Goal: Task Accomplishment & Management: Manage account settings

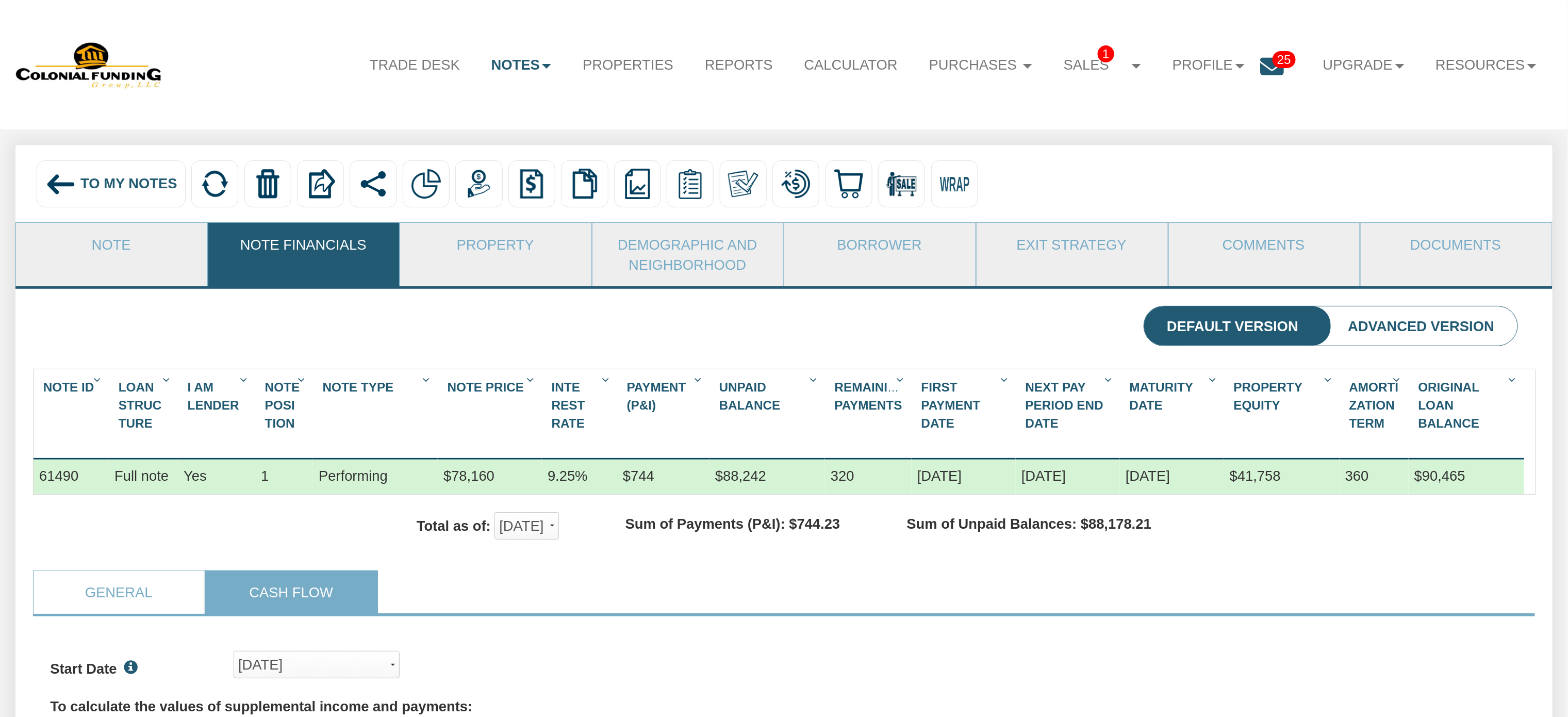
click at [117, 183] on span "To My Notes" at bounding box center [129, 183] width 97 height 16
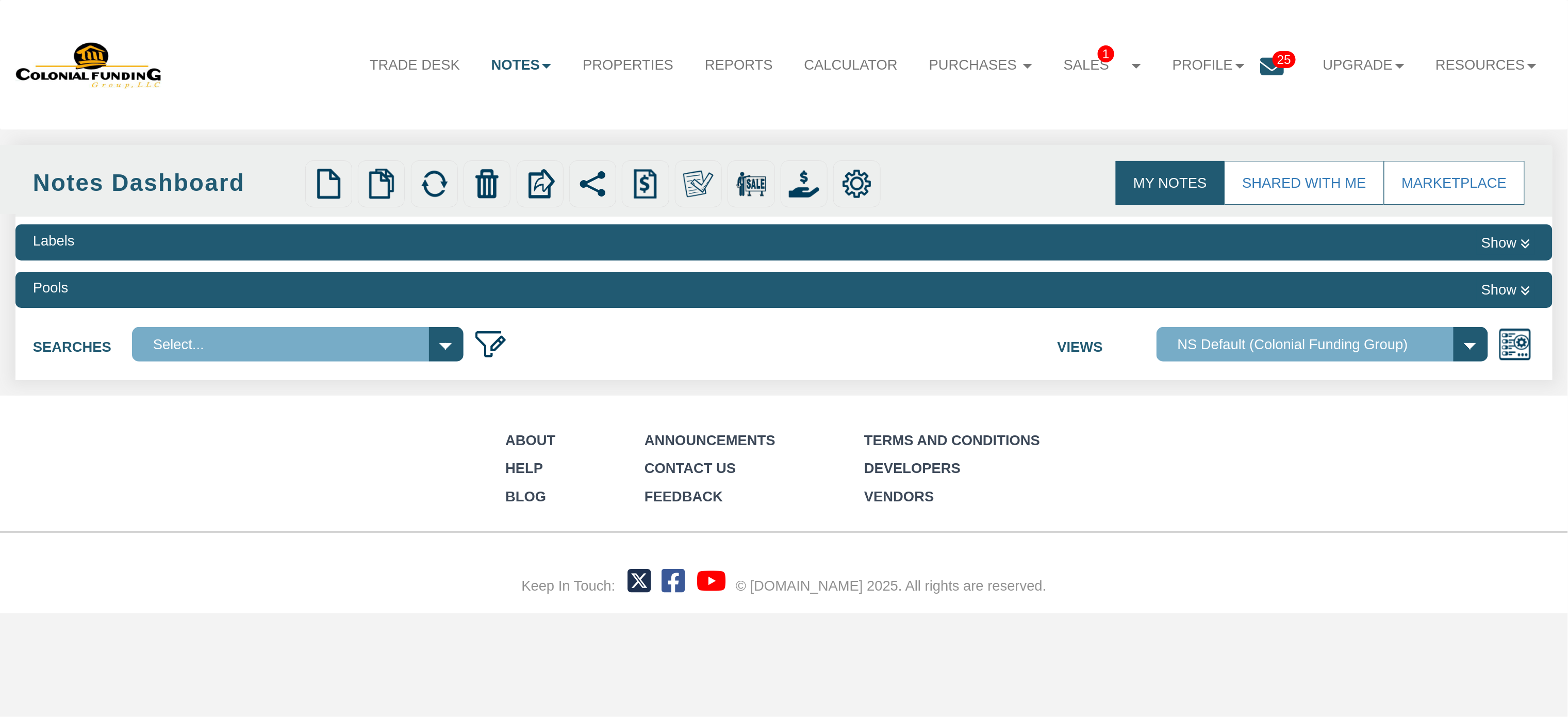
select select
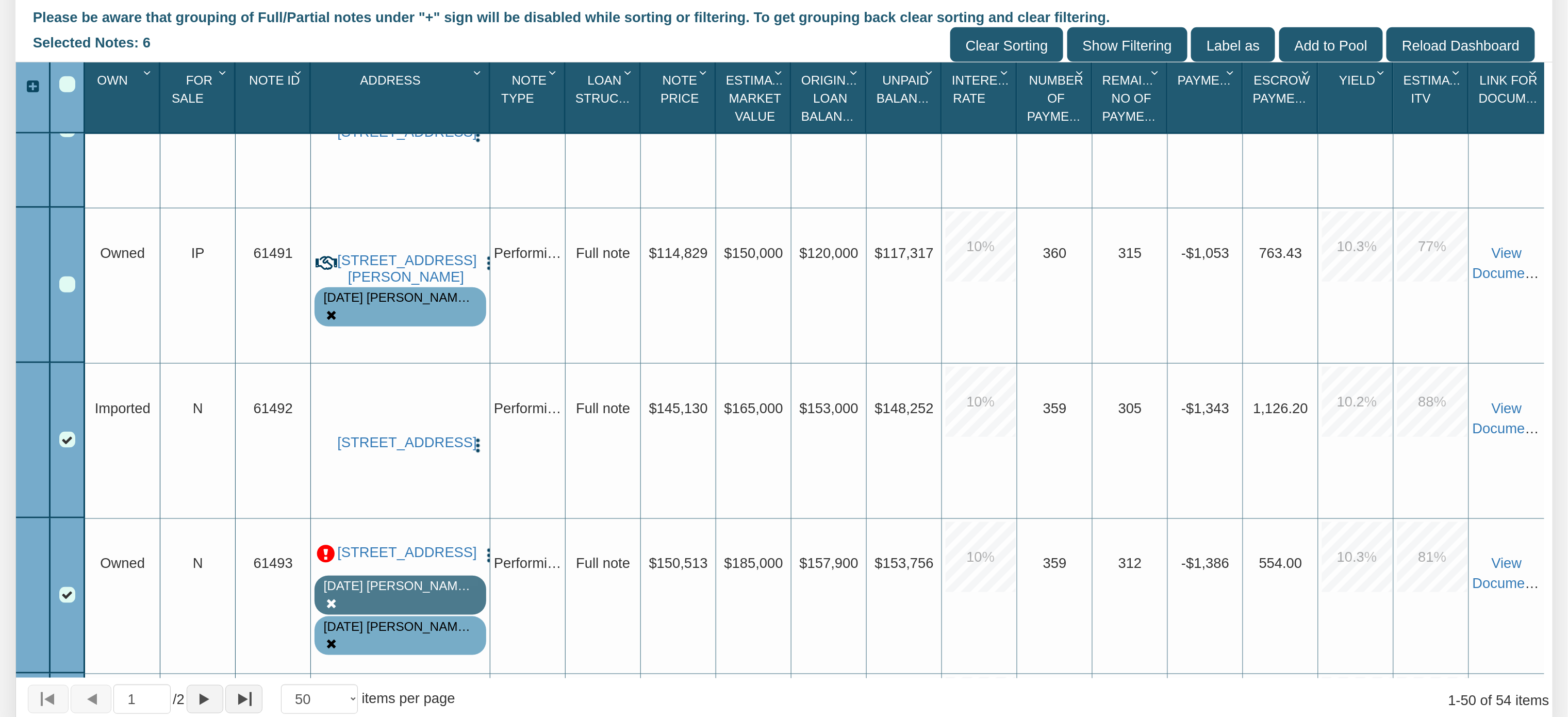
scroll to position [3522, 0]
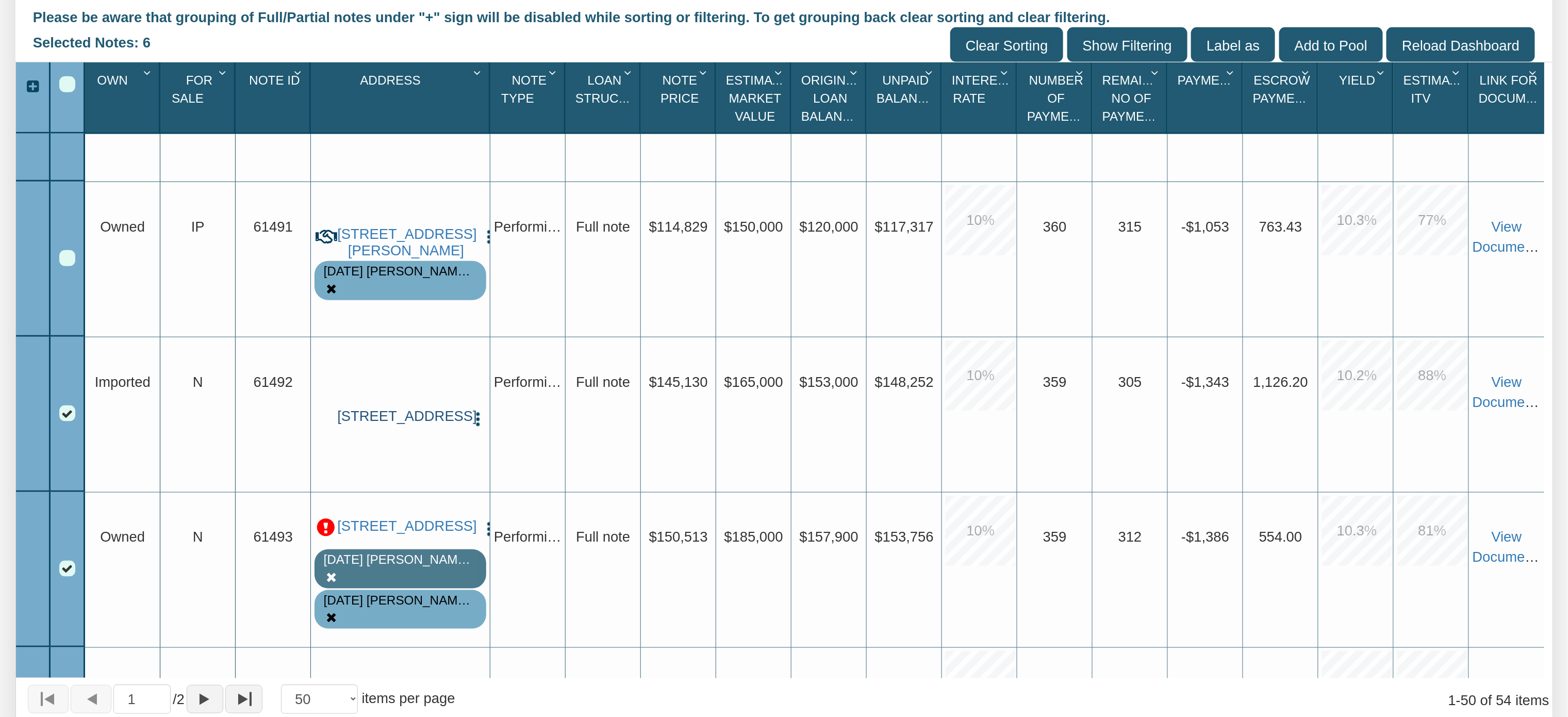
click at [405, 421] on link "[STREET_ADDRESS]" at bounding box center [400, 417] width 127 height 17
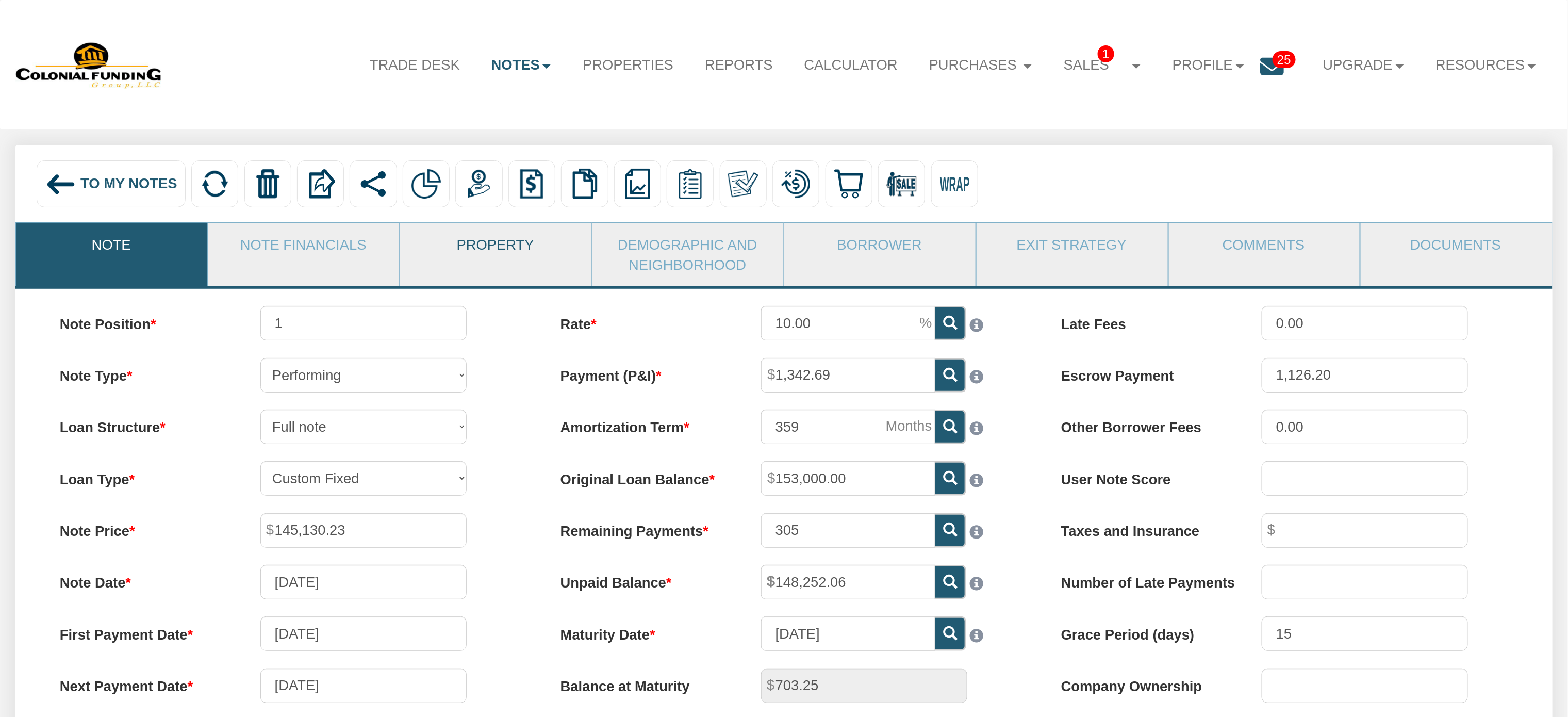
click at [504, 247] on link "Property" at bounding box center [495, 244] width 191 height 43
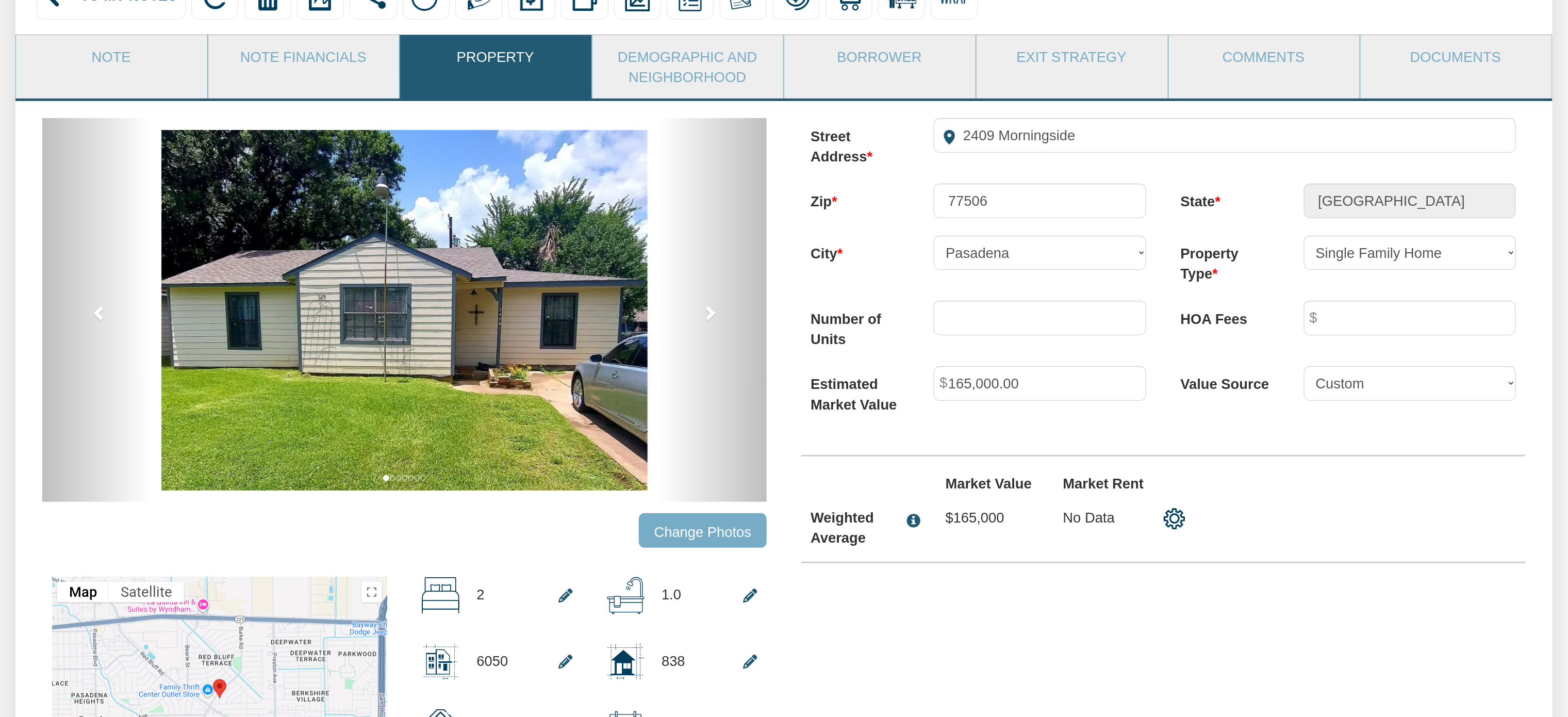
scroll to position [244, 0]
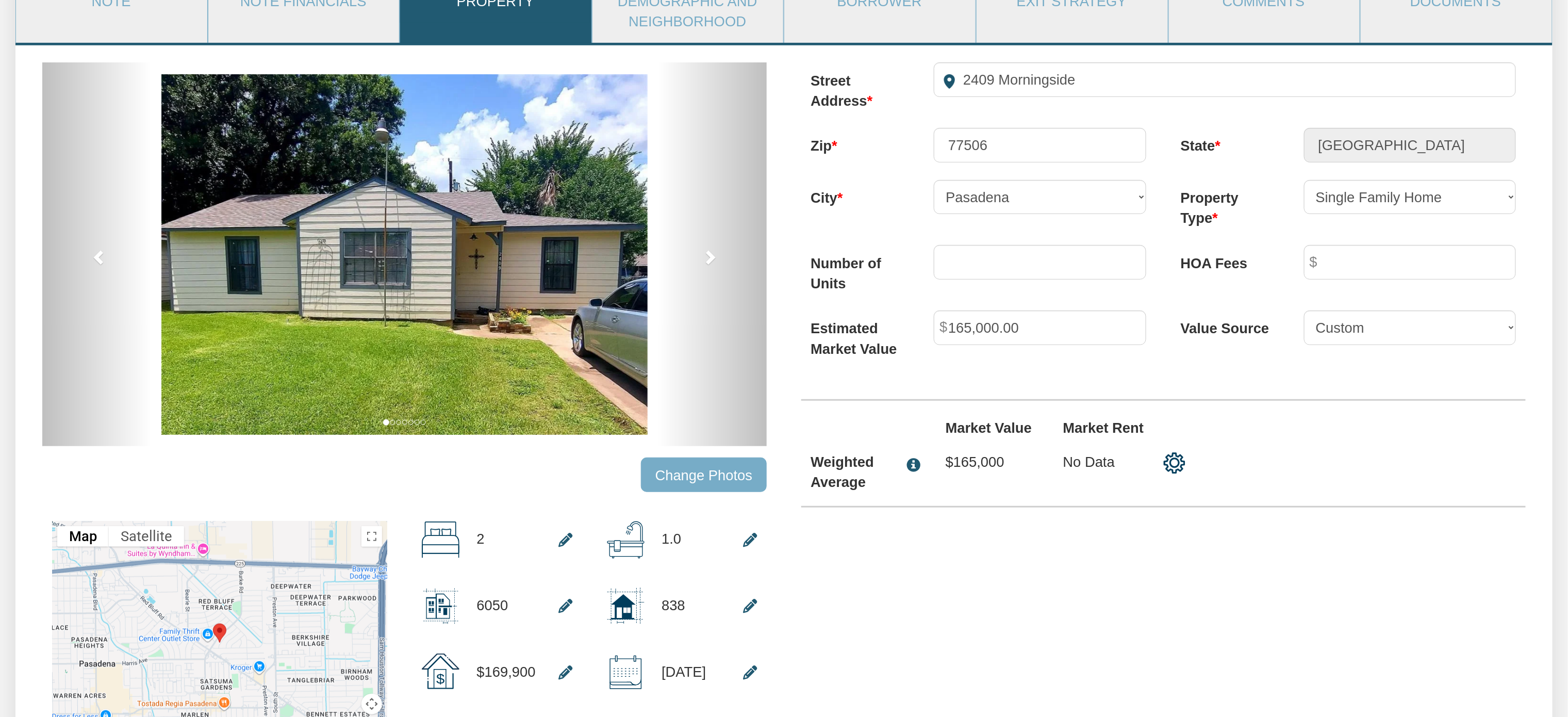
click at [677, 477] on input "Change Photos" at bounding box center [703, 474] width 126 height 34
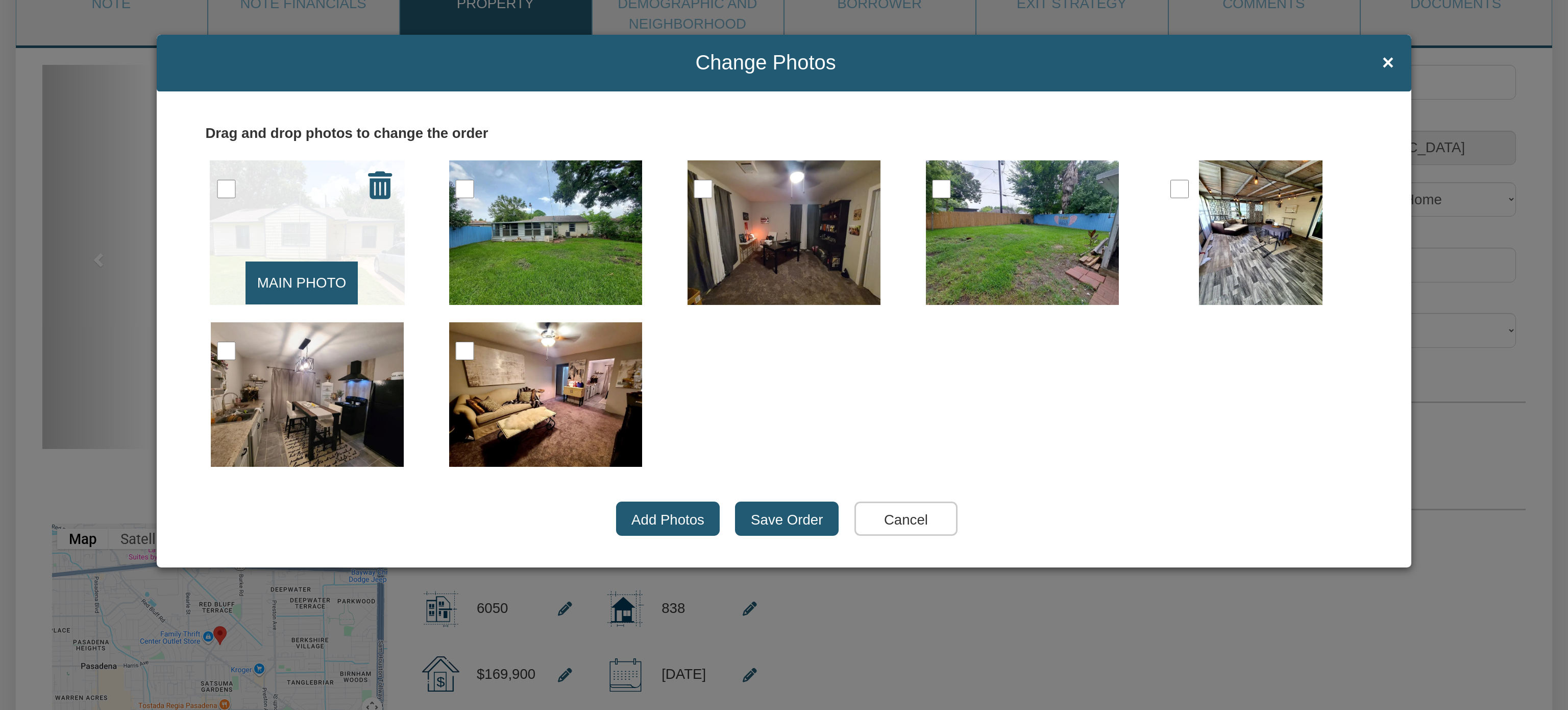
click at [366, 232] on img at bounding box center [307, 233] width 195 height 145
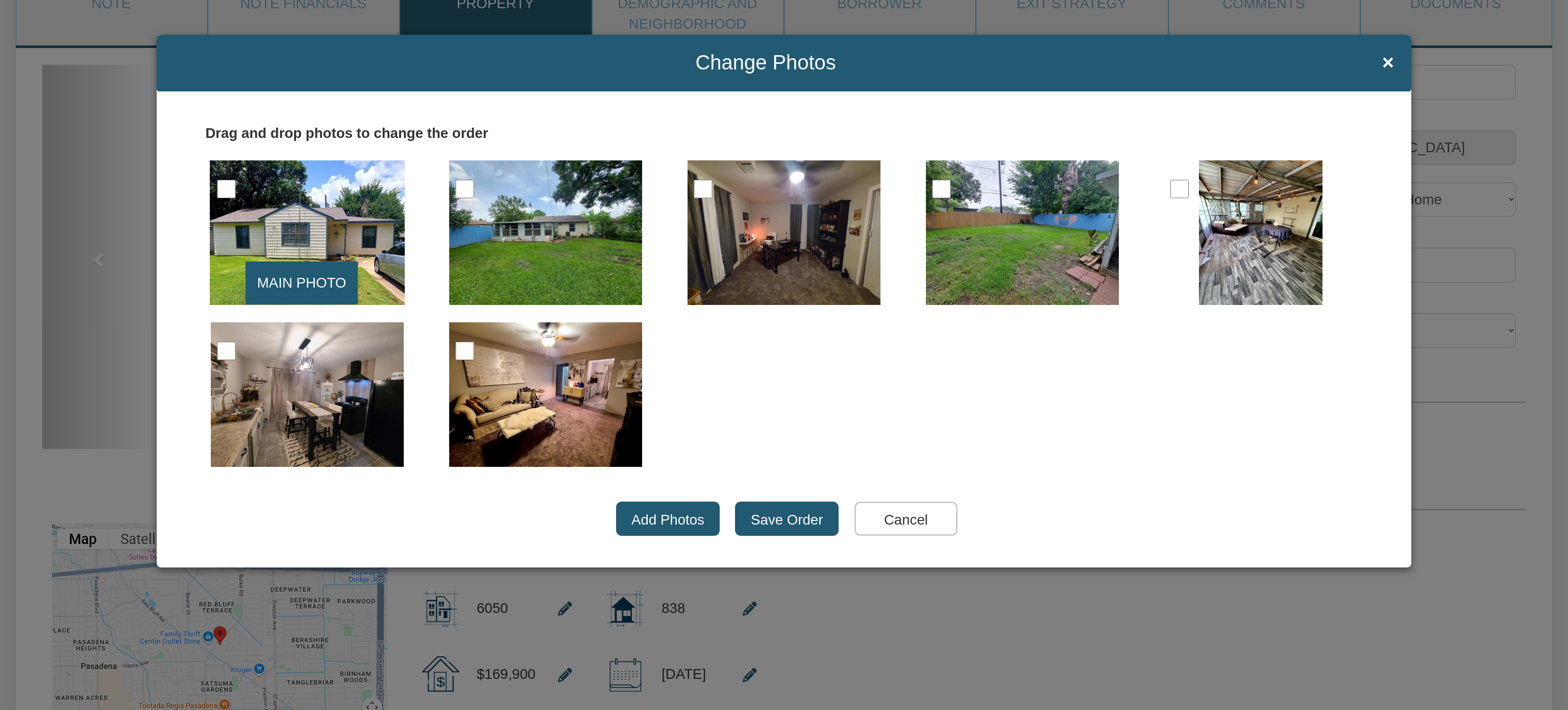
click at [925, 523] on input "Cancel" at bounding box center [906, 519] width 104 height 35
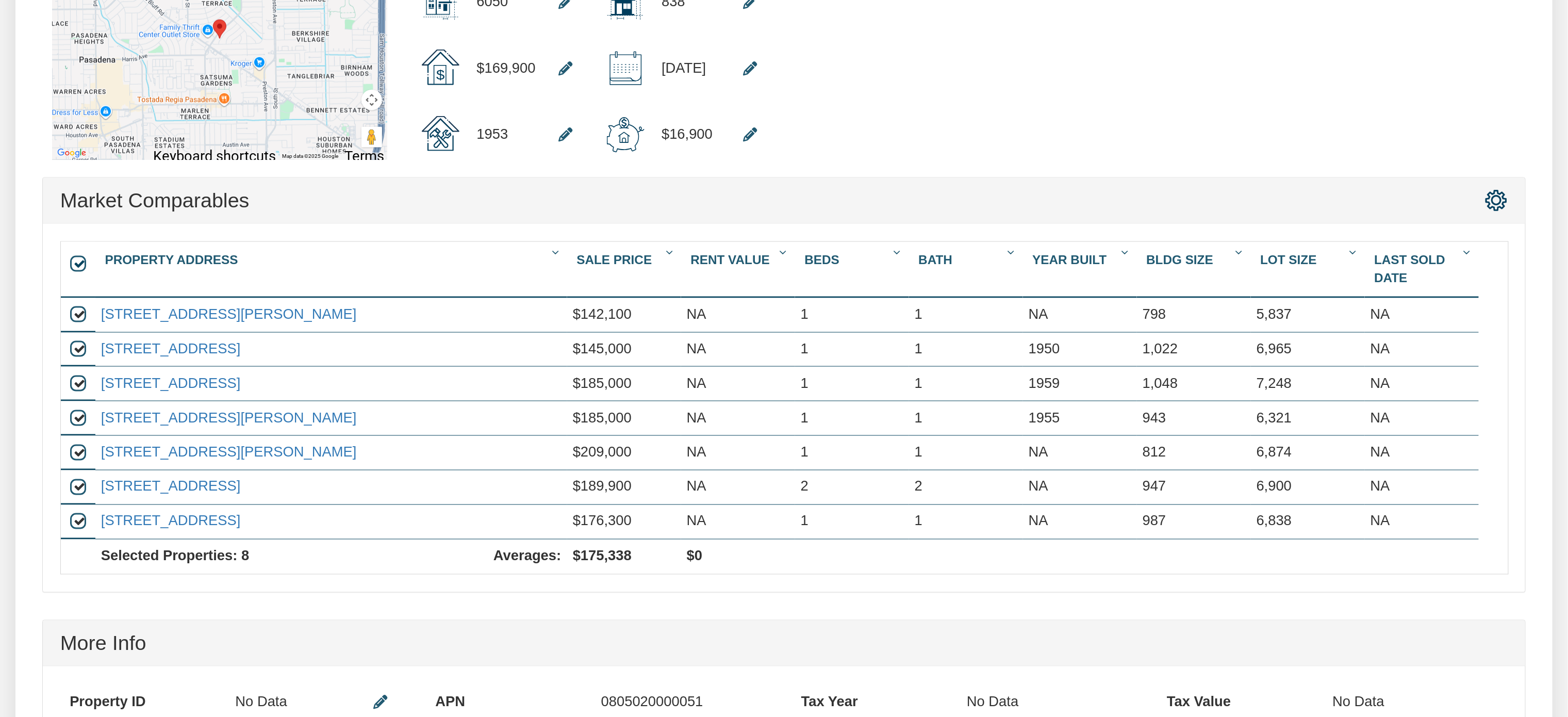
scroll to position [0, 0]
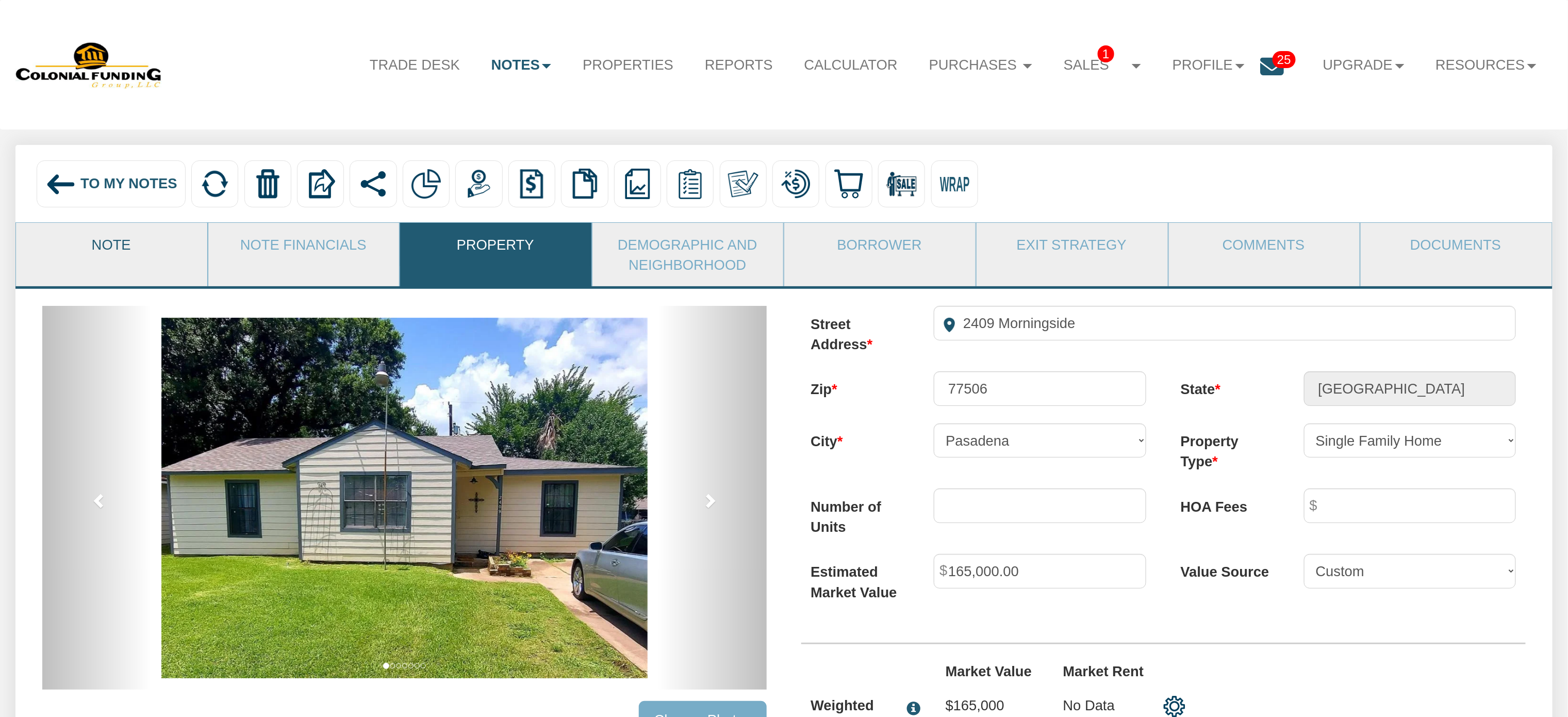
click at [108, 252] on link "Note" at bounding box center [111, 244] width 191 height 43
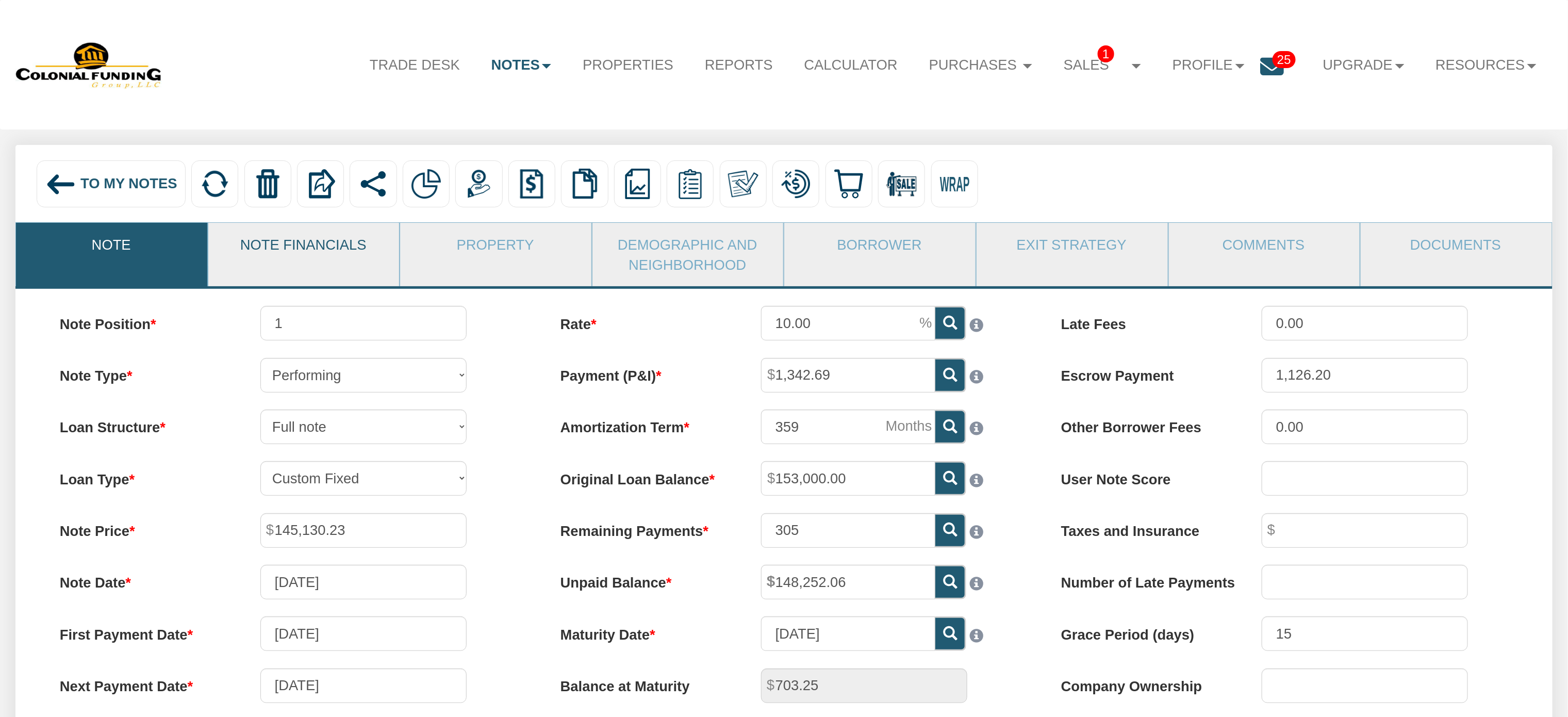
click at [322, 234] on link "Note Financials" at bounding box center [304, 244] width 191 height 43
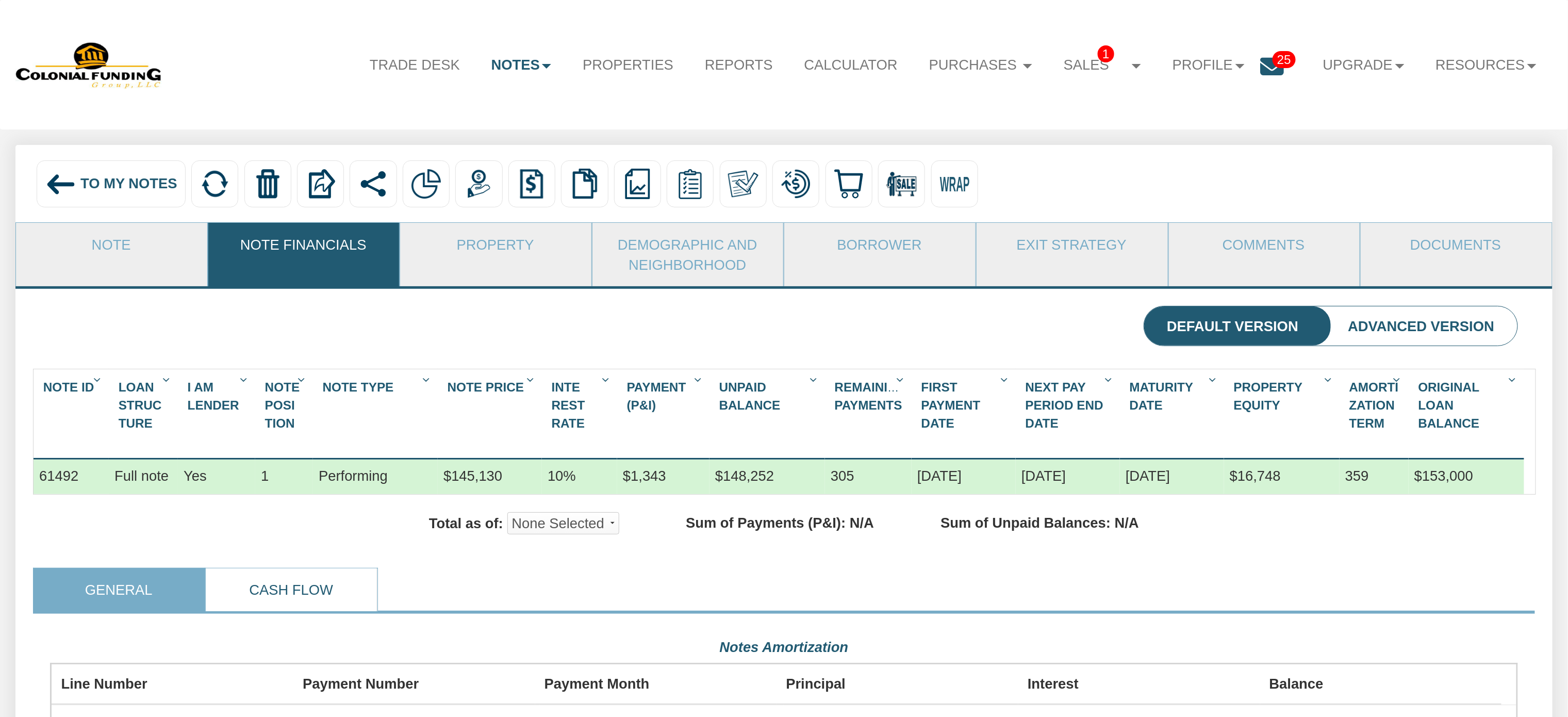
scroll to position [369, 1467]
click at [308, 606] on link "Cash Flow" at bounding box center [291, 590] width 170 height 43
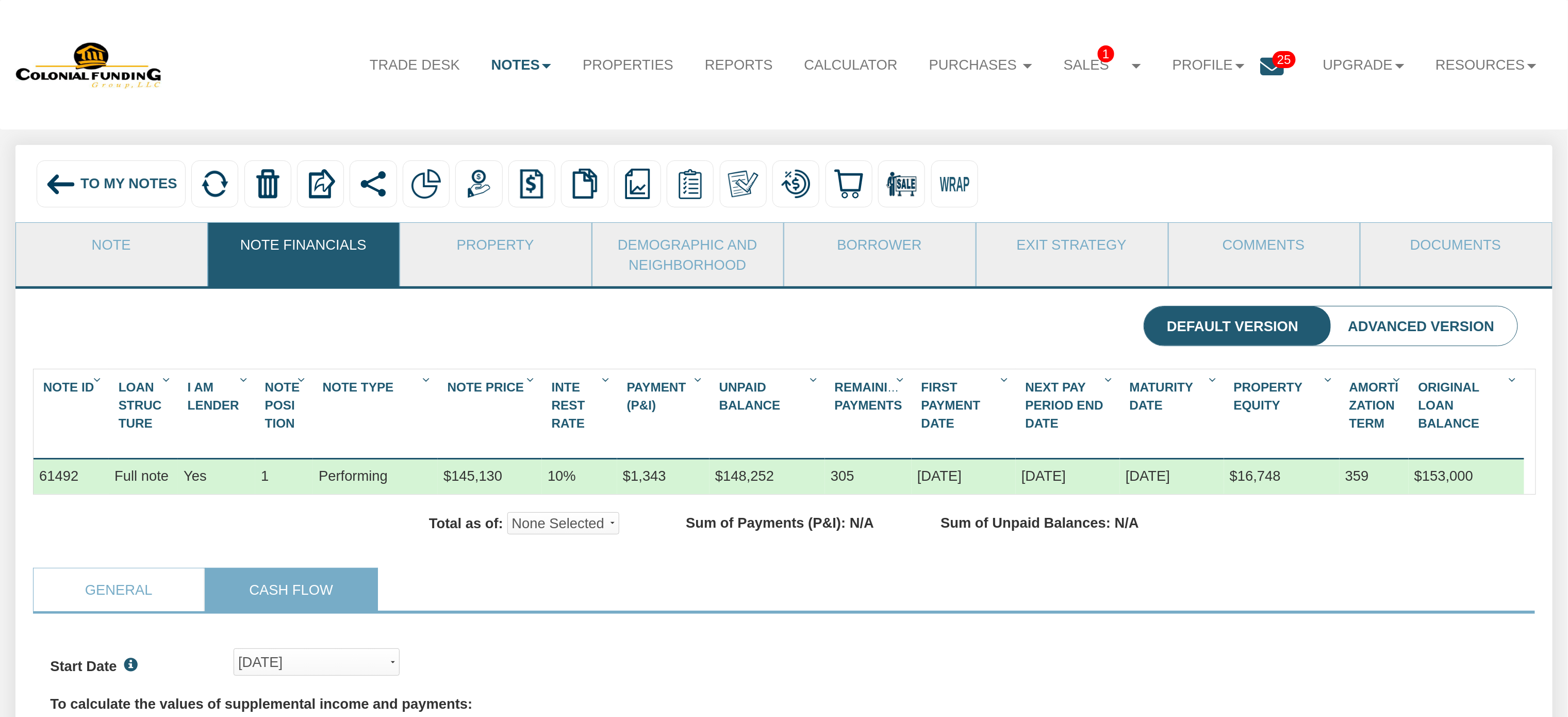
scroll to position [317, 1467]
click at [384, 674] on div "[DATE]" at bounding box center [316, 661] width 157 height 25
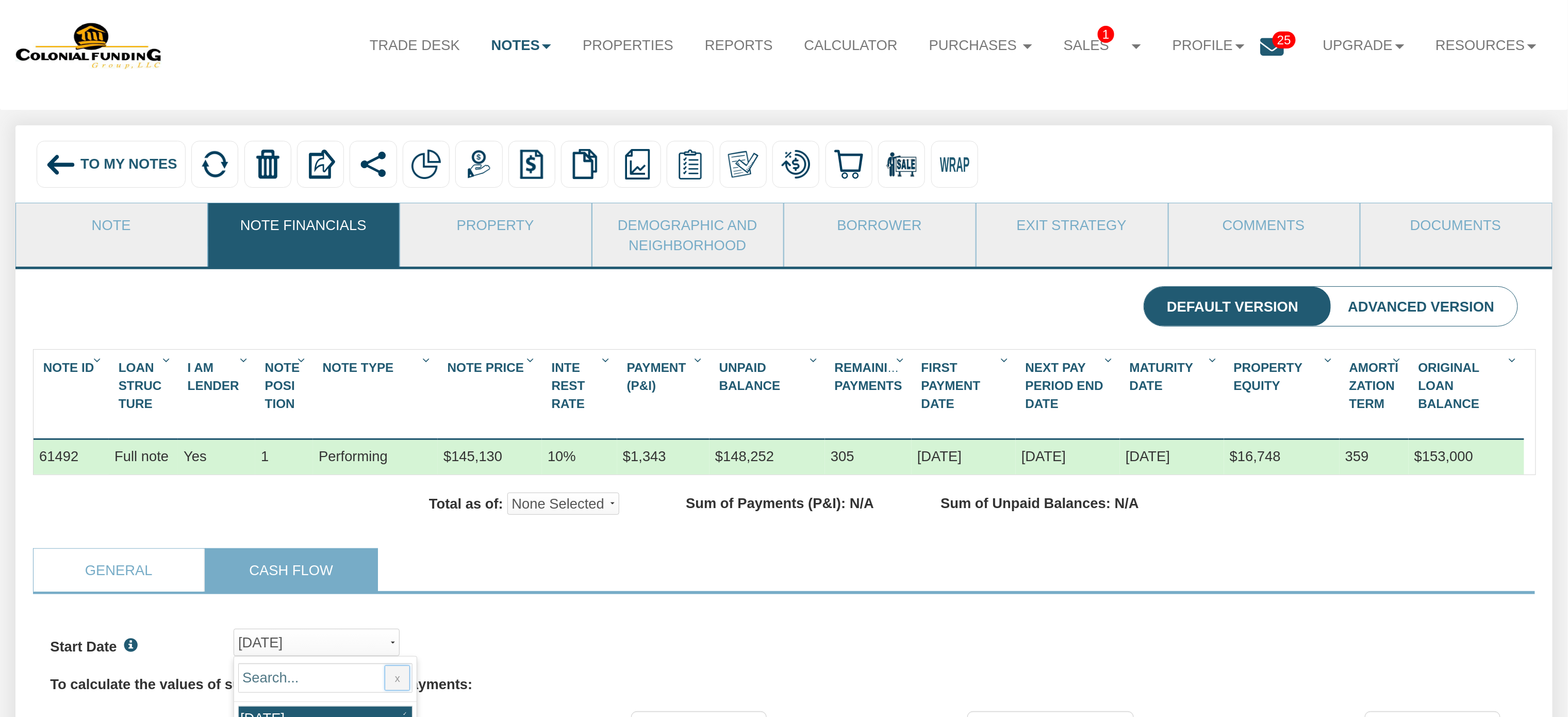
click at [402, 691] on button "x" at bounding box center [397, 678] width 25 height 25
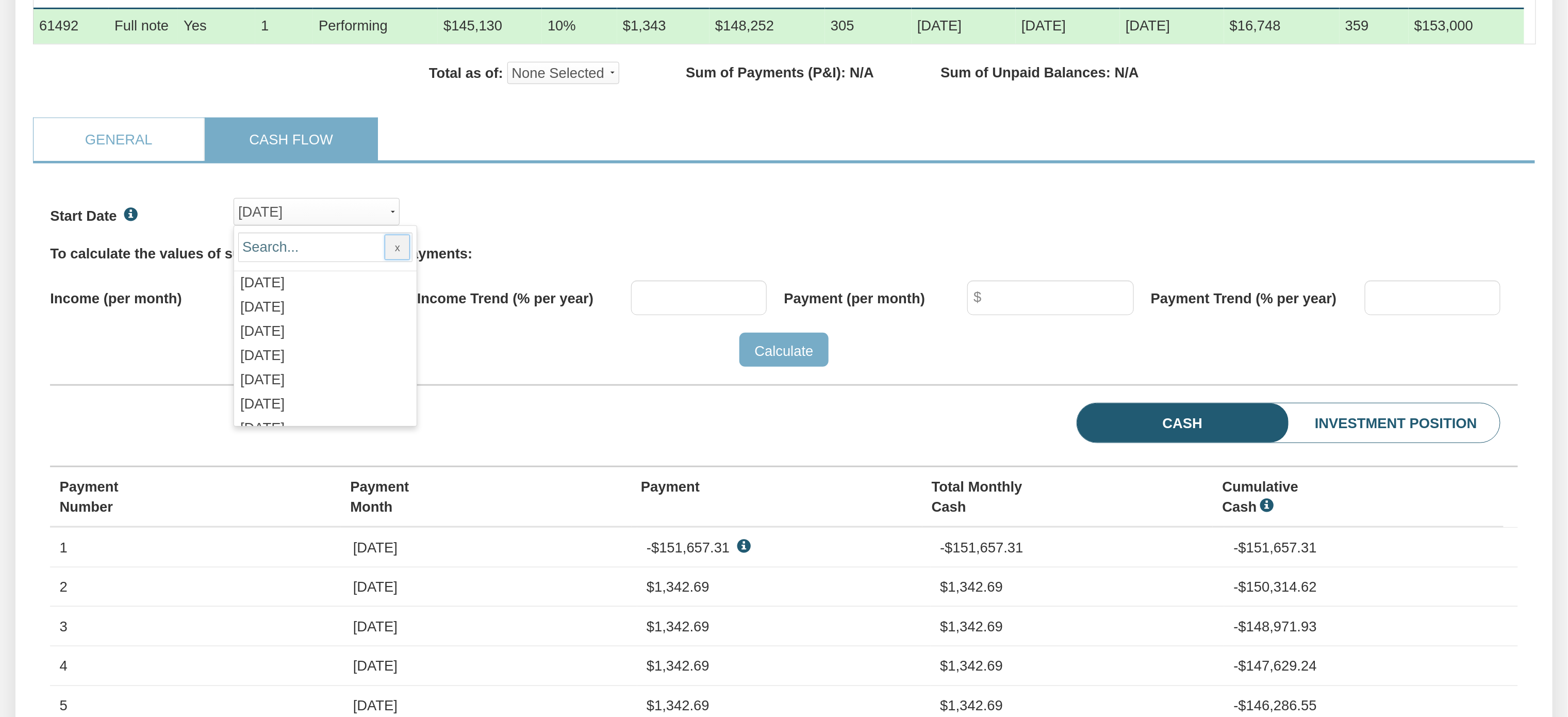
scroll to position [757, 0]
click at [285, 364] on span "[DATE]" at bounding box center [262, 357] width 45 height 16
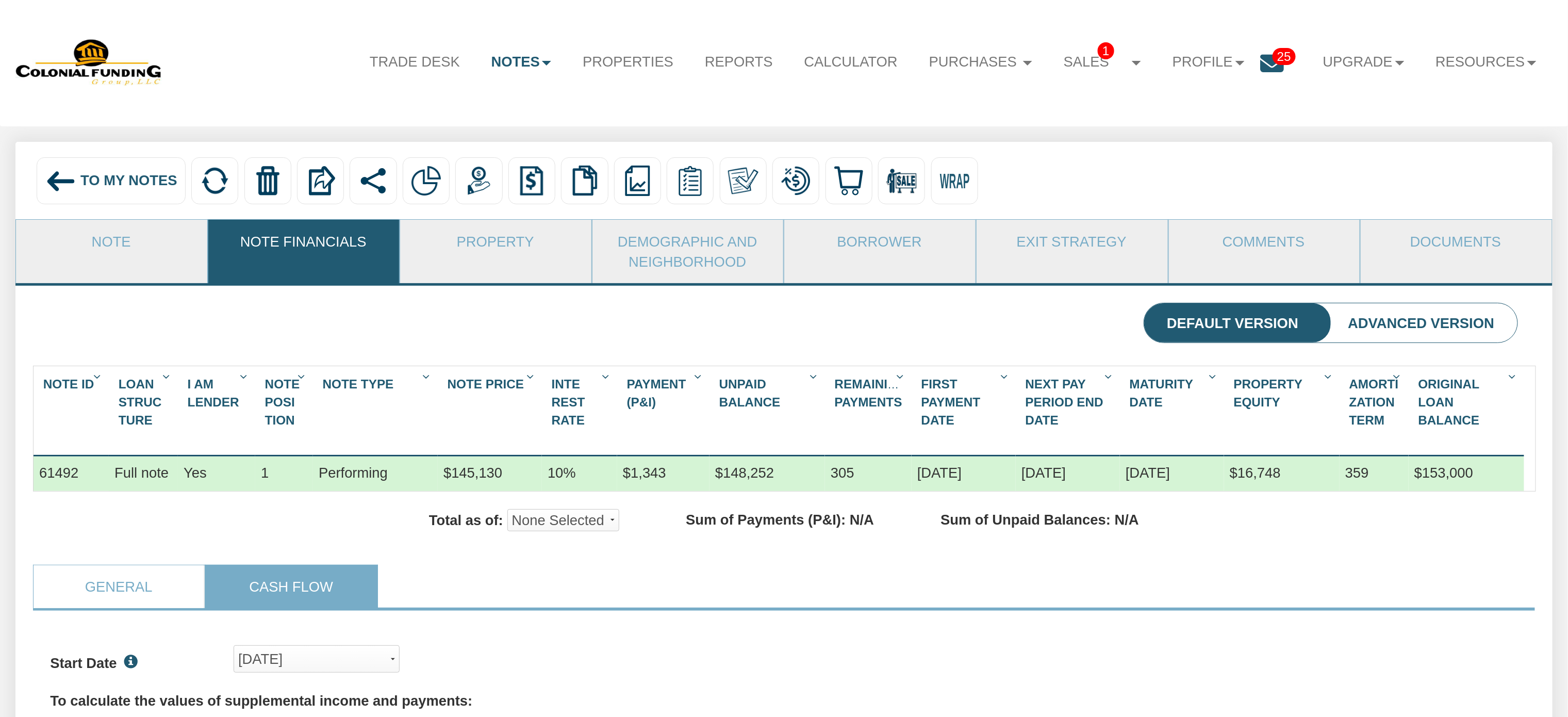
scroll to position [0, 0]
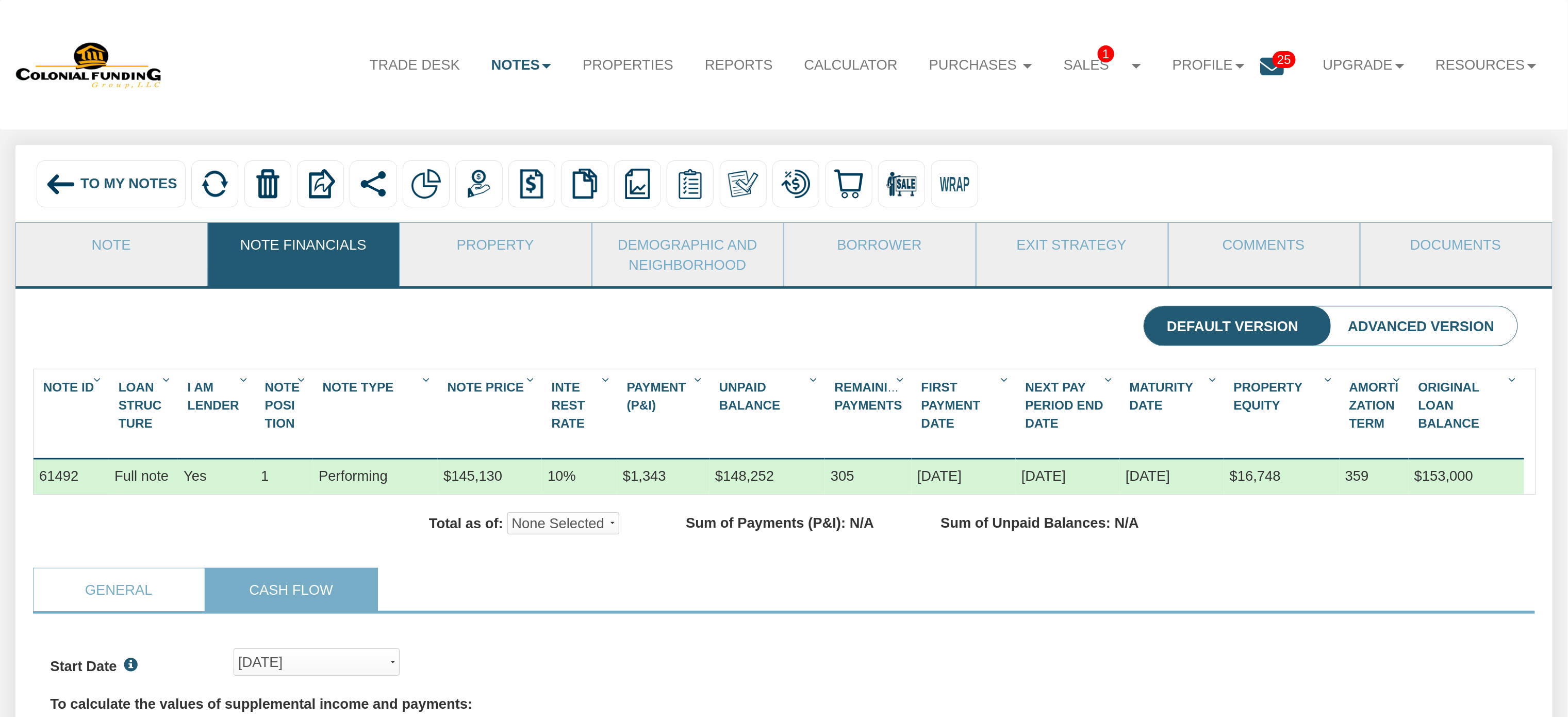
click at [66, 191] on img at bounding box center [61, 184] width 32 height 32
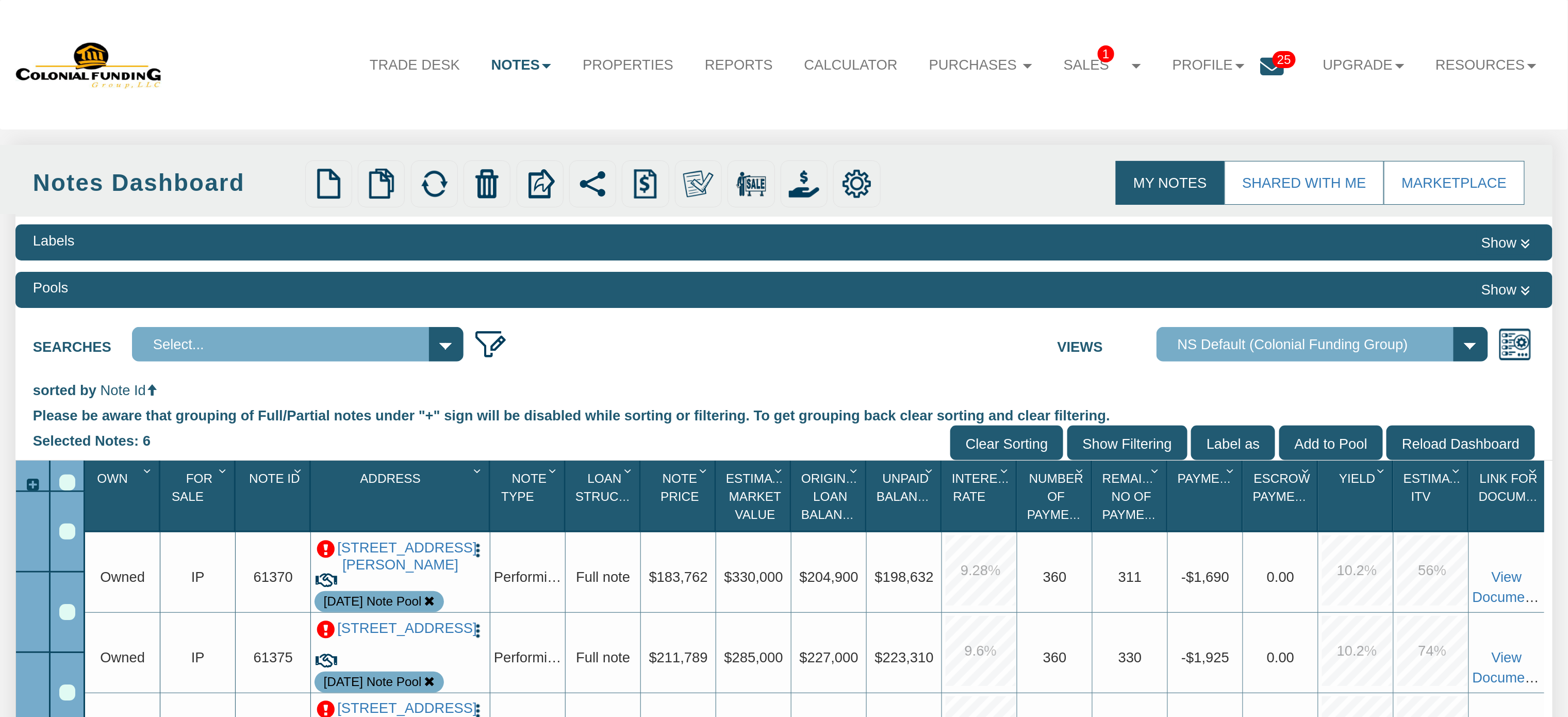
select select
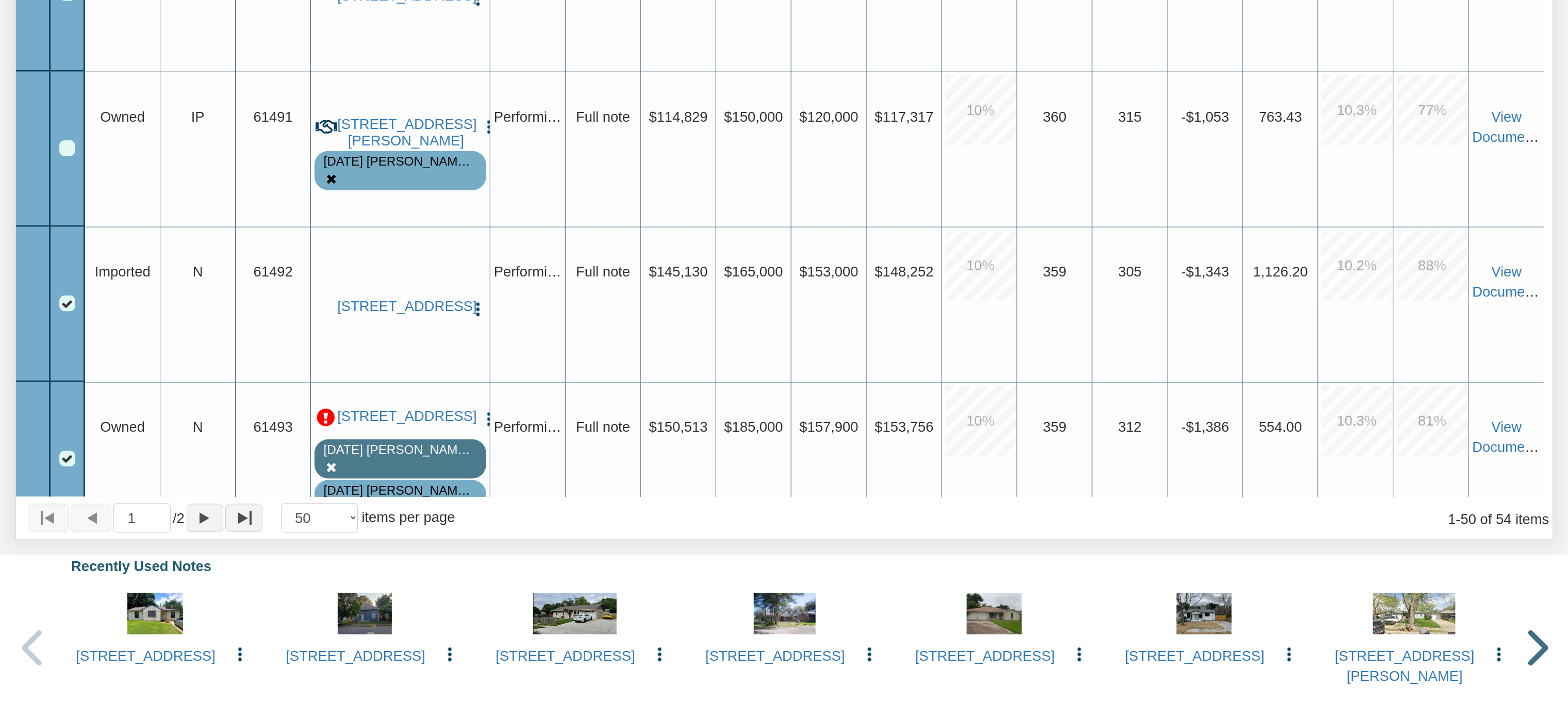
scroll to position [3534, 0]
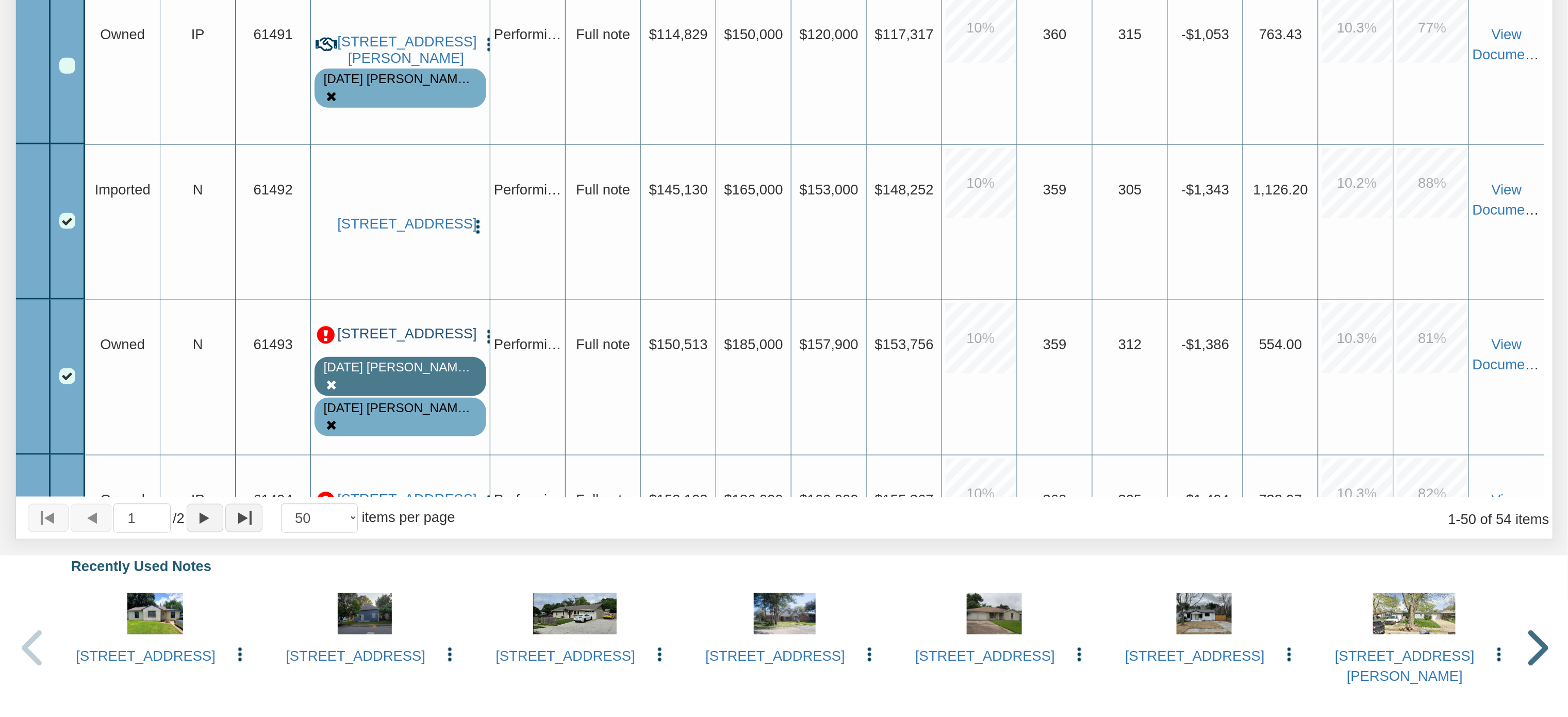
click at [381, 342] on link "[STREET_ADDRESS]" at bounding box center [406, 334] width 137 height 17
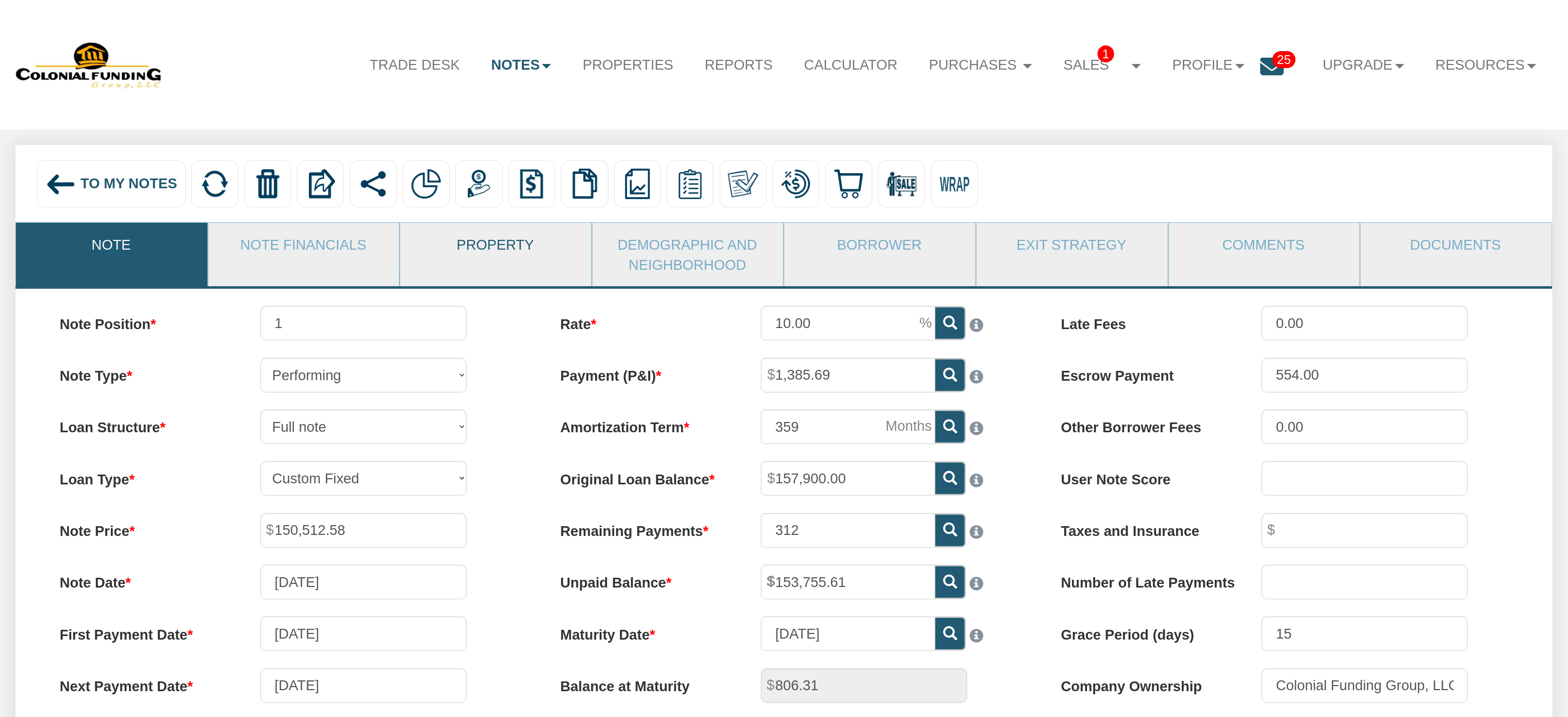
click at [502, 243] on link "Property" at bounding box center [495, 244] width 191 height 43
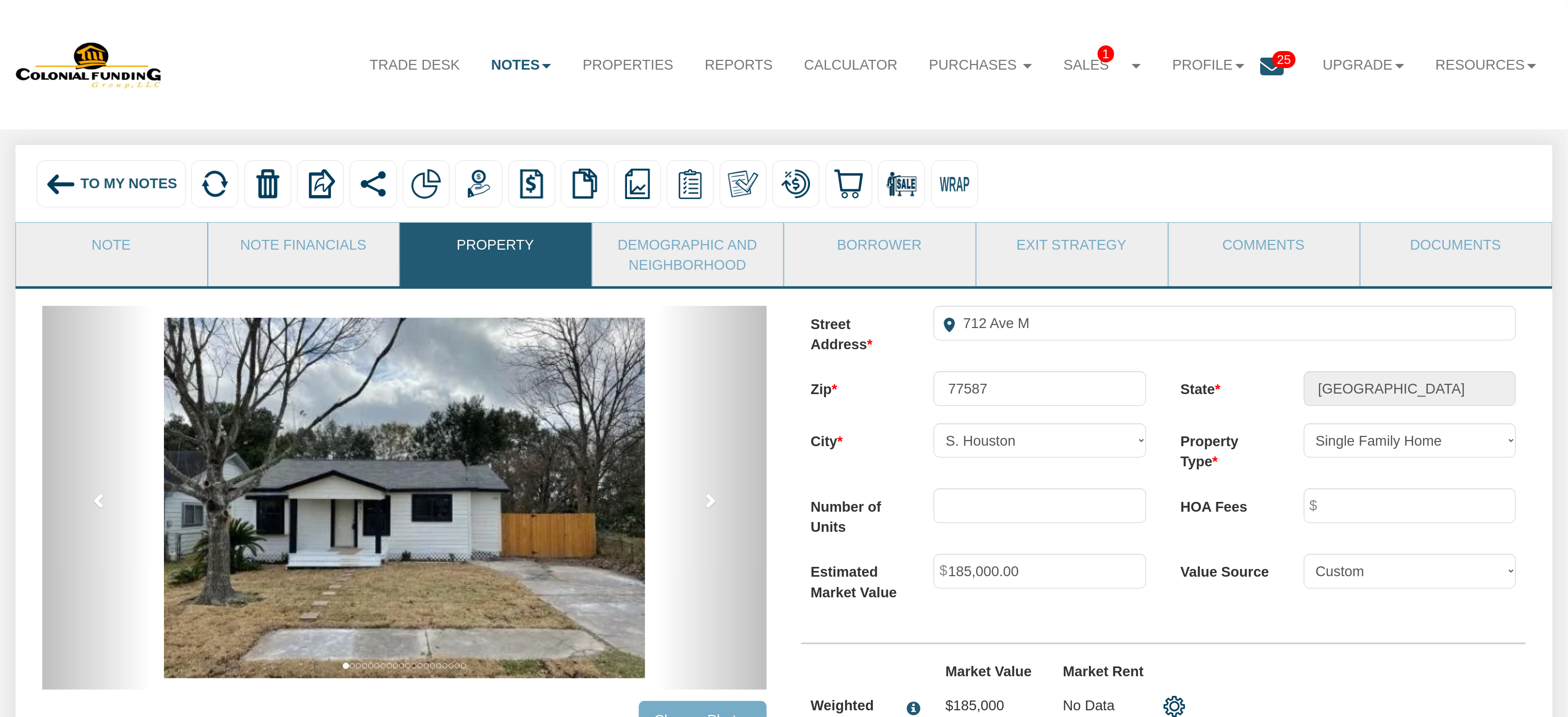
click at [1254, 219] on div "To My Notes Delete with property Delete only note Redeeming and Non-Redeeming S…" at bounding box center [783, 183] width 1536 height 78
click at [81, 265] on link "Note" at bounding box center [111, 244] width 191 height 43
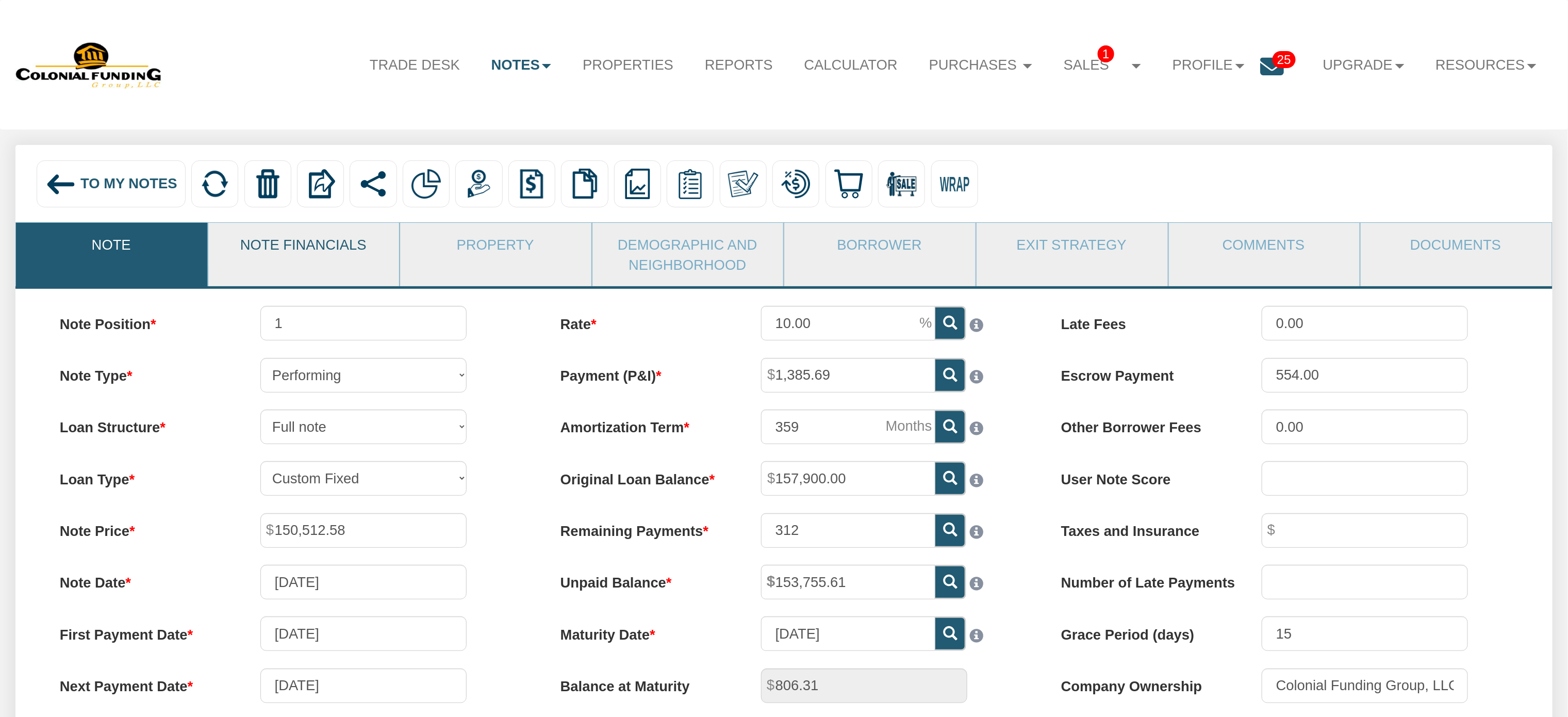
click at [298, 242] on link "Note Financials" at bounding box center [304, 244] width 191 height 43
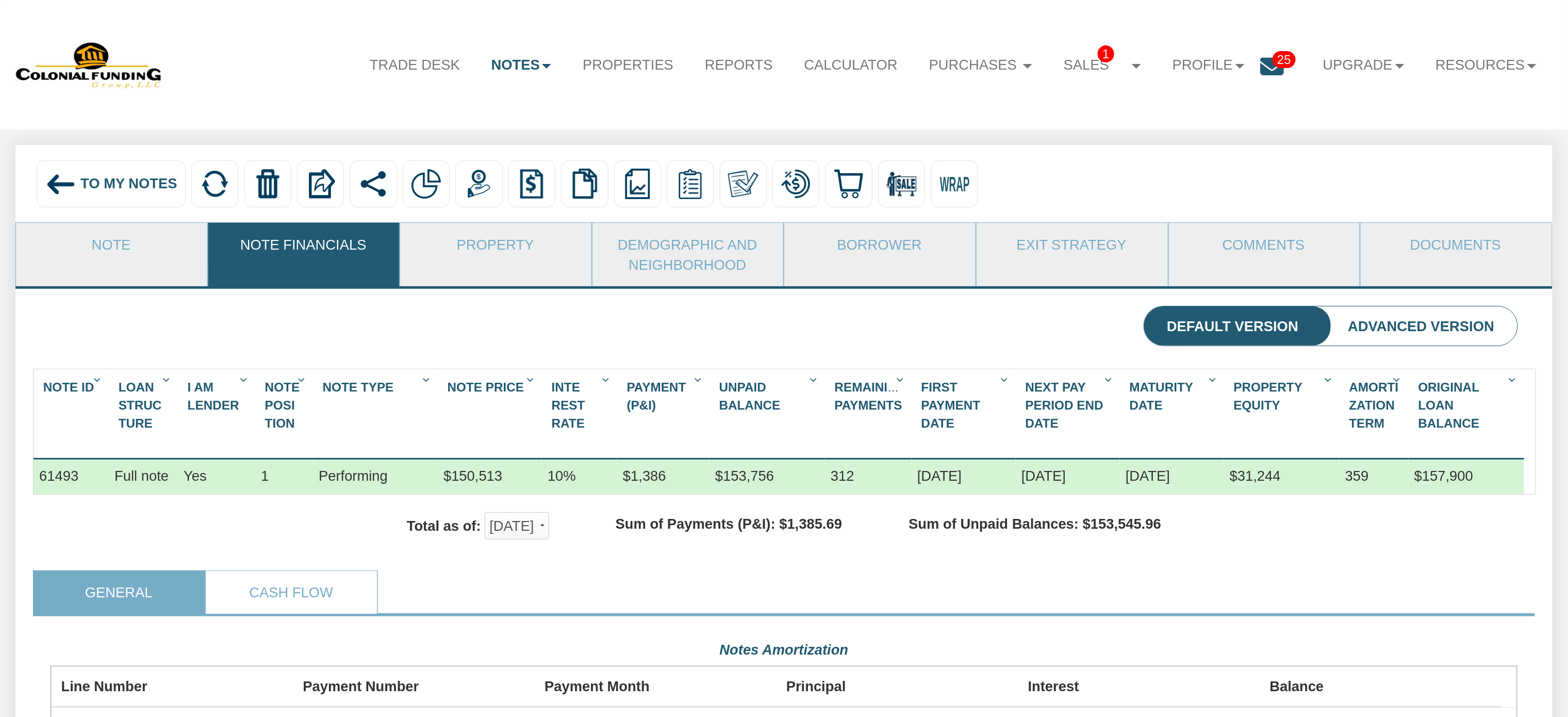
click at [292, 608] on link "Cash Flow" at bounding box center [291, 592] width 170 height 43
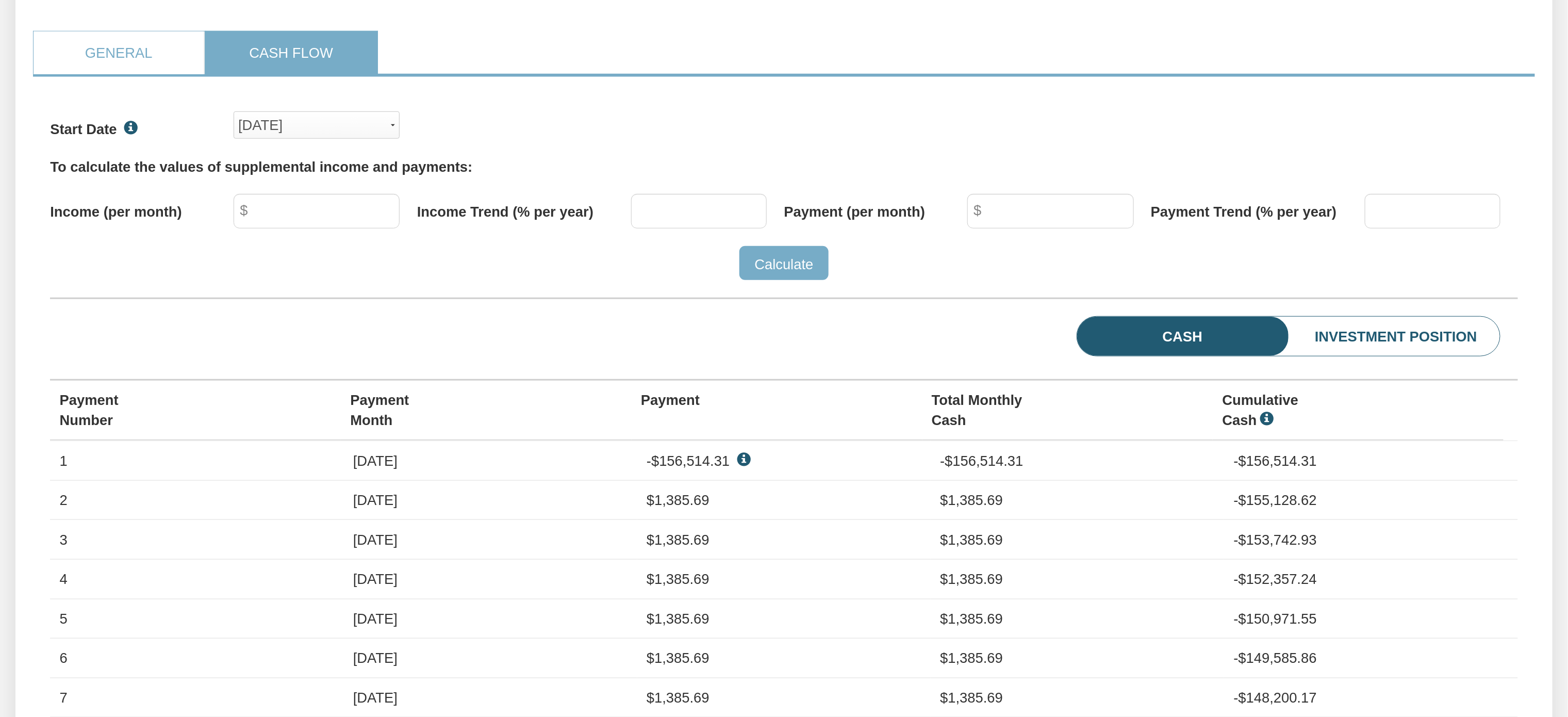
scroll to position [317, 1467]
click at [392, 127] on span "button" at bounding box center [393, 125] width 4 height 2
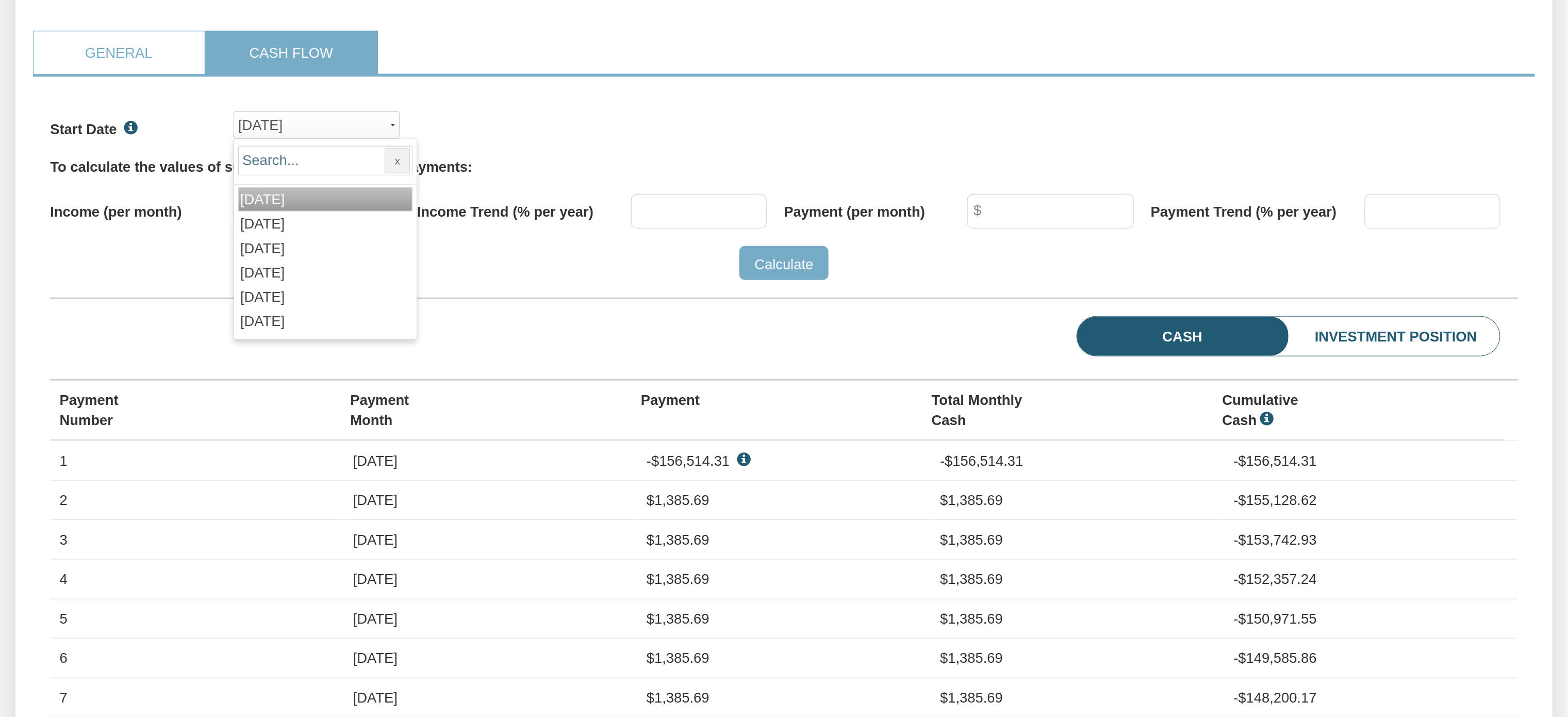
click at [278, 207] on span "[DATE]" at bounding box center [262, 199] width 45 height 16
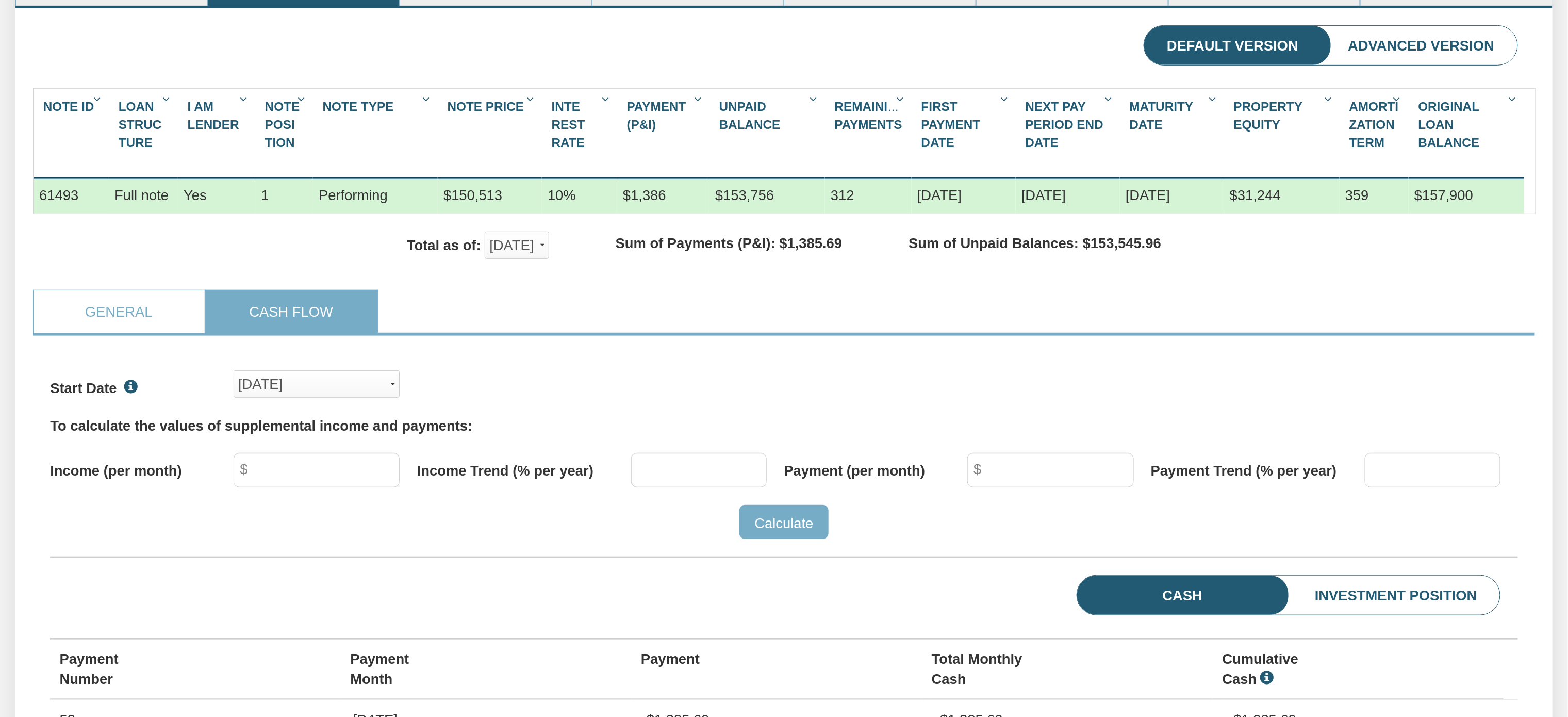
scroll to position [45, 0]
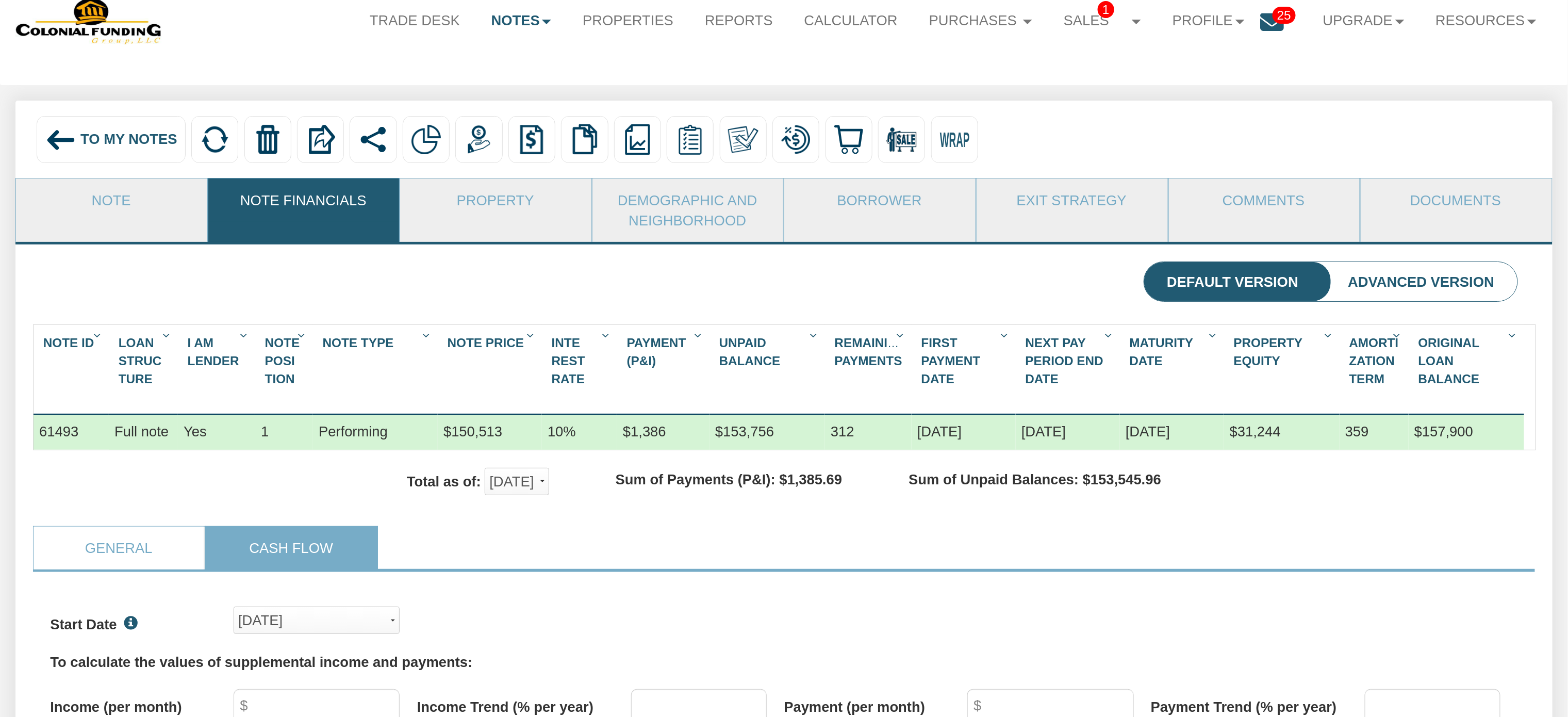
click at [70, 129] on img at bounding box center [61, 140] width 32 height 32
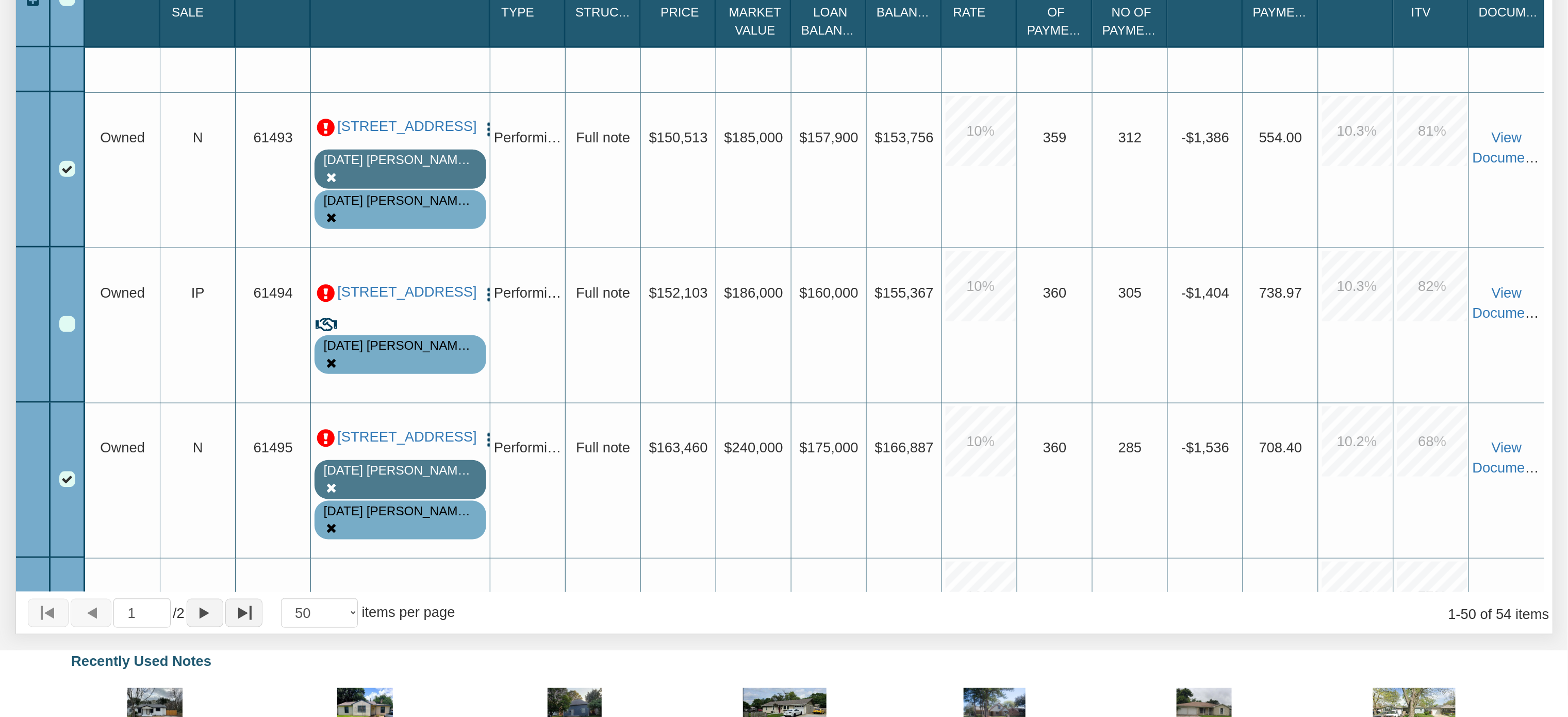
scroll to position [3876, 0]
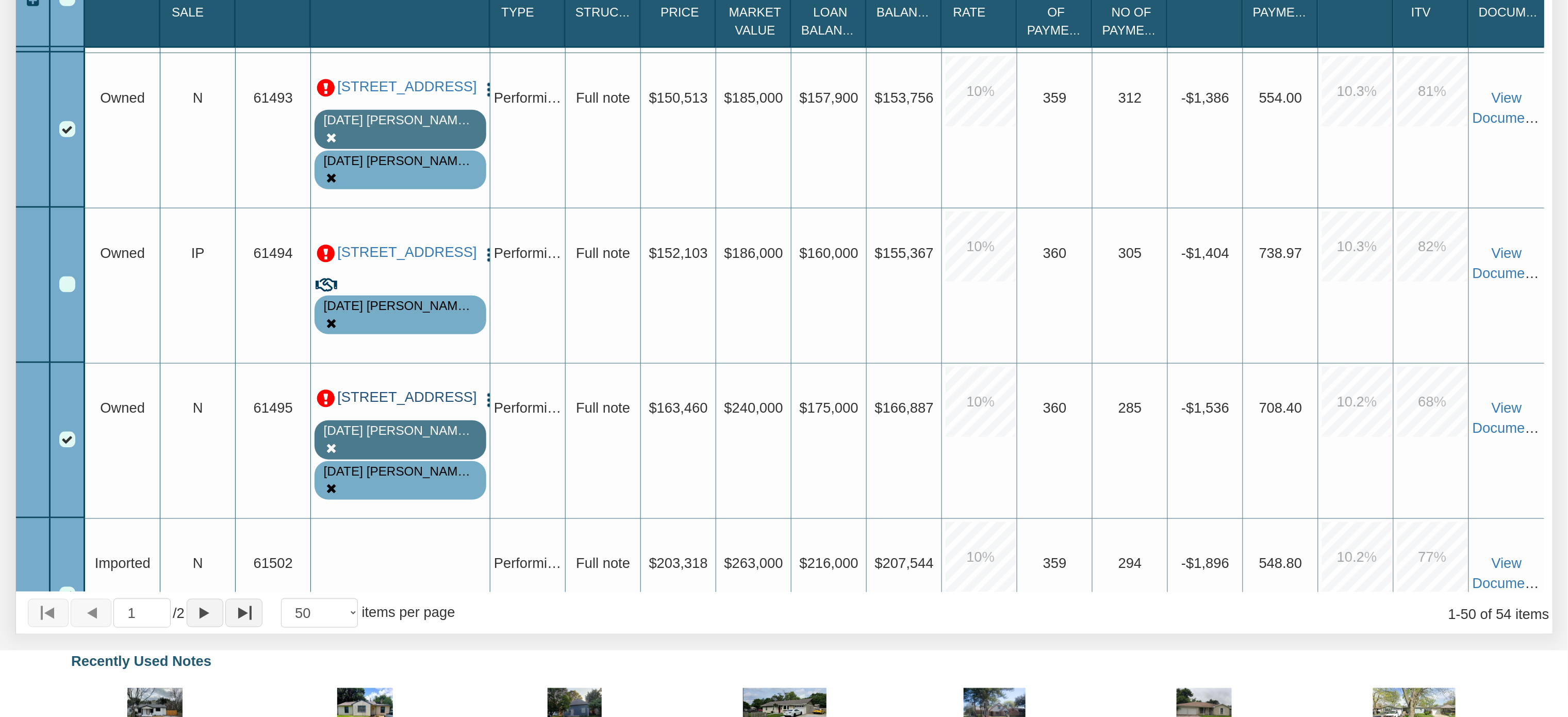
click at [407, 406] on link "[STREET_ADDRESS]" at bounding box center [406, 397] width 137 height 17
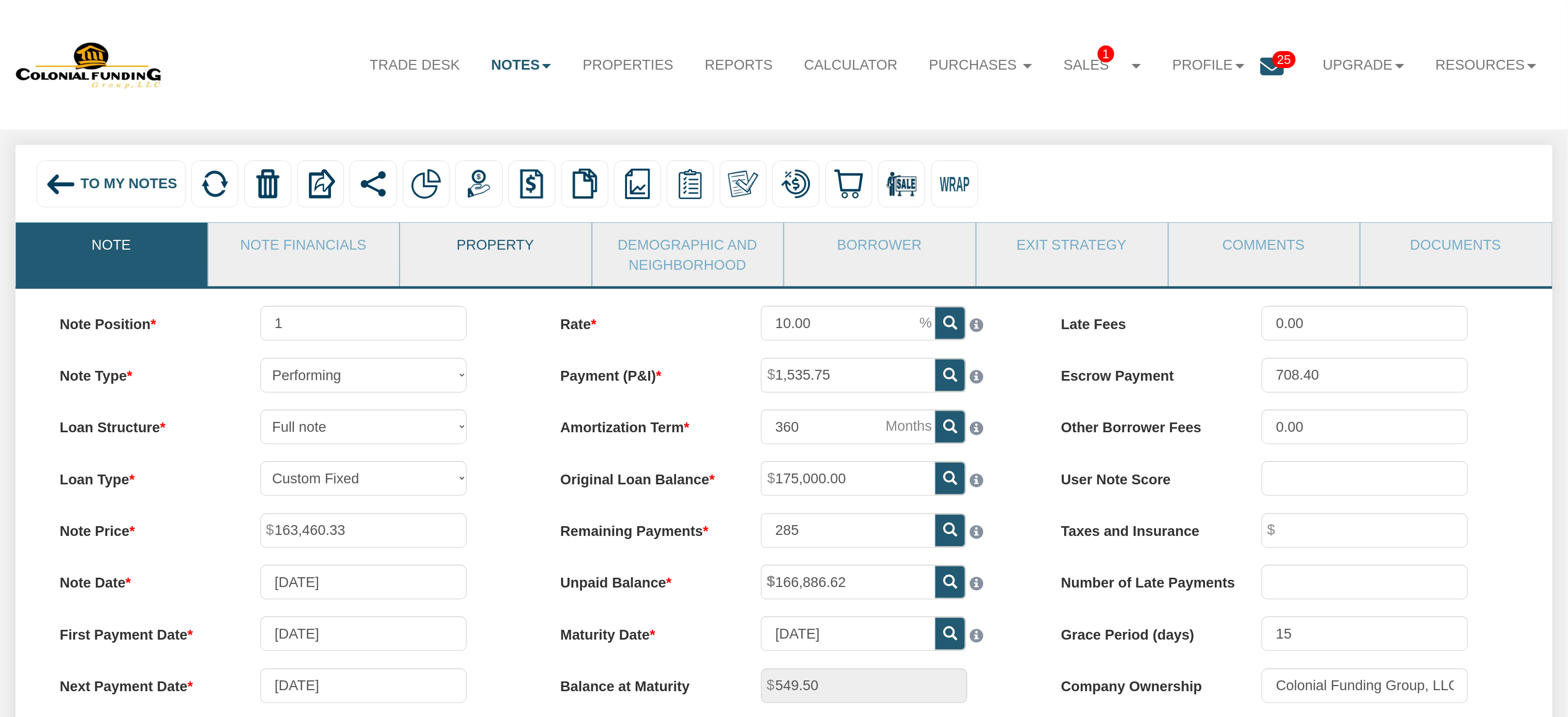
click at [490, 248] on link "Property" at bounding box center [495, 244] width 191 height 43
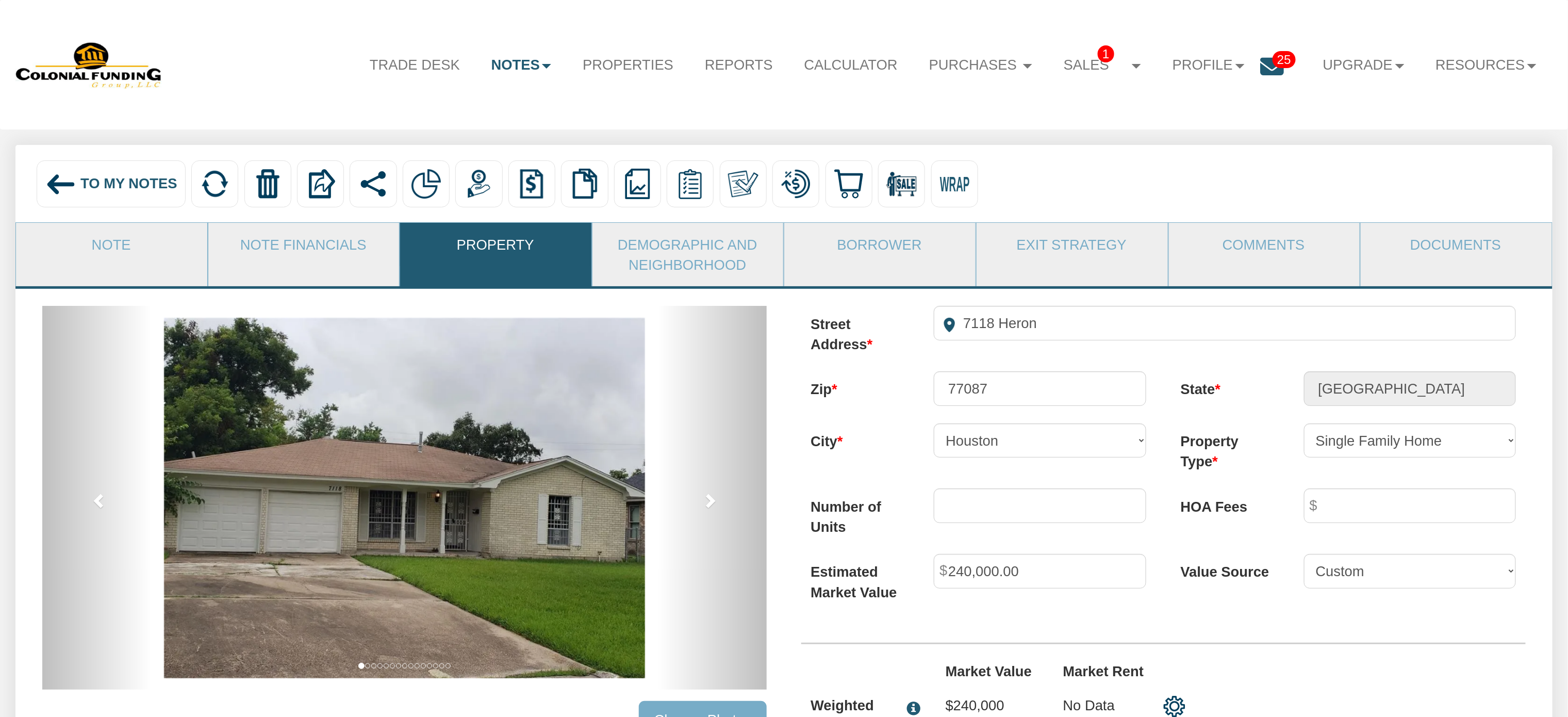
click at [505, 537] on img at bounding box center [404, 498] width 481 height 360
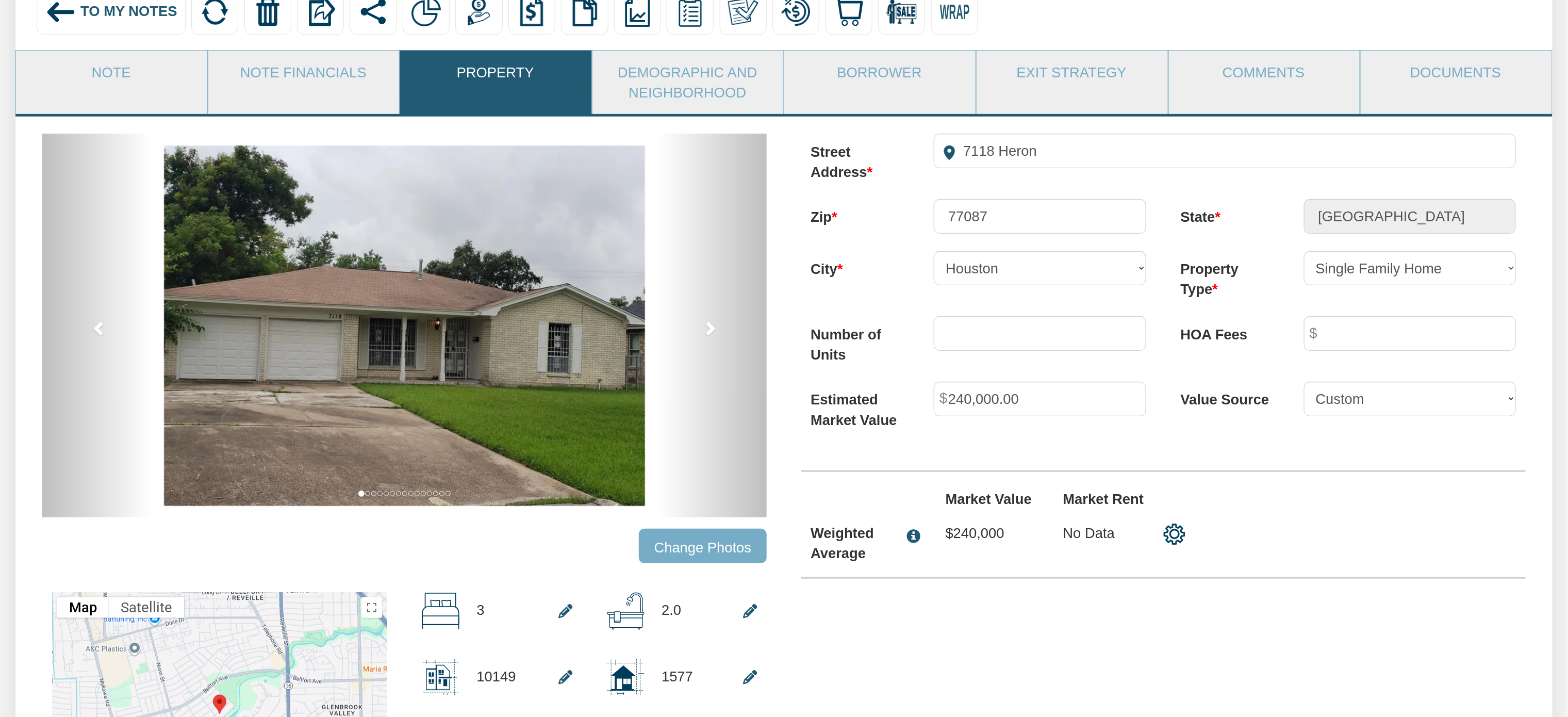
scroll to position [145, 0]
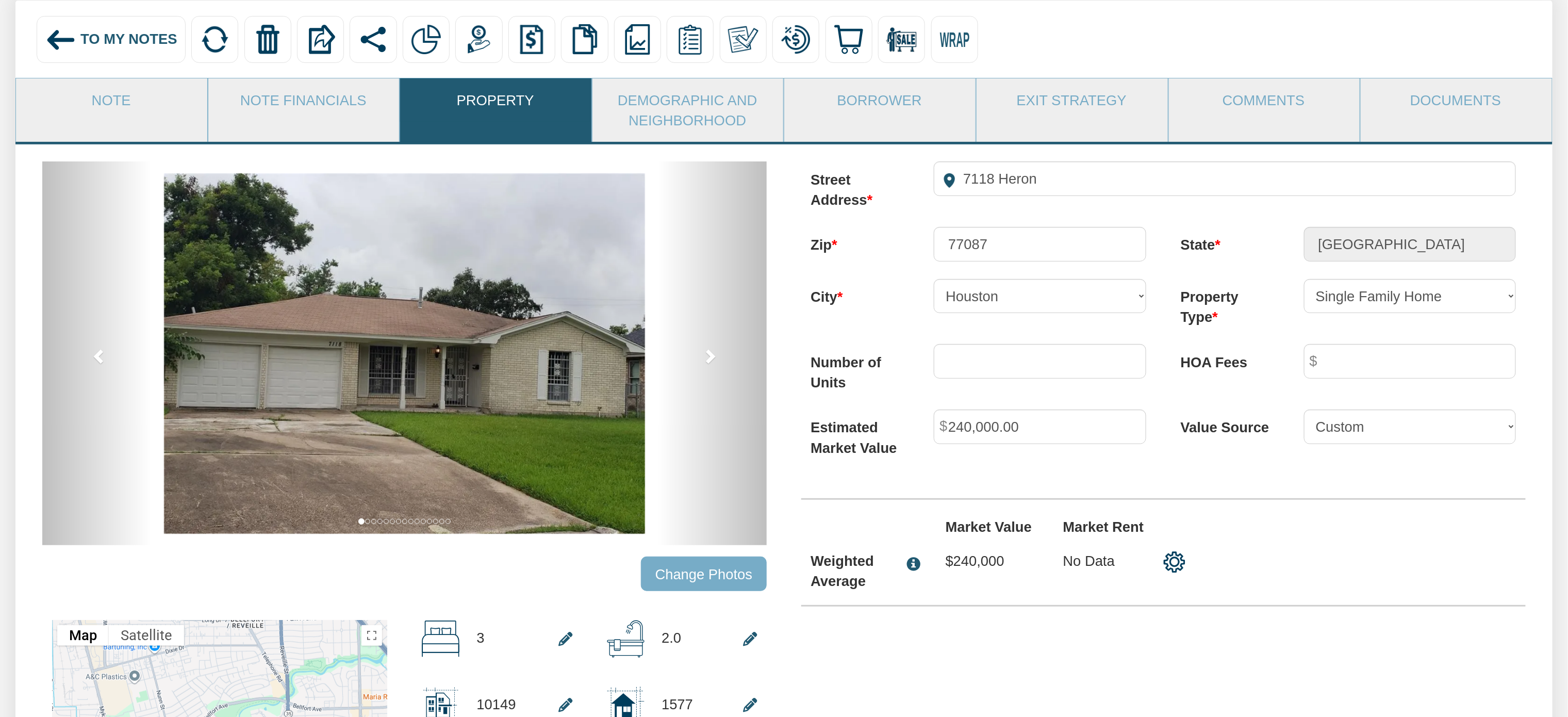
click at [694, 581] on input "Change Photos" at bounding box center [703, 574] width 126 height 34
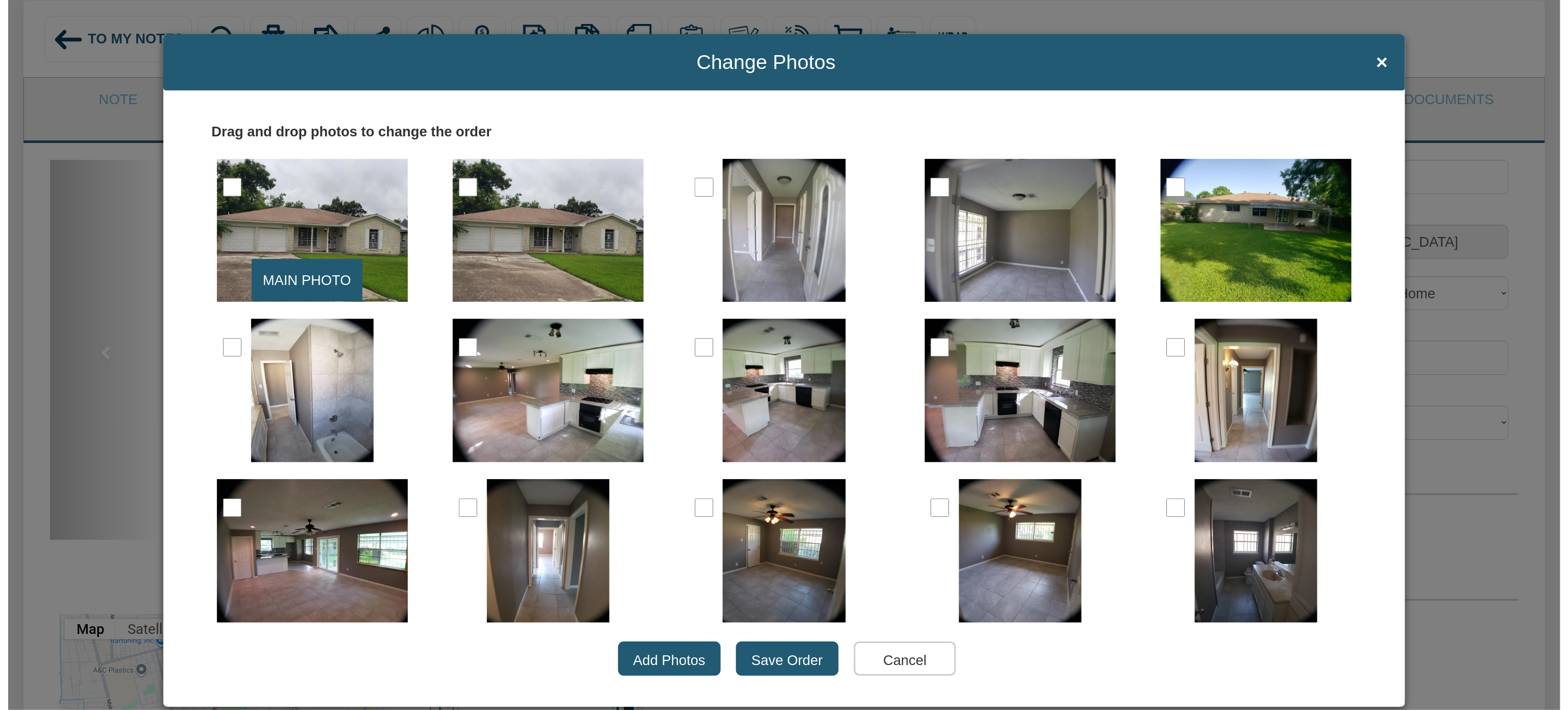
scroll to position [143, 0]
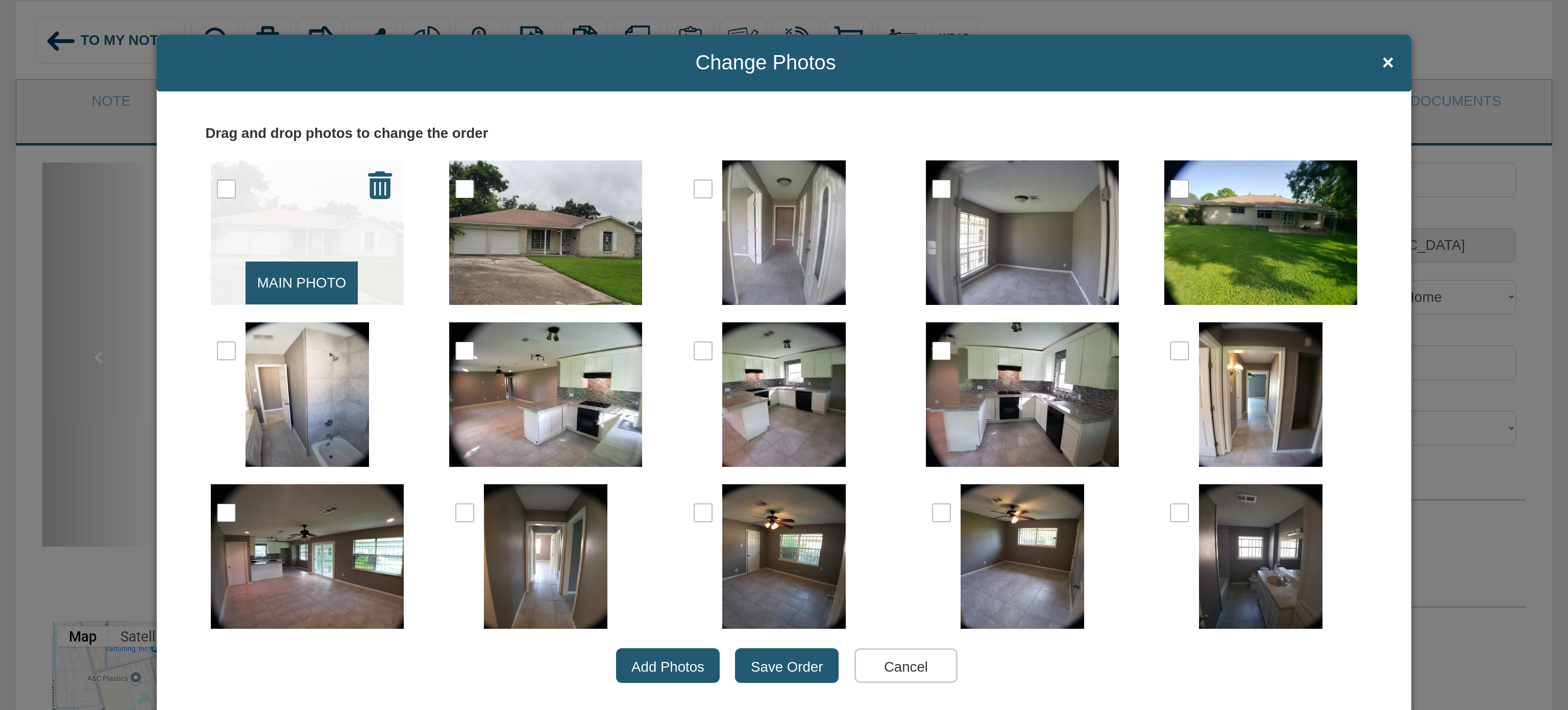
click at [283, 219] on img at bounding box center [307, 233] width 193 height 145
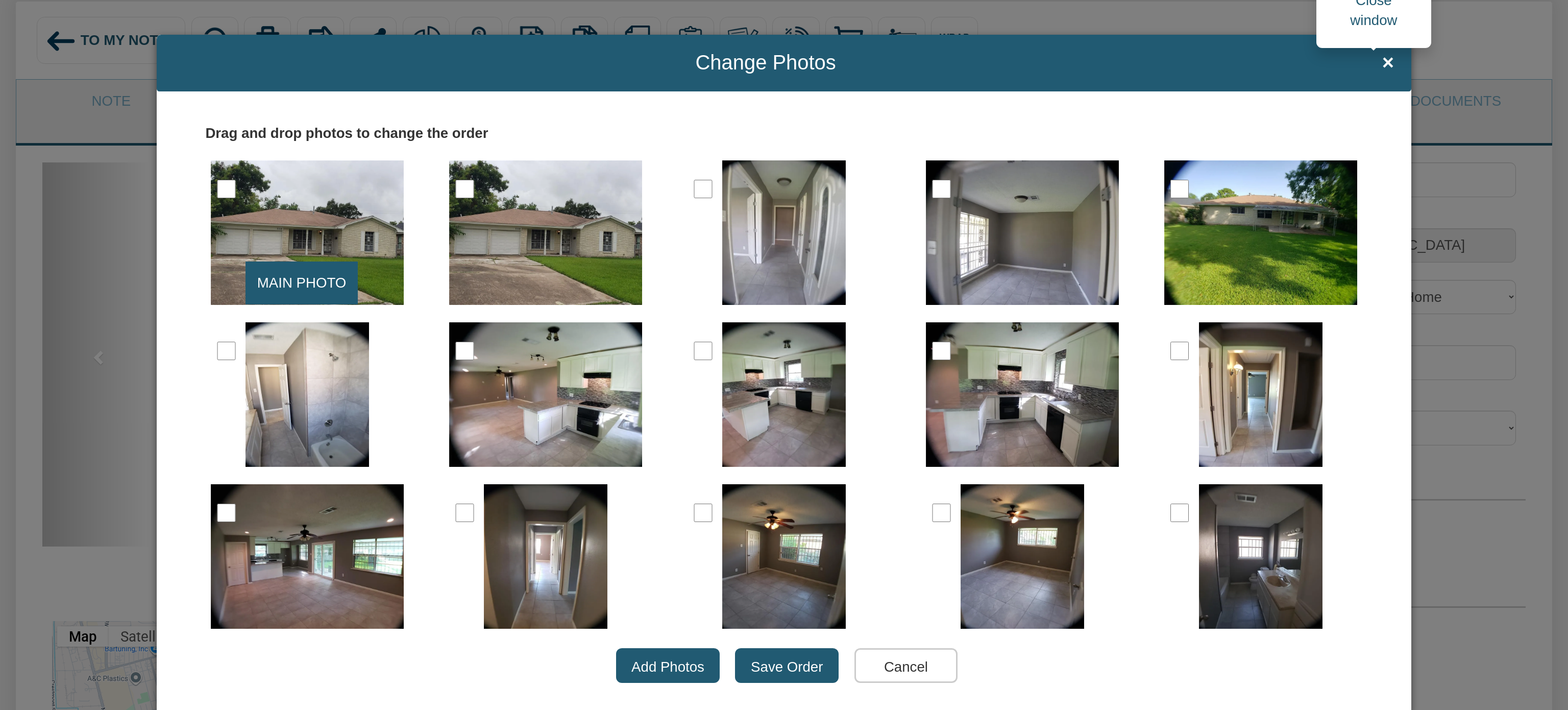
click at [1382, 65] on span "×" at bounding box center [1388, 63] width 12 height 22
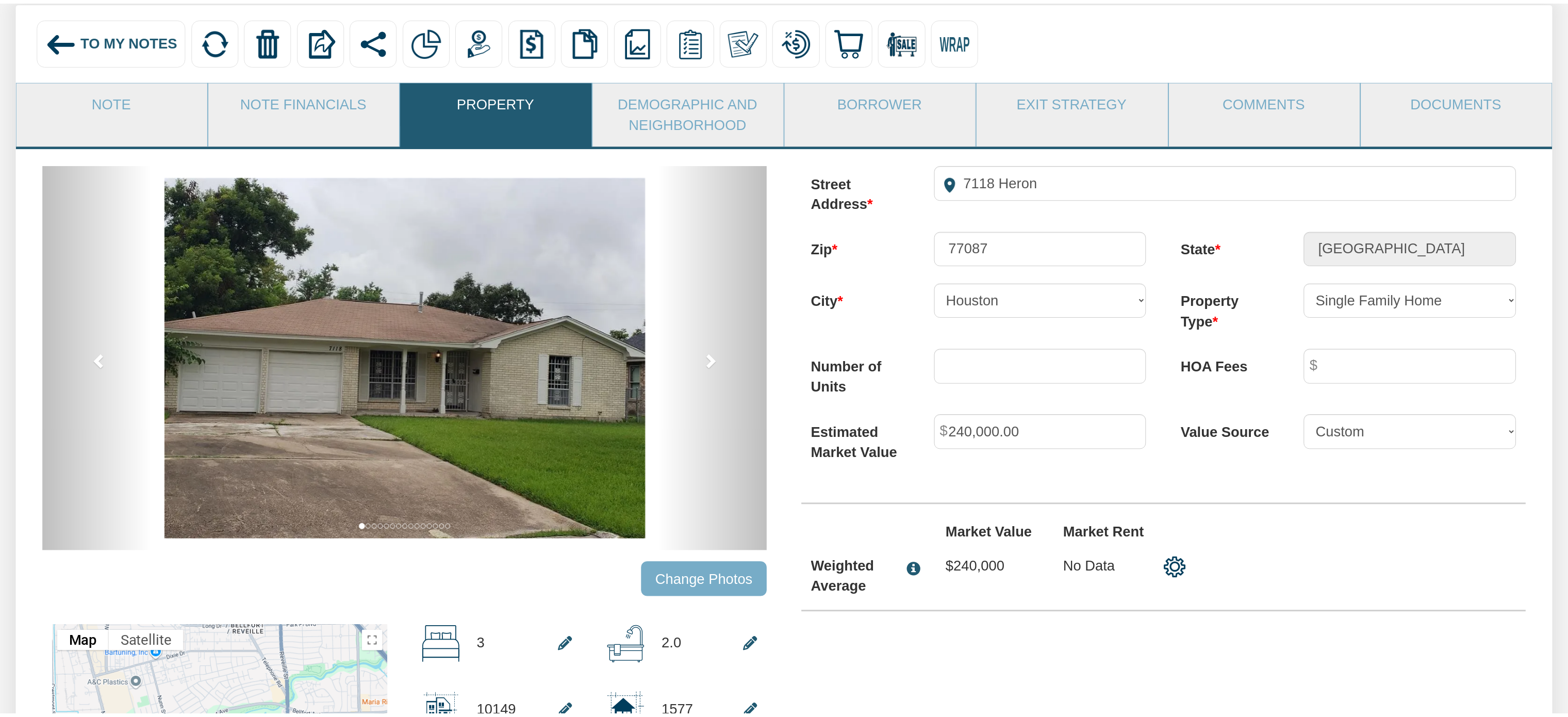
scroll to position [145, 0]
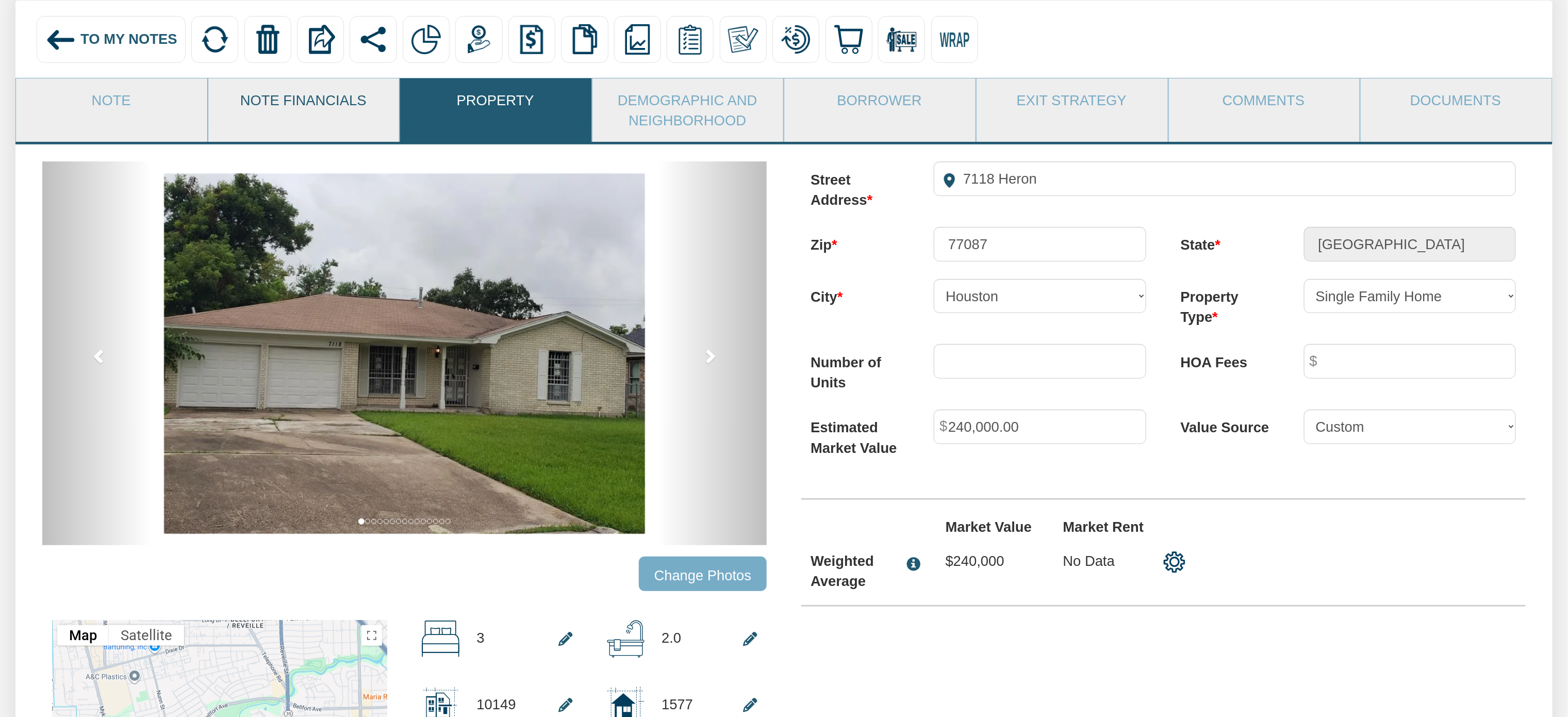
click at [313, 101] on link "Note Financials" at bounding box center [304, 99] width 191 height 43
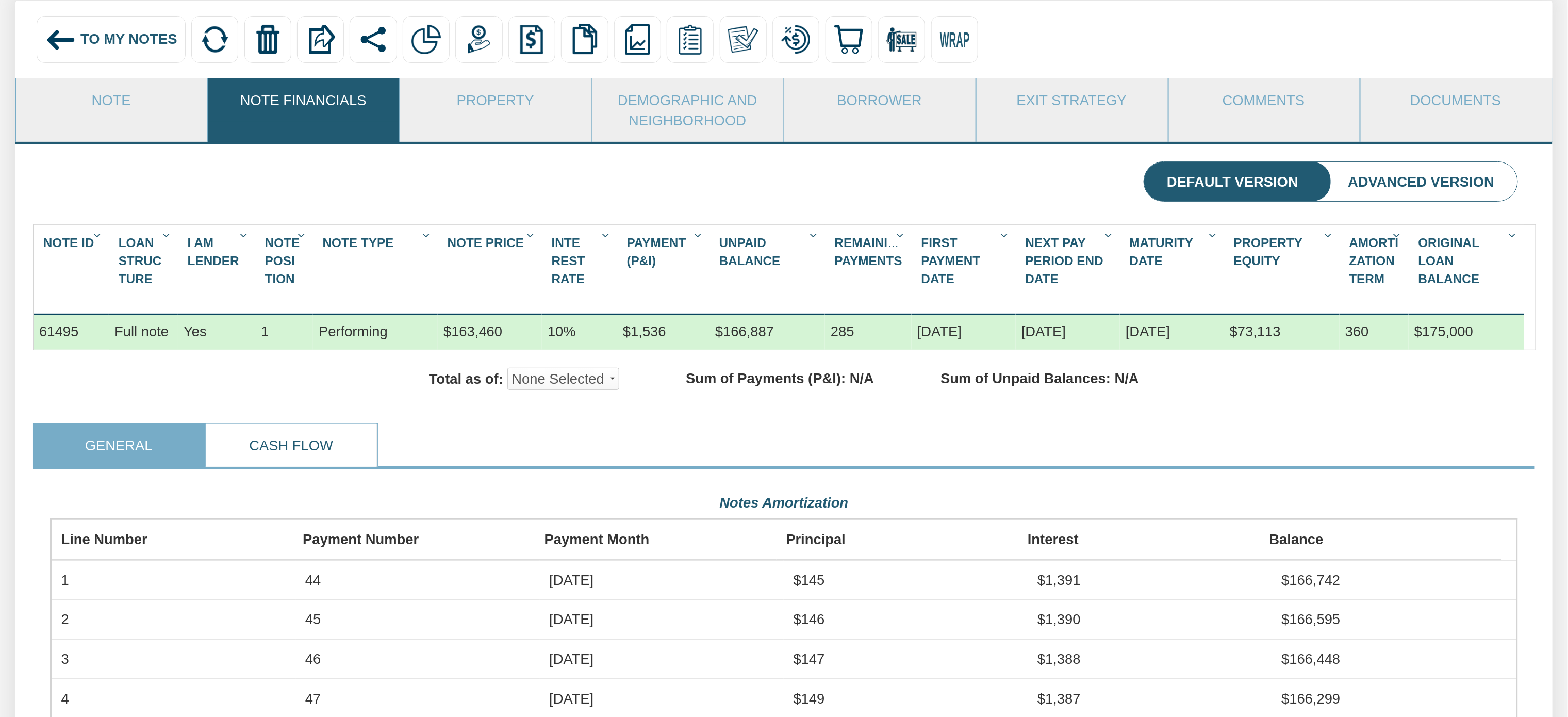
click at [322, 462] on link "Cash Flow" at bounding box center [291, 445] width 170 height 43
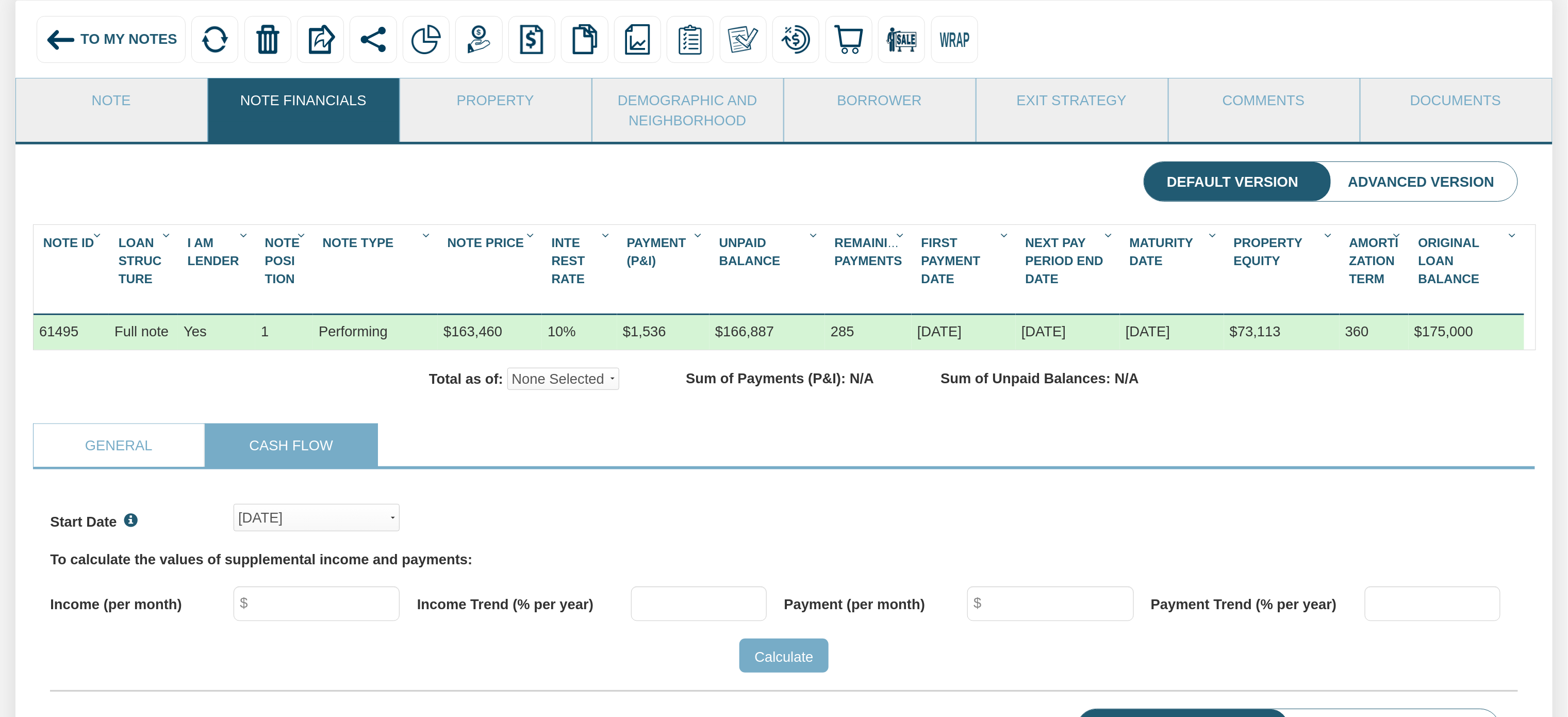
scroll to position [317, 1467]
click at [395, 531] on button "[DATE]" at bounding box center [316, 517] width 166 height 27
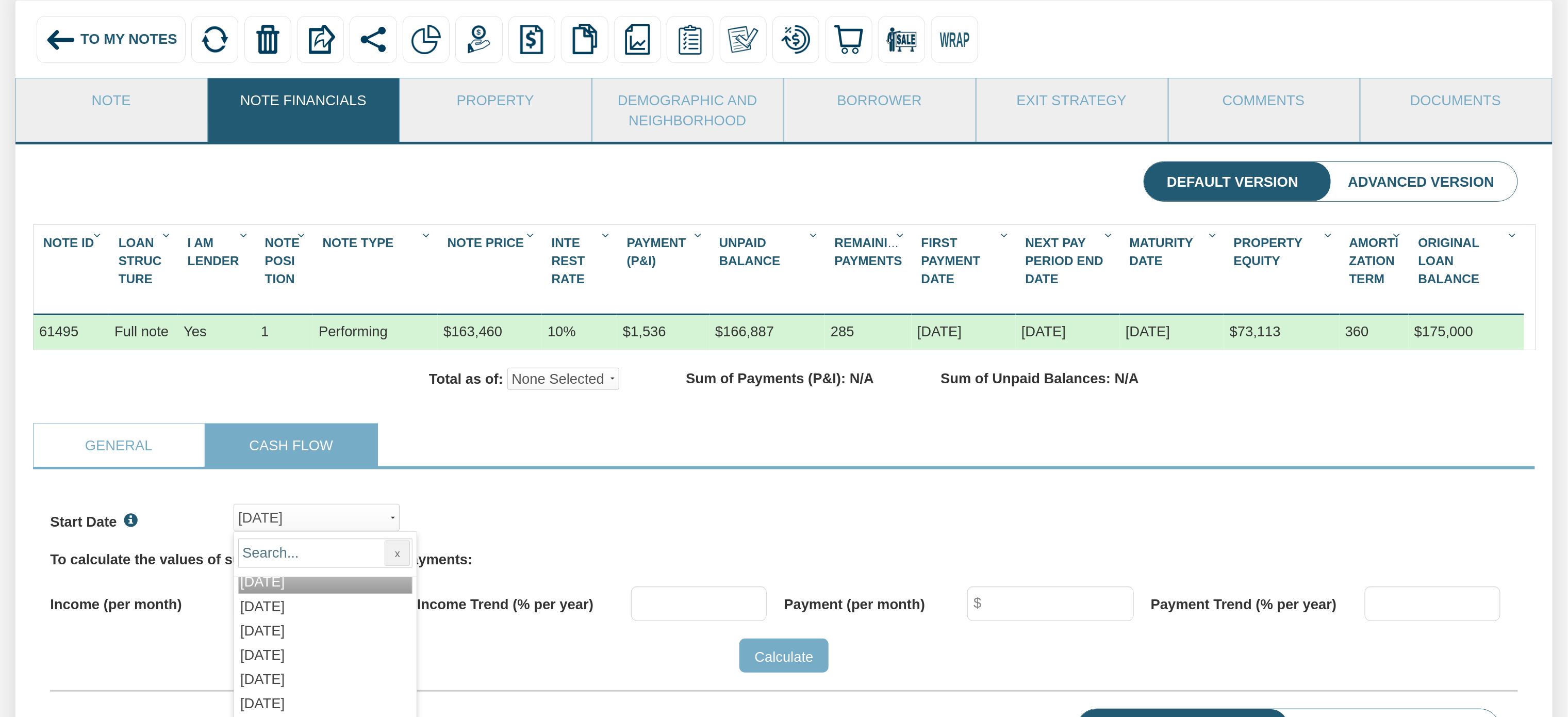
click at [285, 590] on span "[DATE]" at bounding box center [262, 581] width 45 height 16
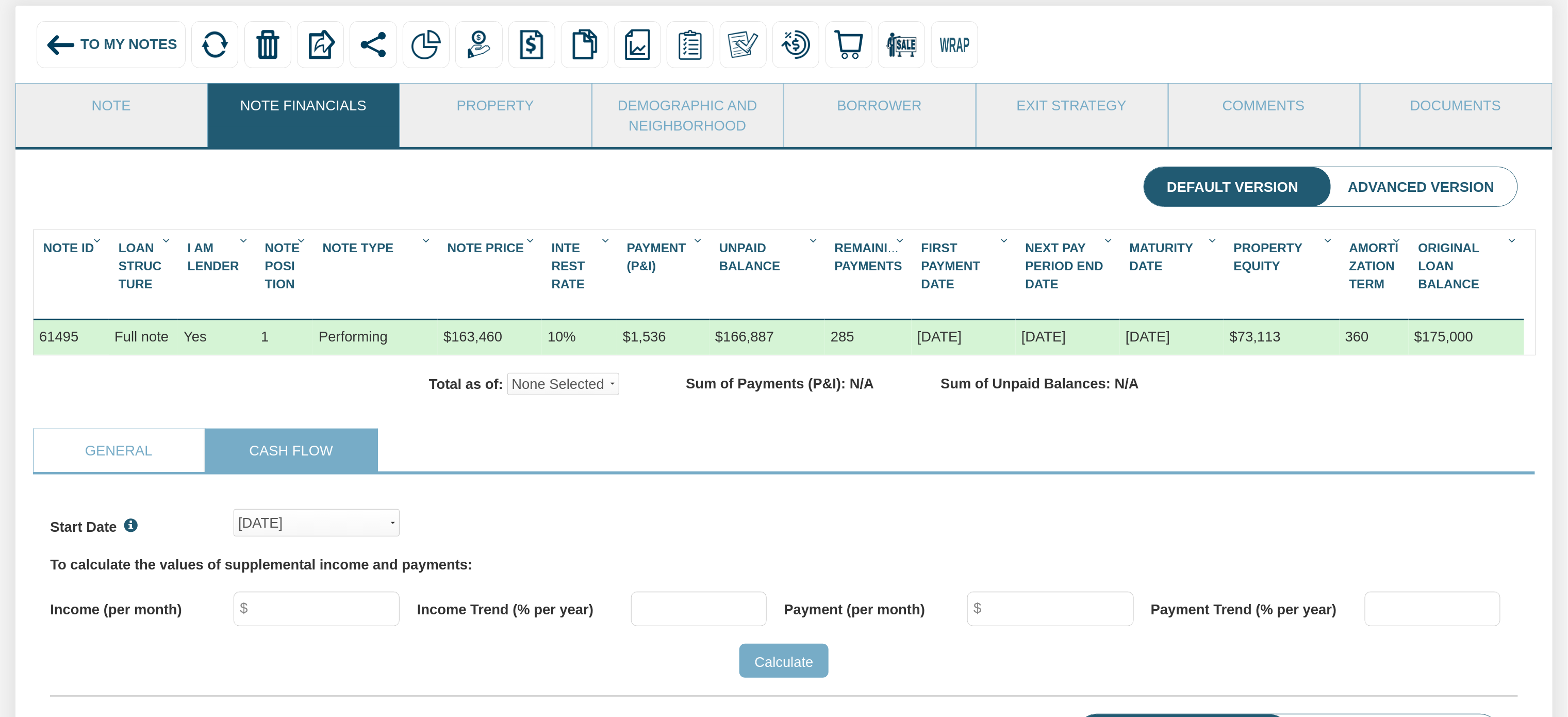
scroll to position [0, 0]
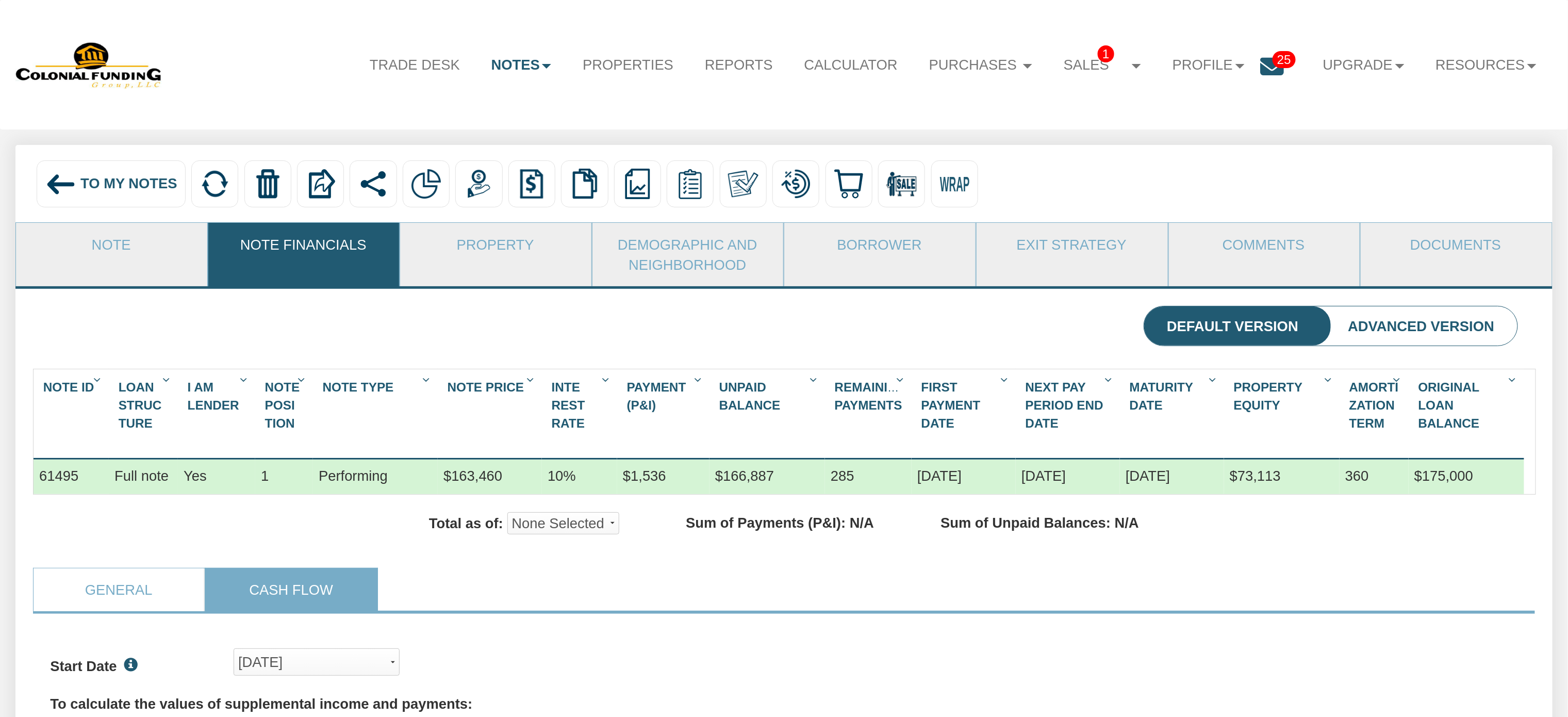
drag, startPoint x: 124, startPoint y: 192, endPoint x: 1305, endPoint y: 116, distance: 1183.4
click at [124, 191] on span "To My Notes" at bounding box center [129, 183] width 97 height 16
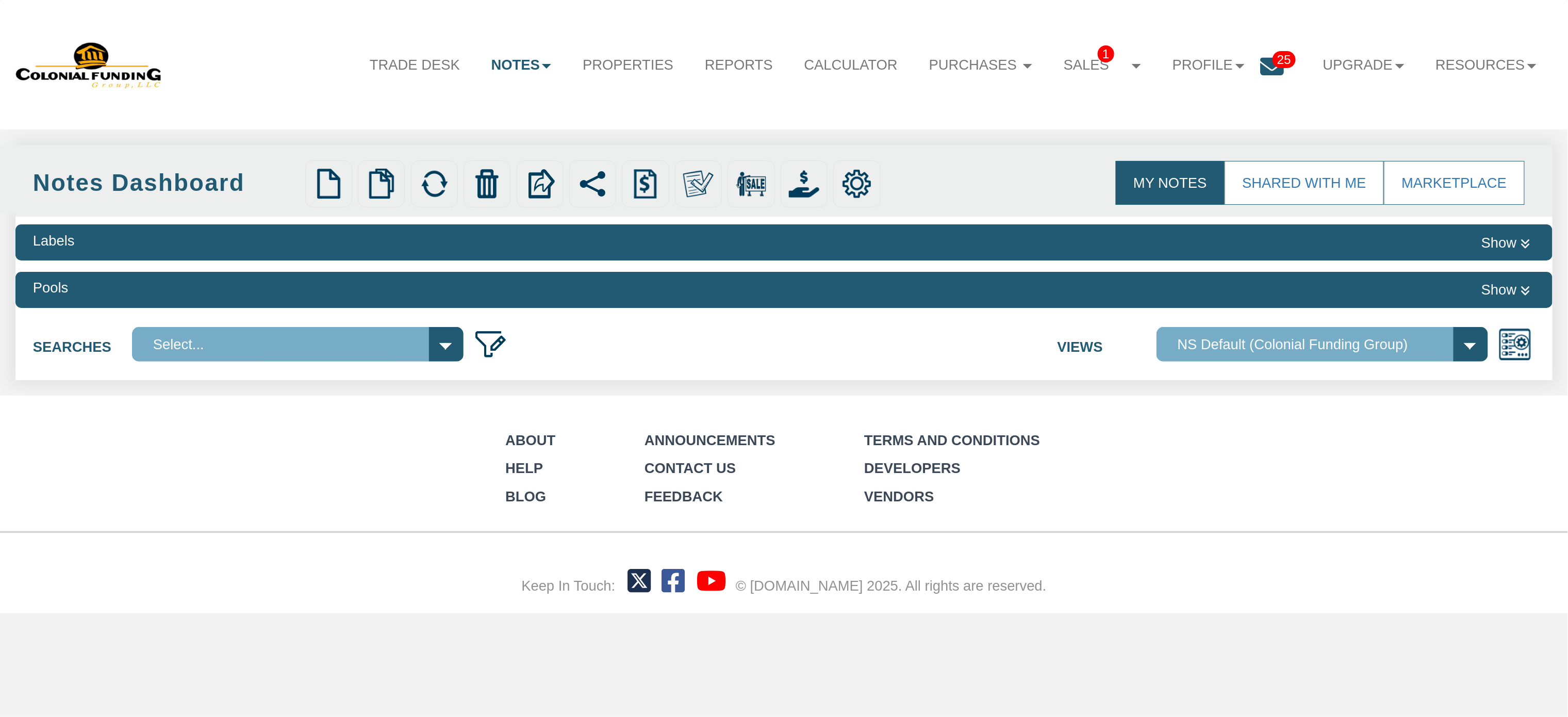
select select
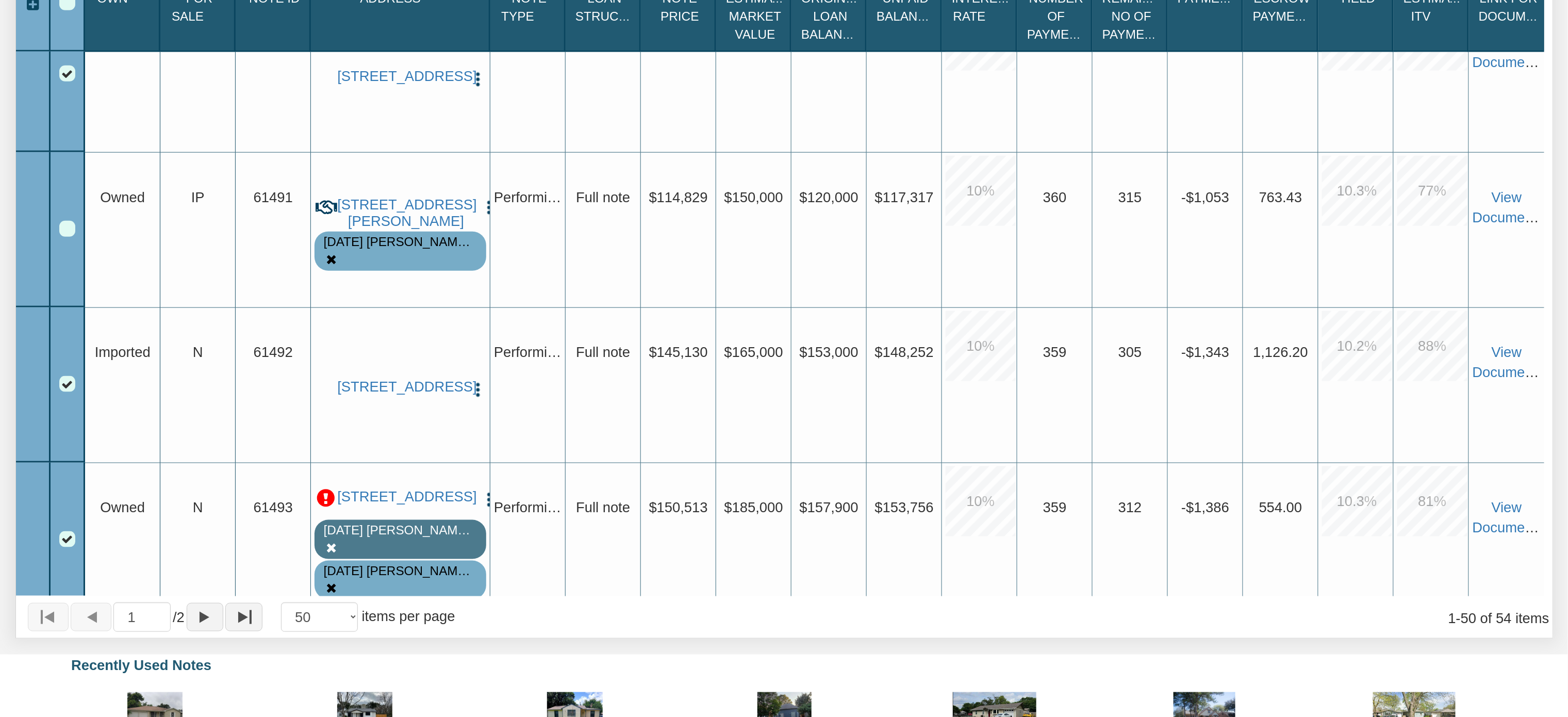
scroll to position [4203, 0]
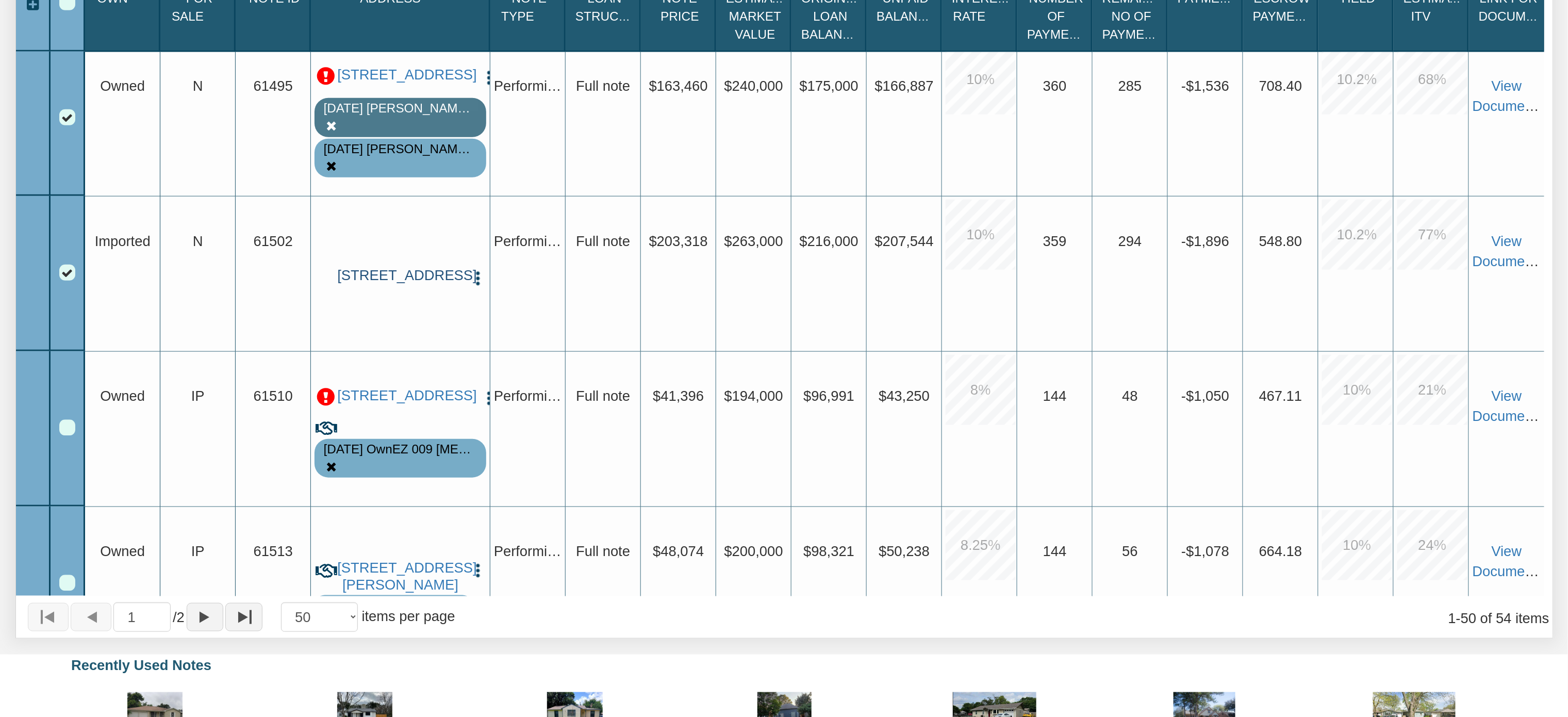
click at [393, 280] on link "[STREET_ADDRESS]" at bounding box center [400, 276] width 127 height 17
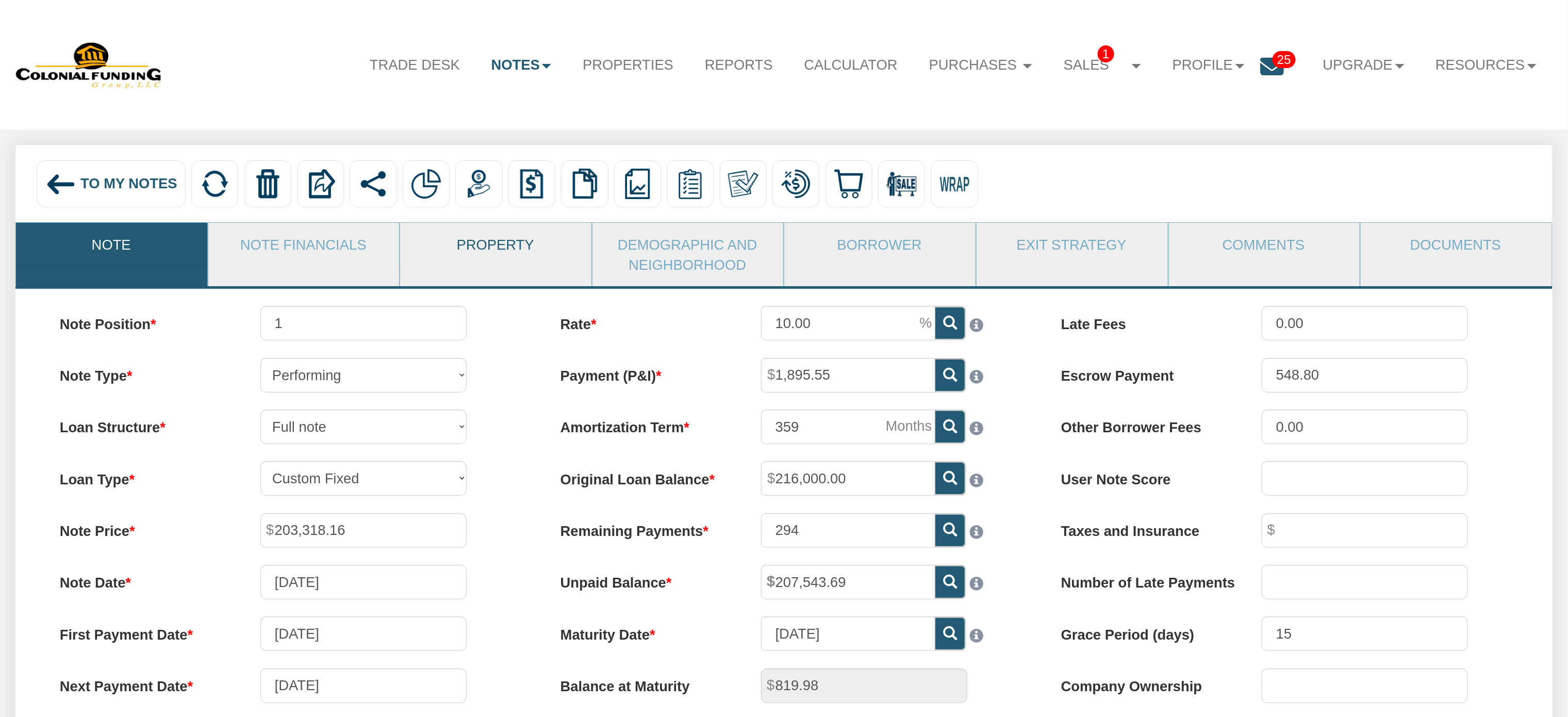
click at [495, 245] on link "Property" at bounding box center [495, 244] width 191 height 43
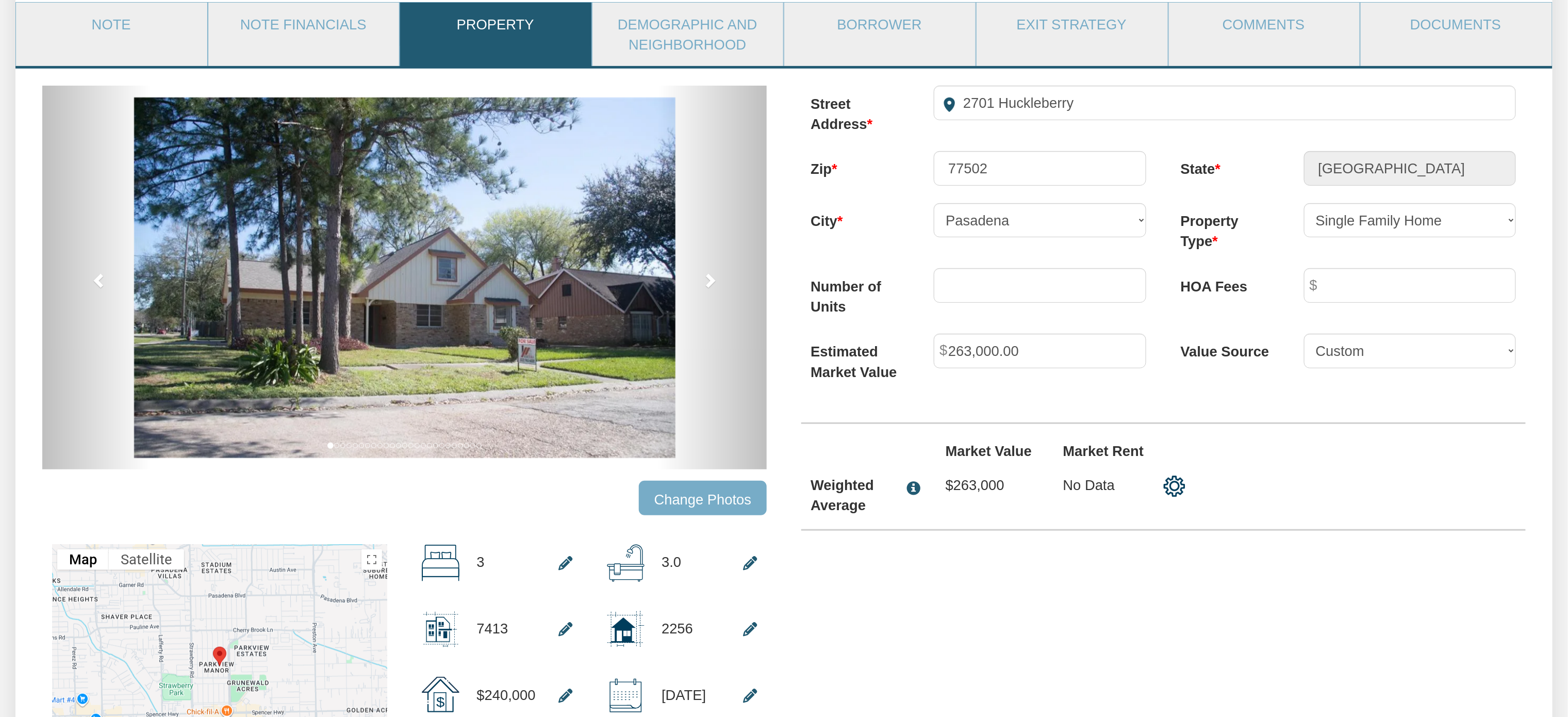
scroll to position [211, 0]
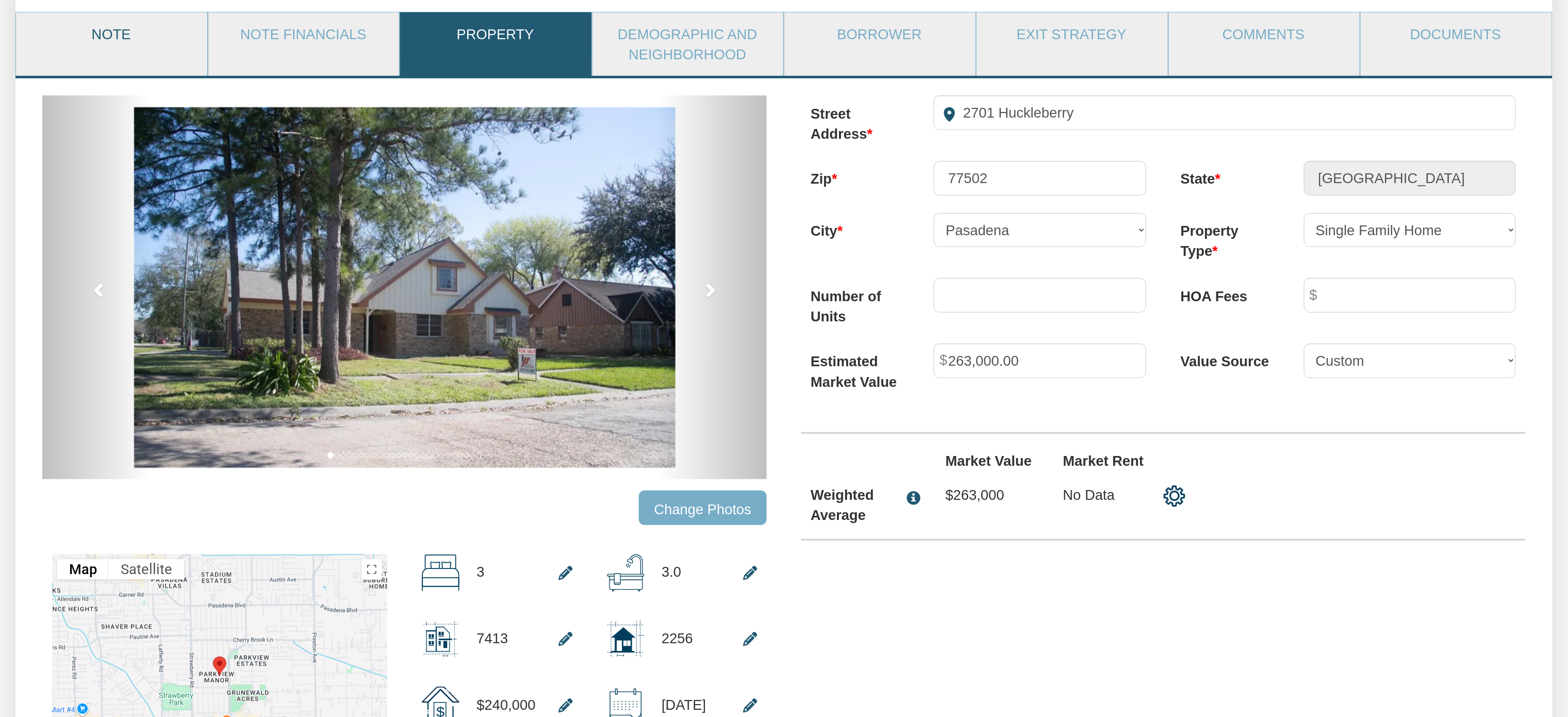
click at [108, 40] on link "Note" at bounding box center [111, 34] width 191 height 43
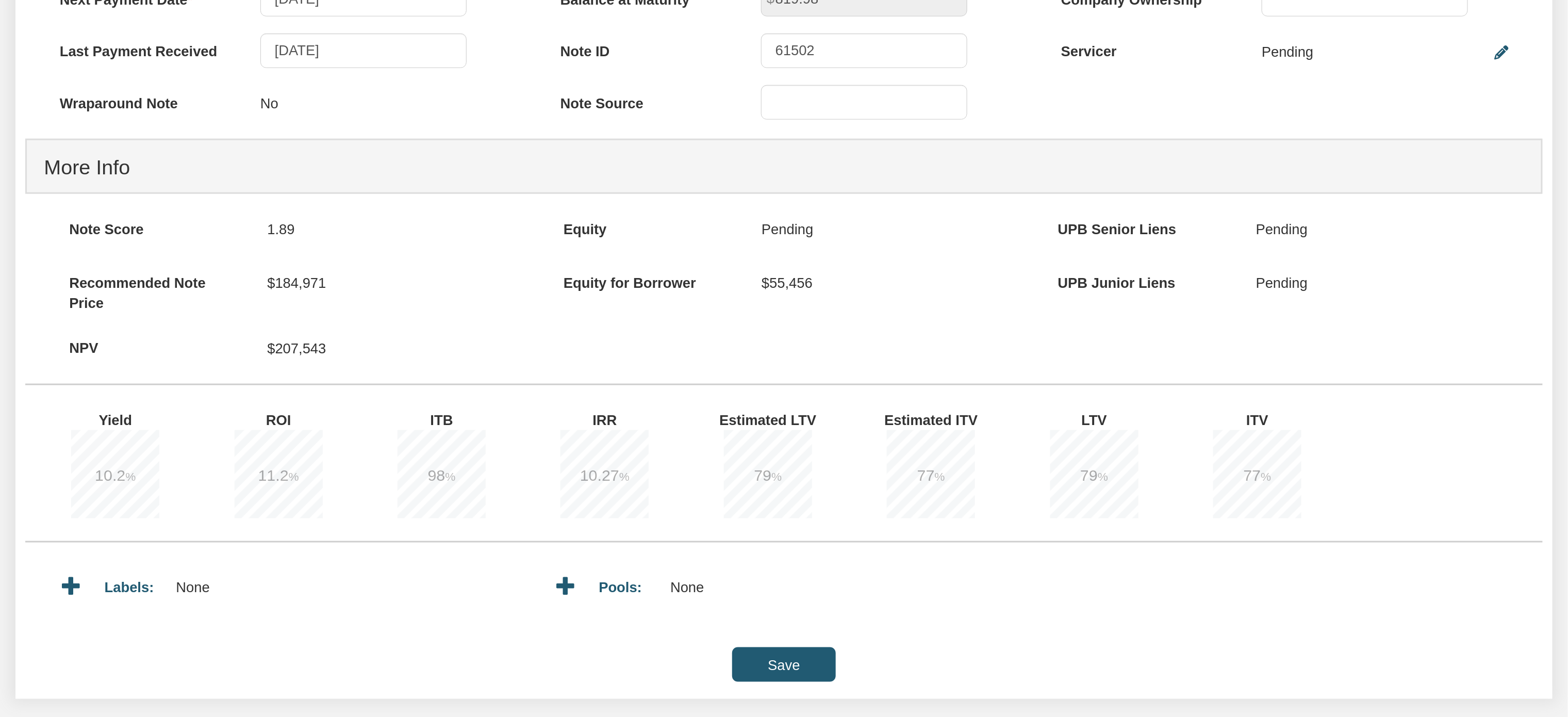
scroll to position [0, 0]
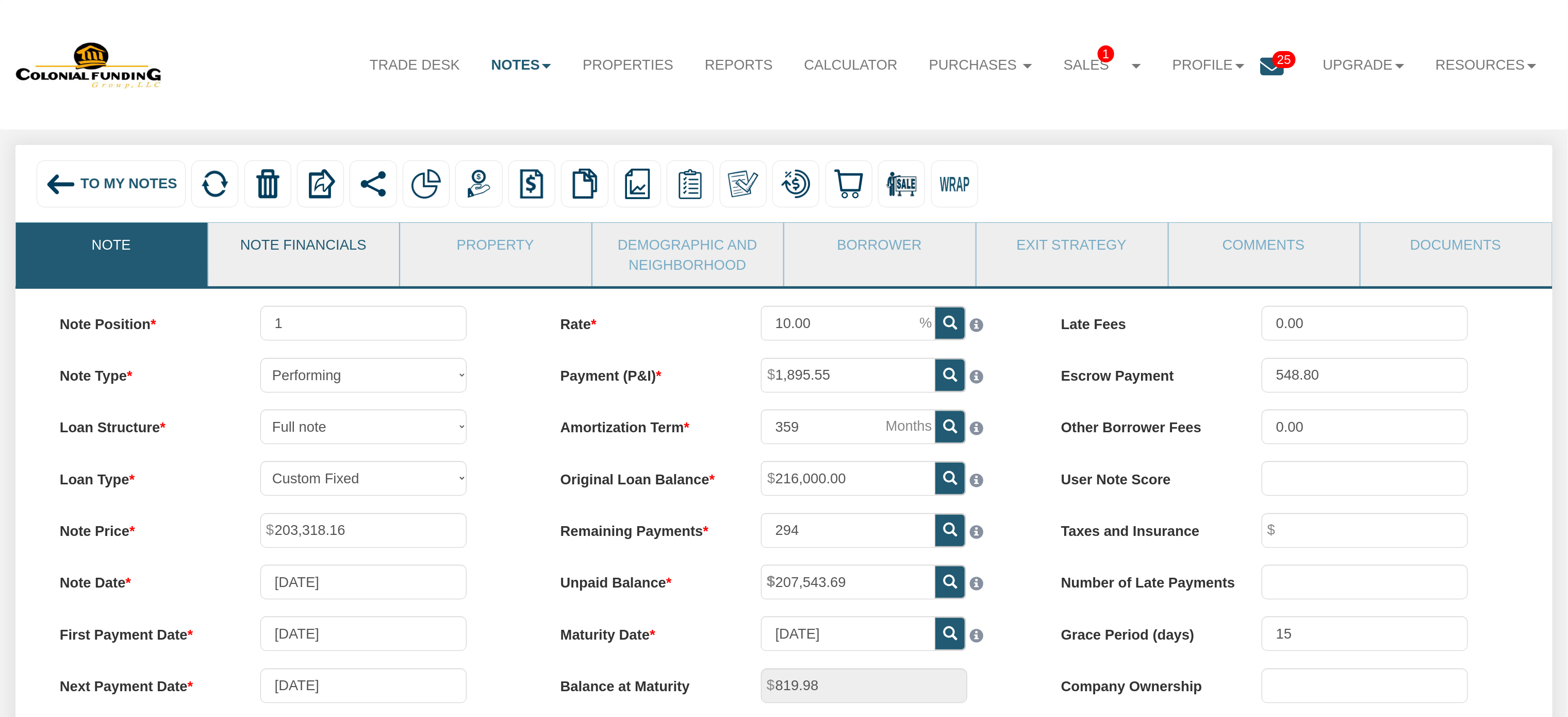
click at [327, 243] on link "Note Financials" at bounding box center [304, 244] width 191 height 43
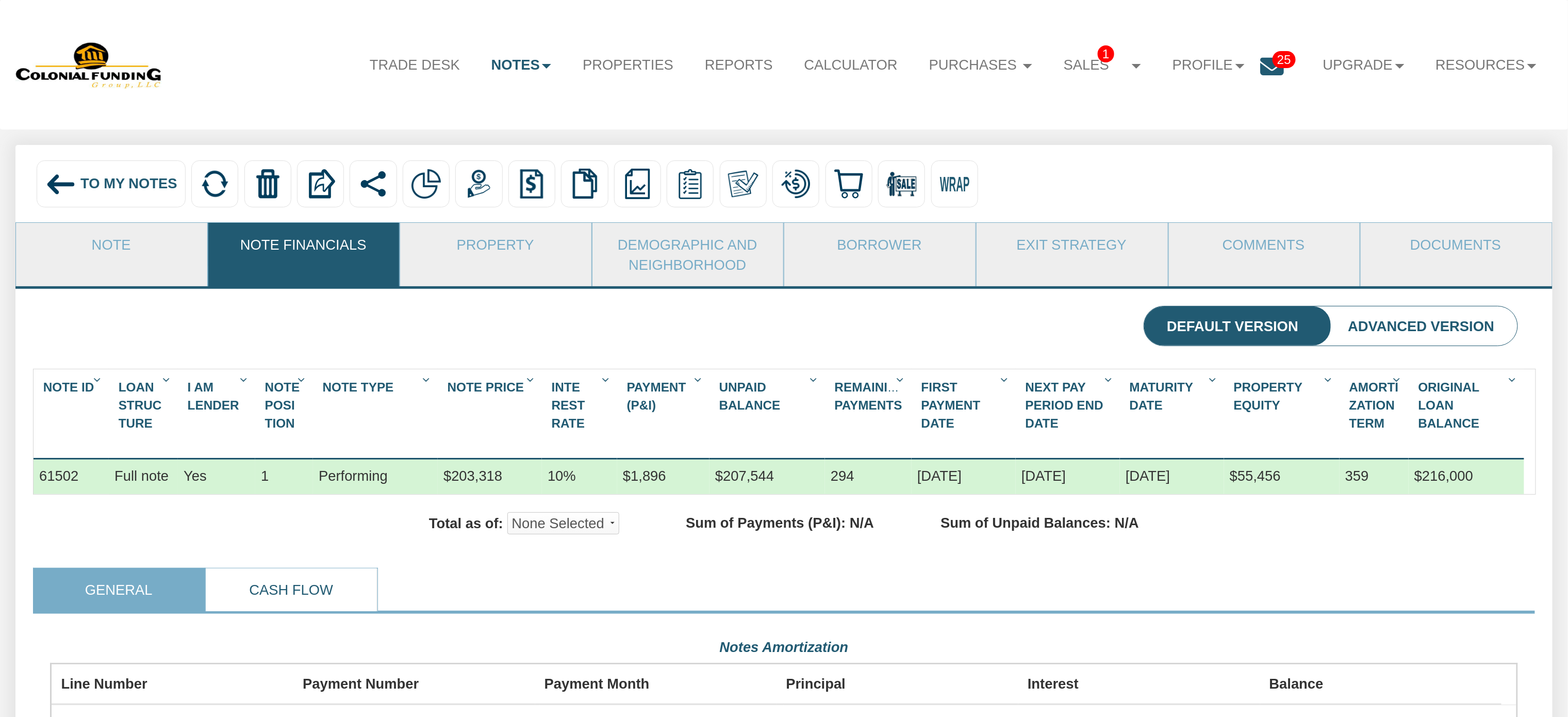
click at [321, 598] on link "Cash Flow" at bounding box center [291, 590] width 170 height 43
click at [313, 610] on link "Cash Flow" at bounding box center [291, 590] width 170 height 43
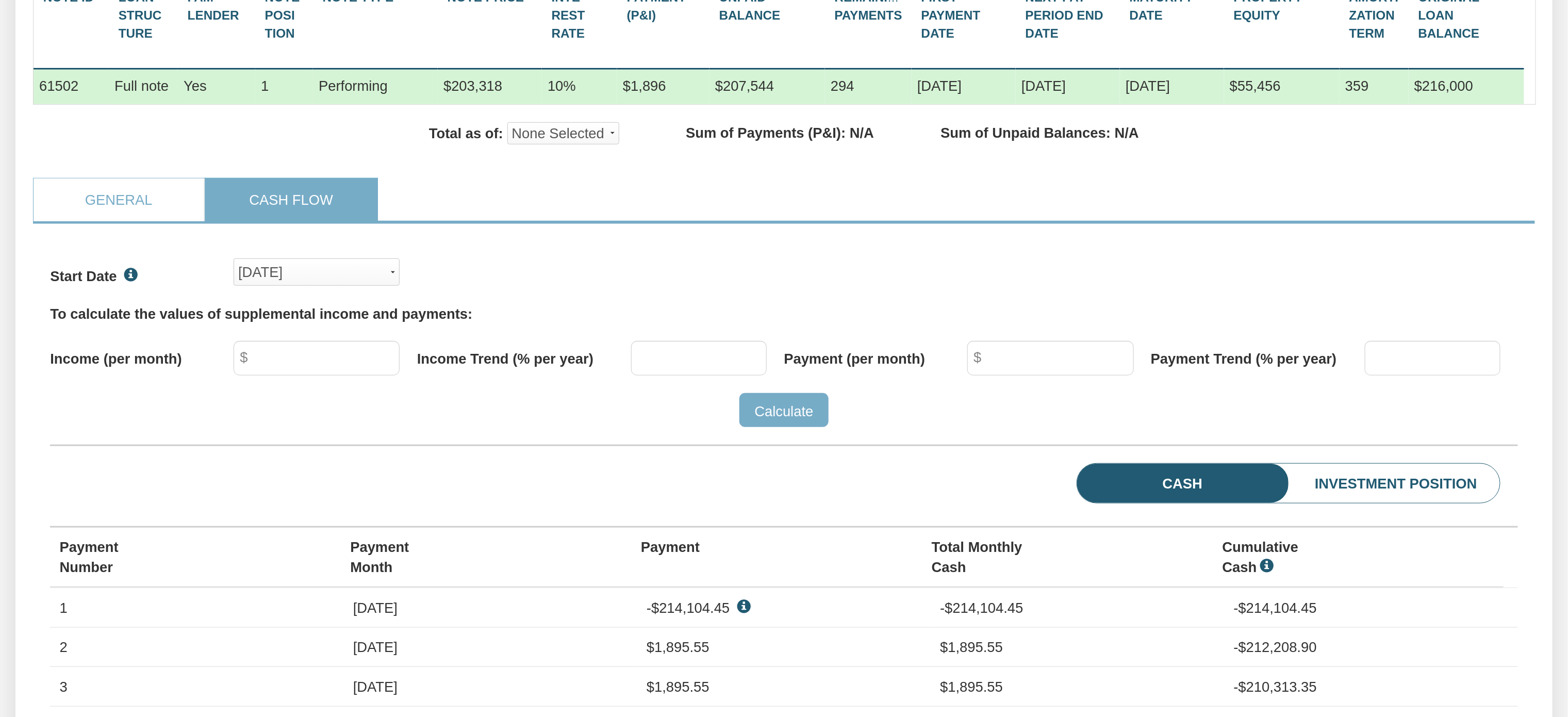
scroll to position [421, 0]
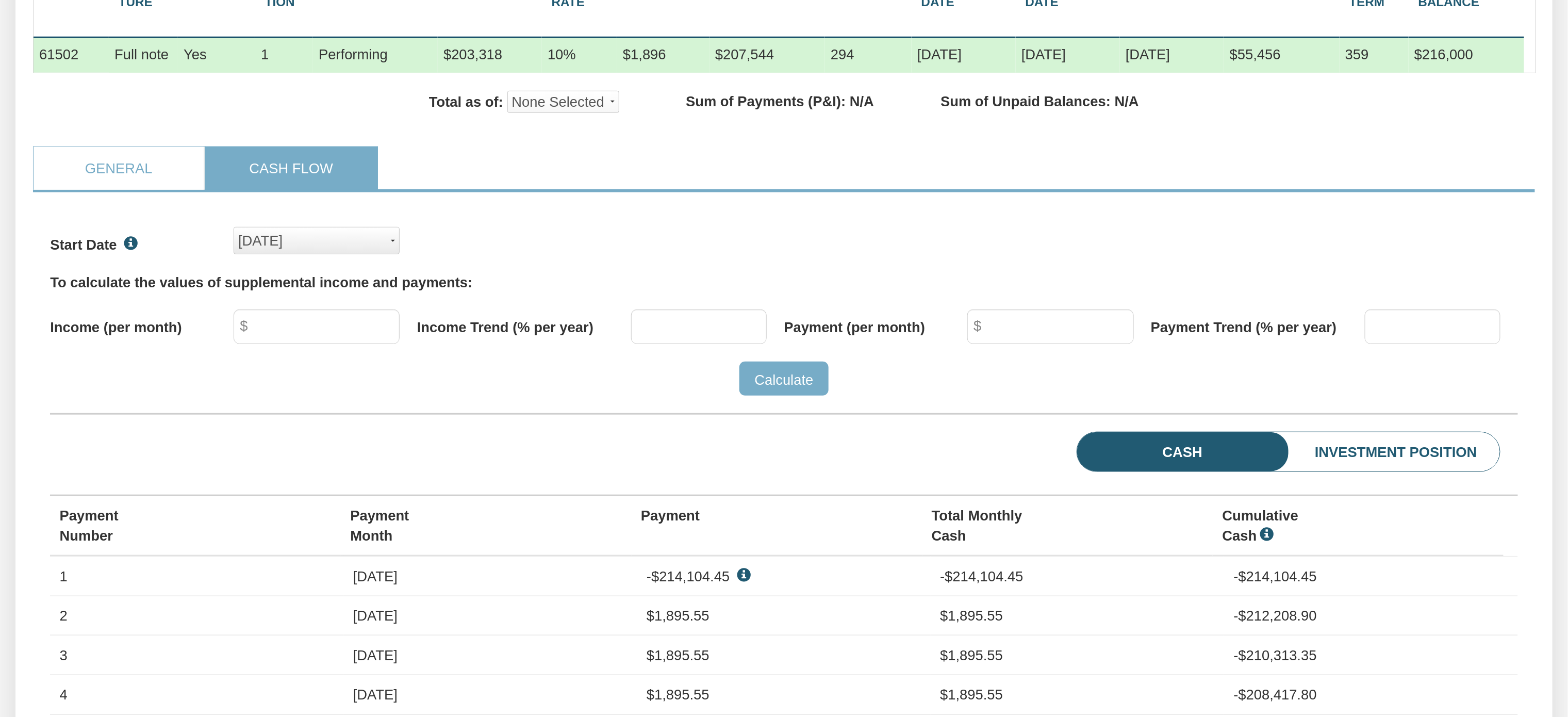
click at [393, 253] on div "[DATE]" at bounding box center [316, 240] width 157 height 25
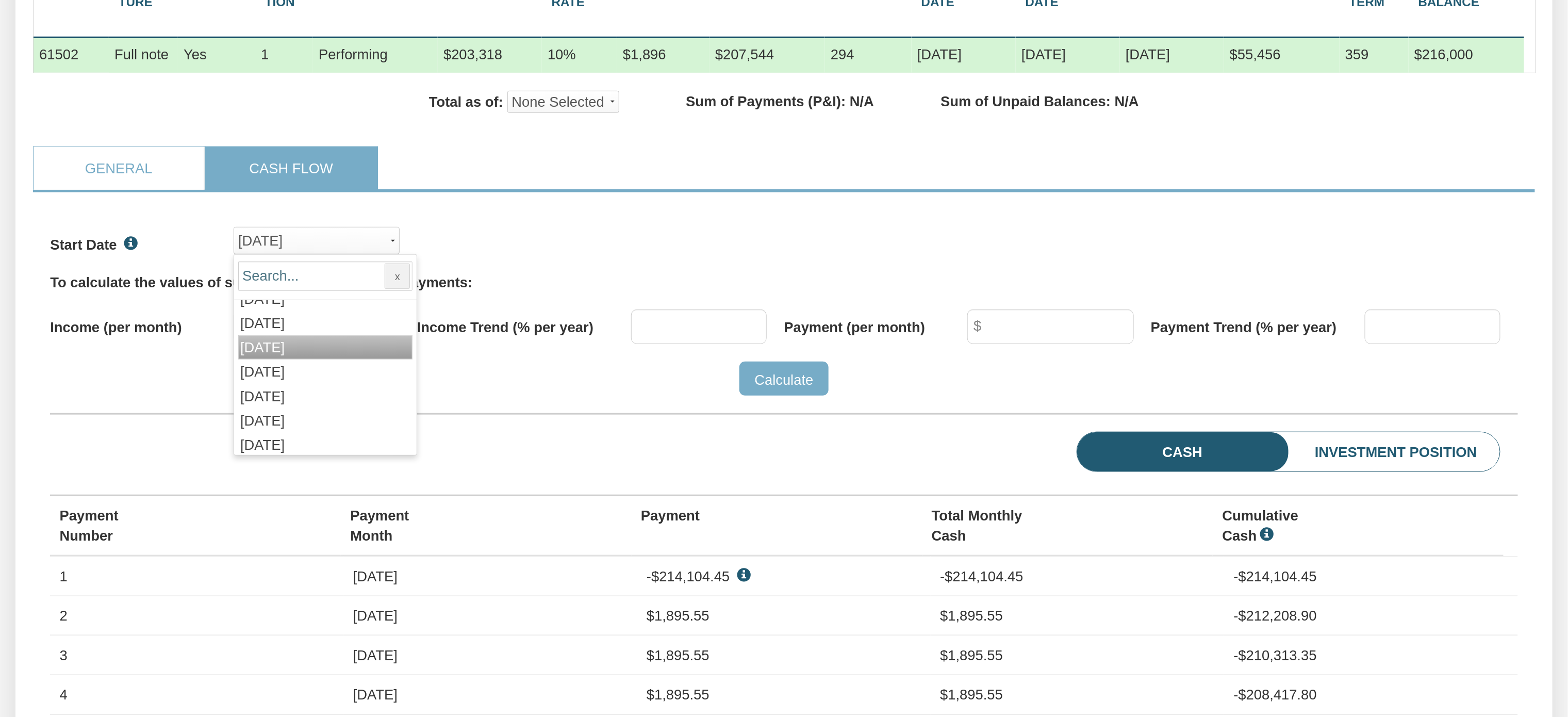
click at [274, 355] on span "[DATE]" at bounding box center [262, 347] width 45 height 16
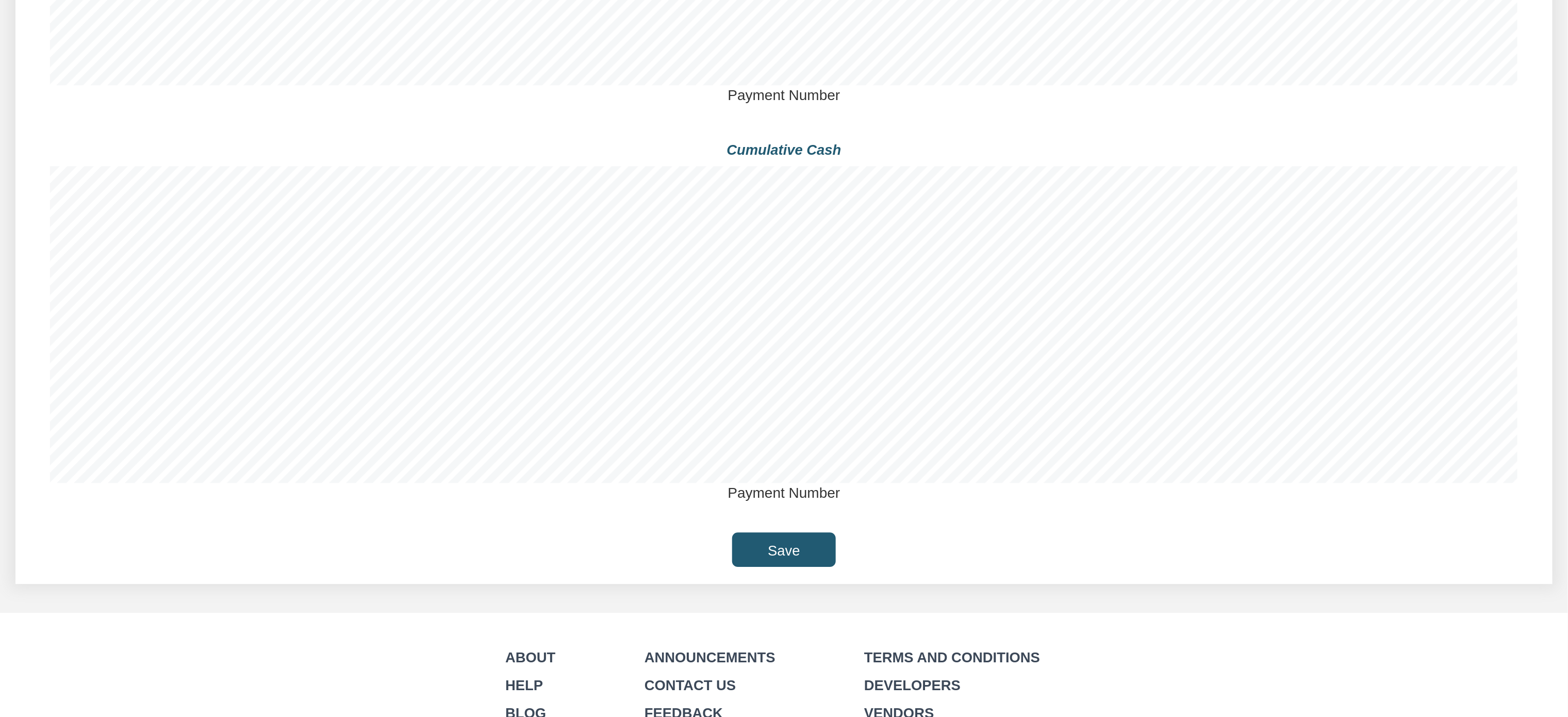
scroll to position [0, 0]
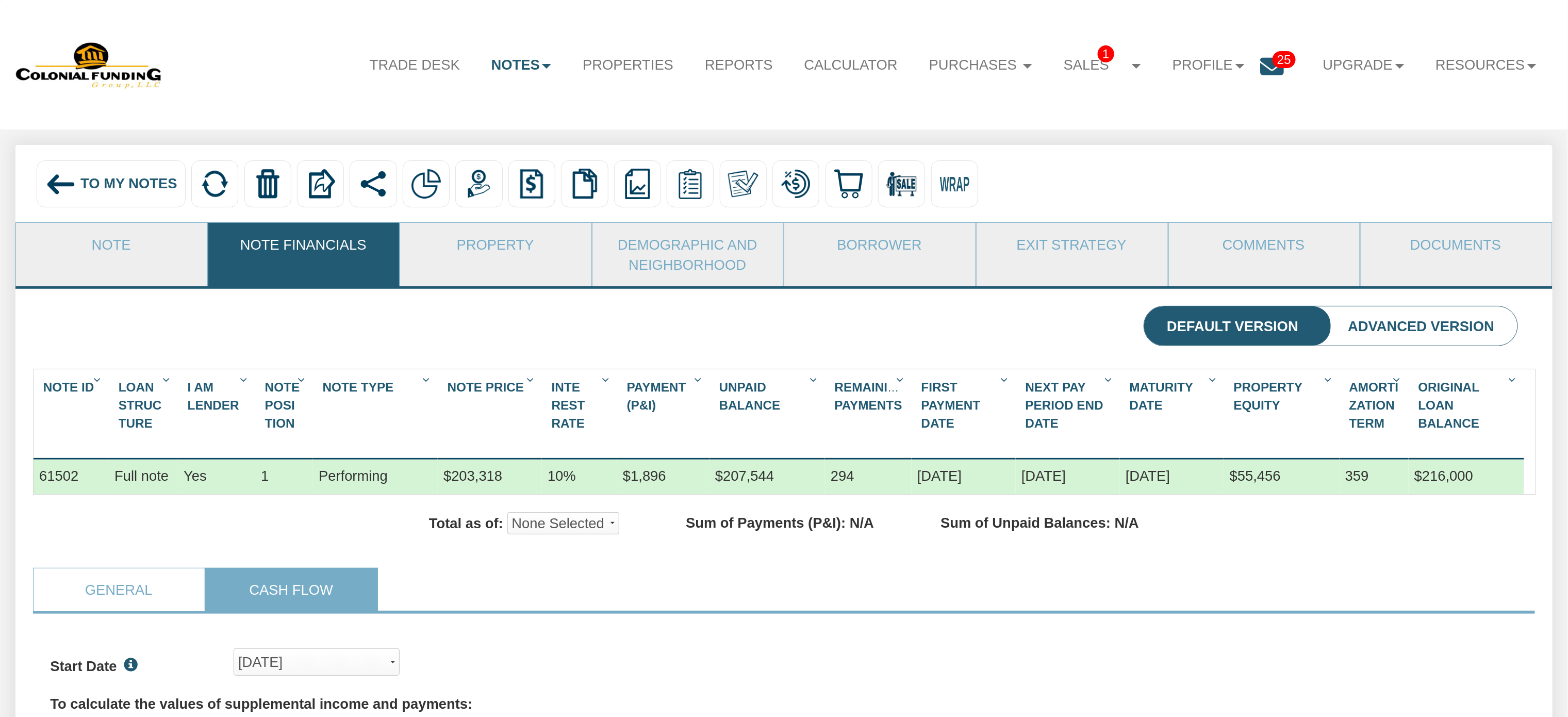
click at [83, 185] on span "To My Notes" at bounding box center [129, 183] width 97 height 16
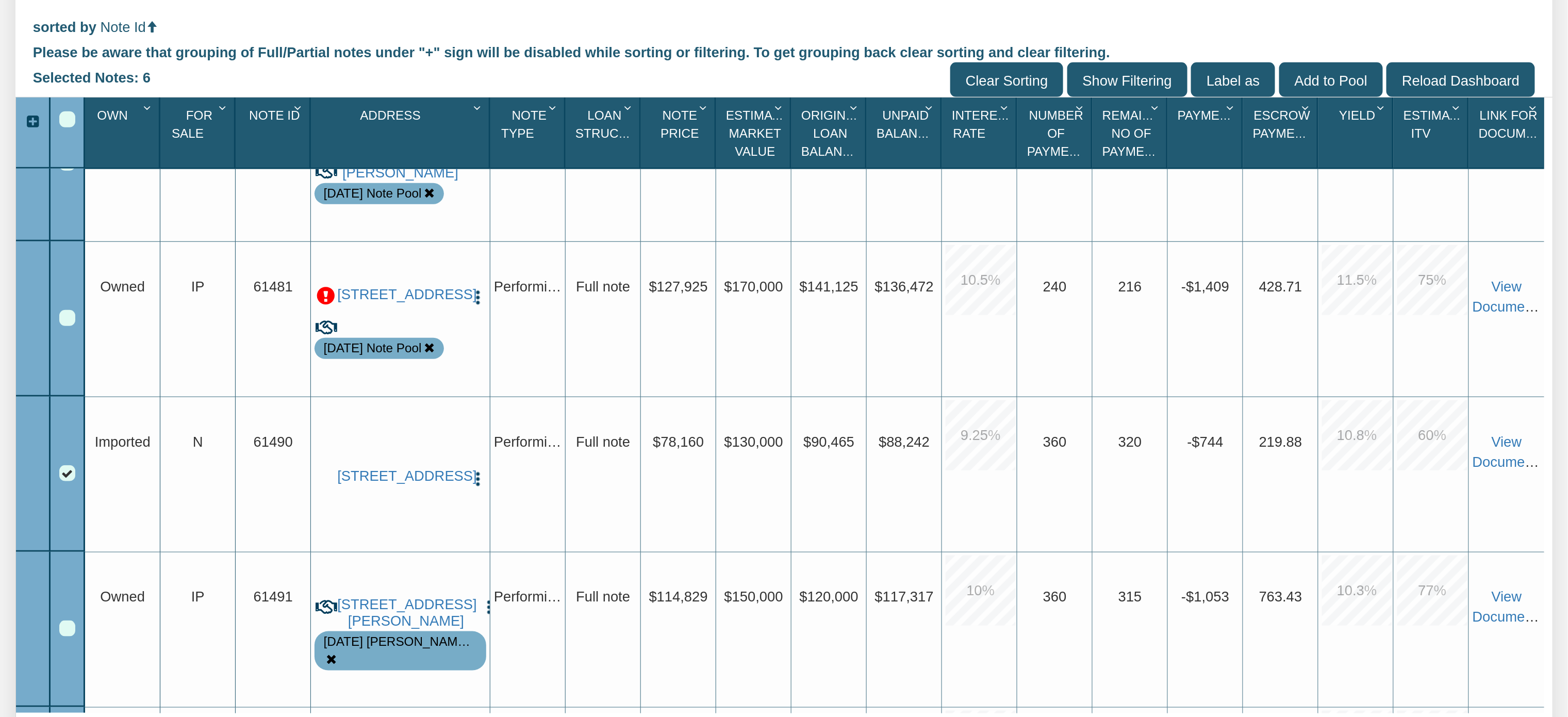
scroll to position [3319, 0]
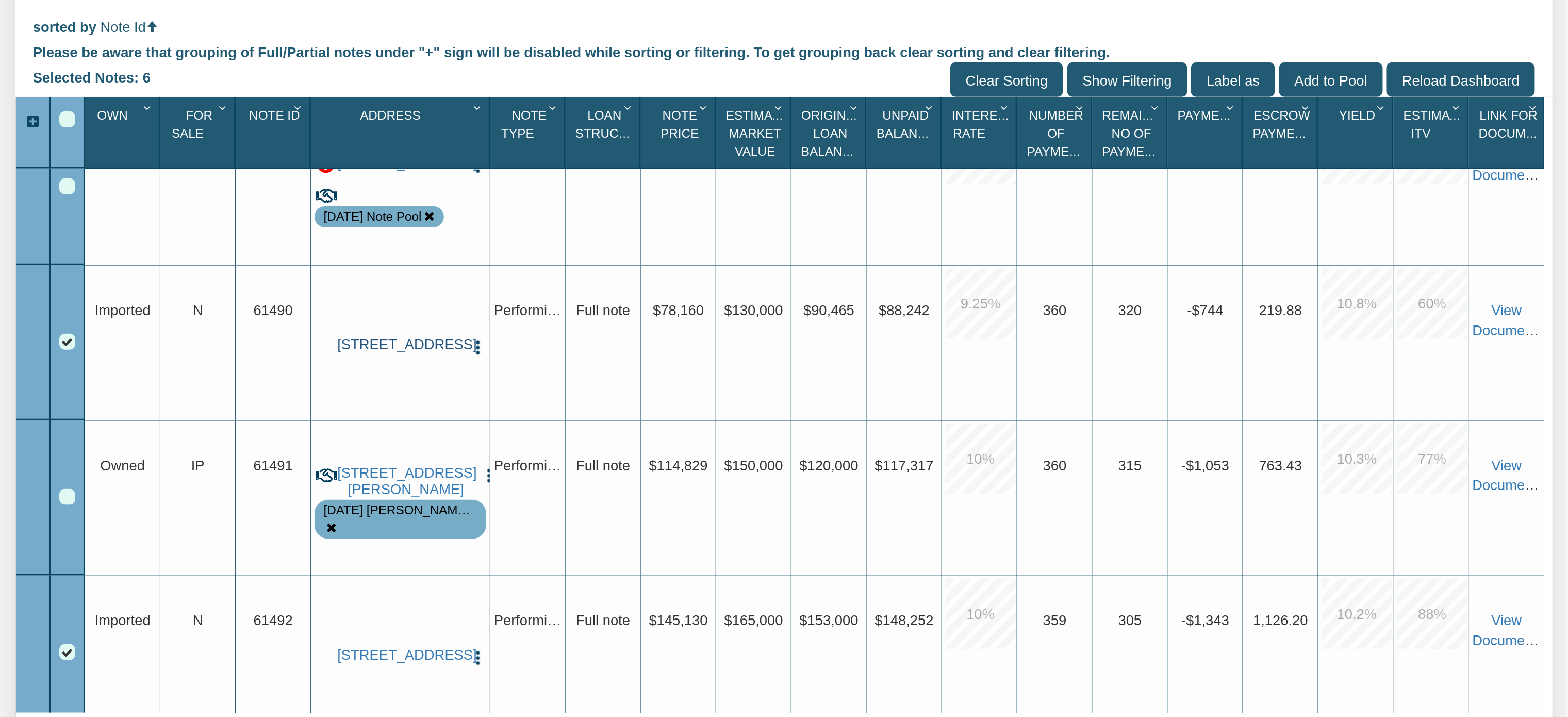
click at [390, 353] on link "[STREET_ADDRESS]" at bounding box center [400, 345] width 127 height 17
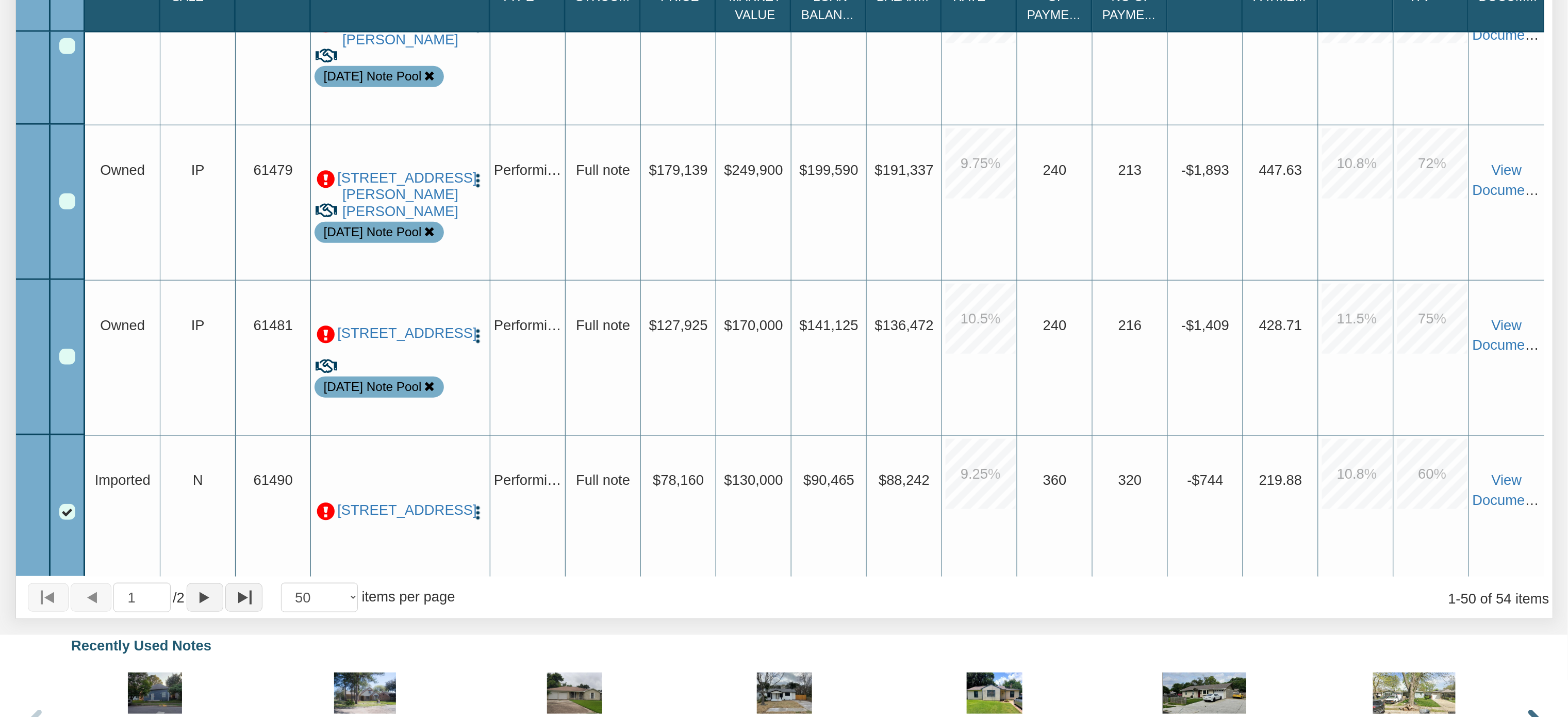
scroll to position [3326, 0]
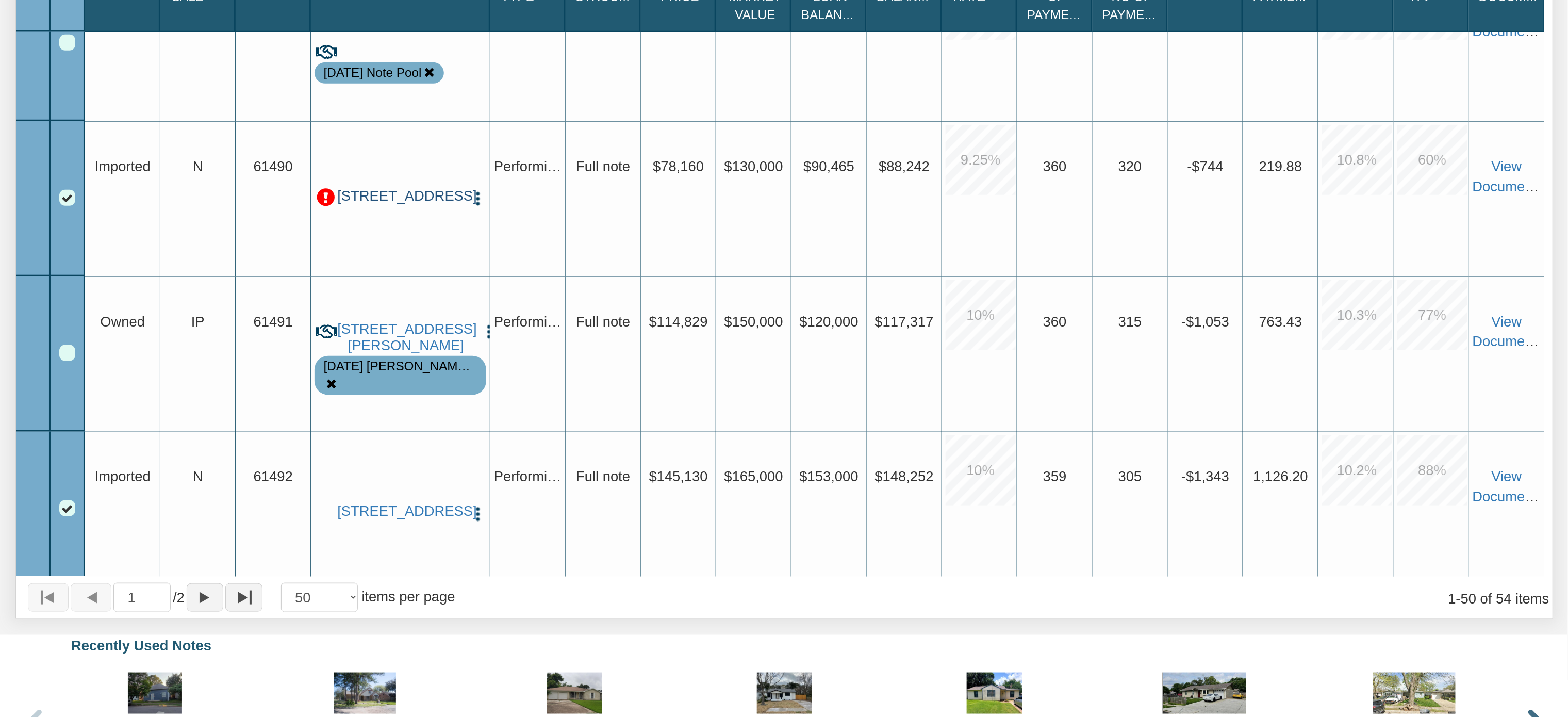
click at [399, 201] on link "[STREET_ADDRESS]" at bounding box center [400, 196] width 127 height 17
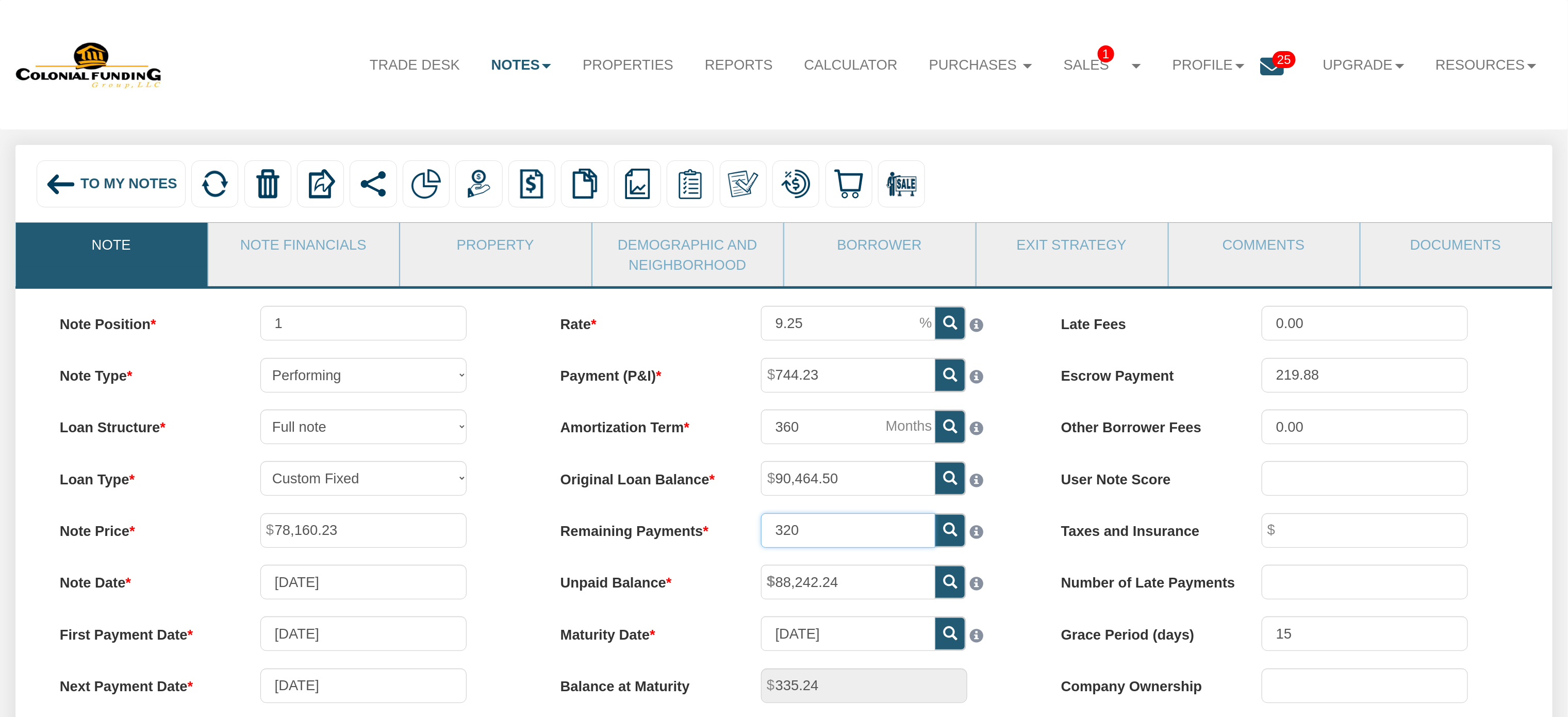
click at [820, 536] on input "320" at bounding box center [848, 530] width 174 height 34
type input "3"
type input "317"
type input "2,526.31"
click at [949, 585] on icon at bounding box center [950, 581] width 14 height 14
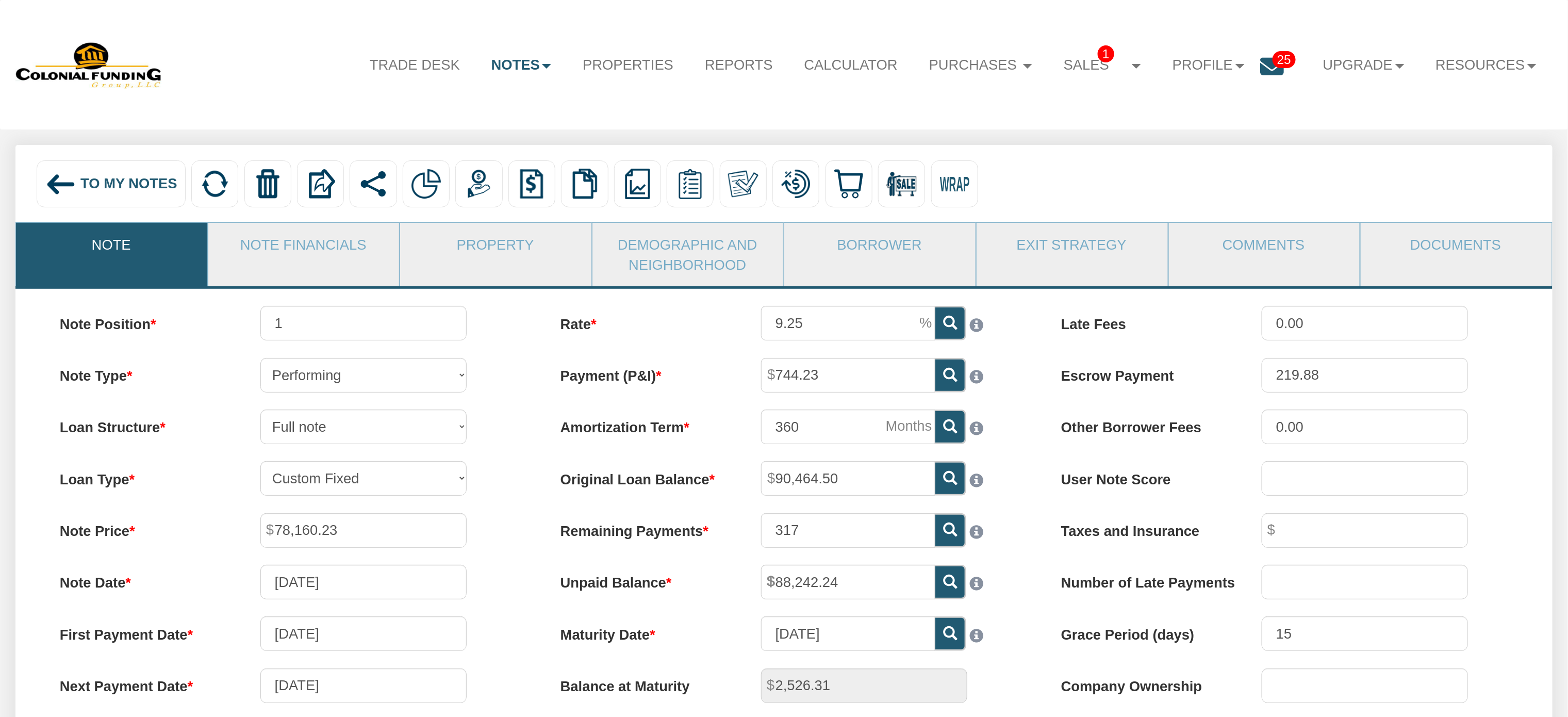
type input "88,084.30"
type input "738.57"
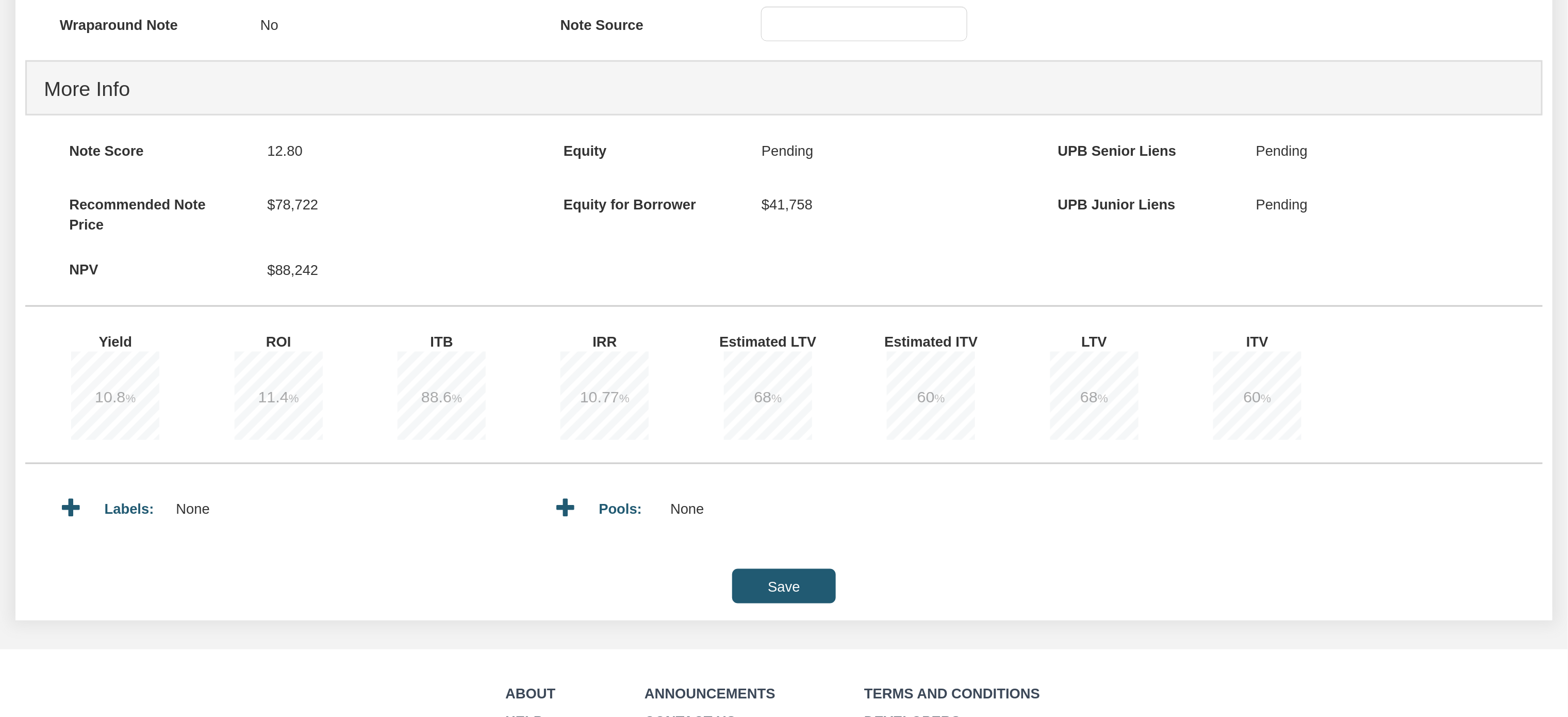
scroll to position [820, 0]
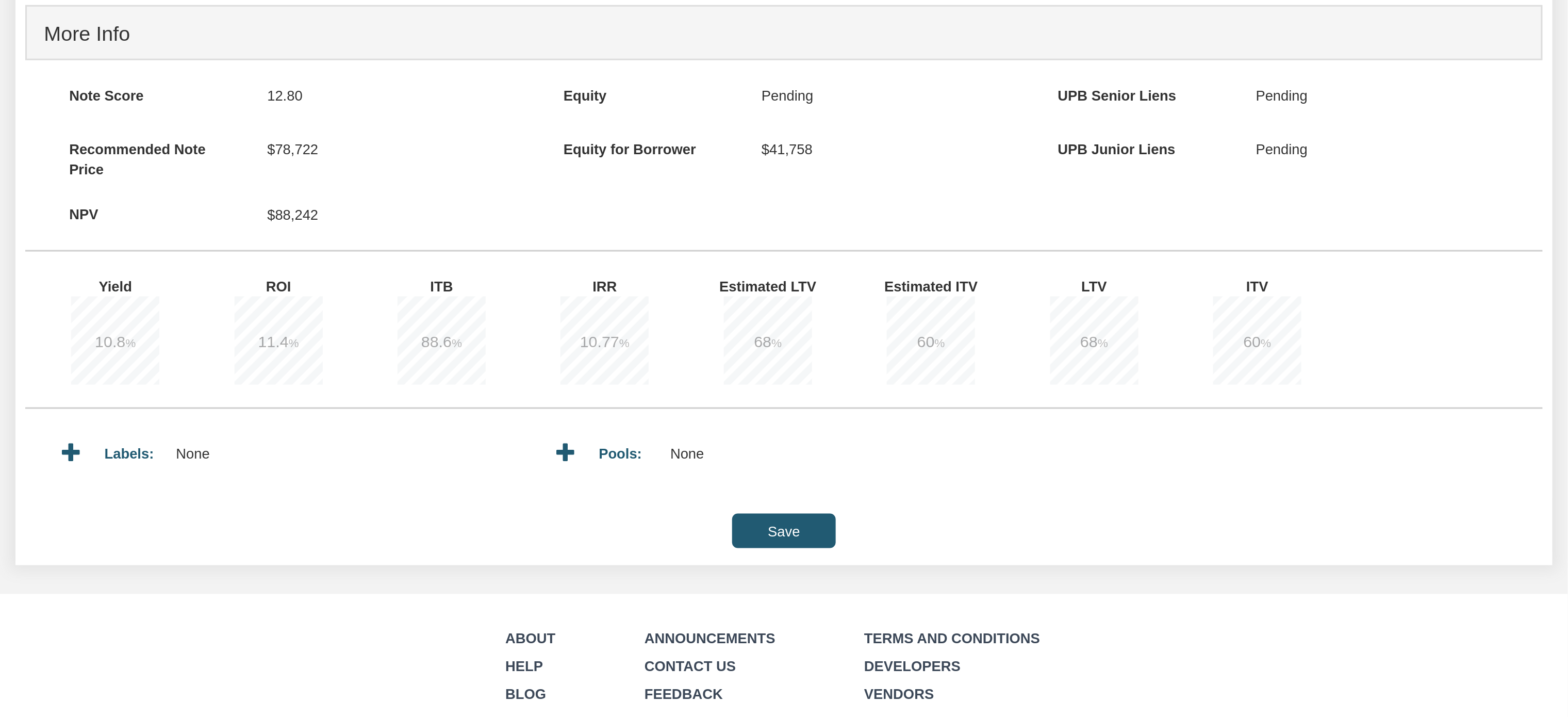
click at [778, 544] on input "Save" at bounding box center [784, 530] width 103 height 34
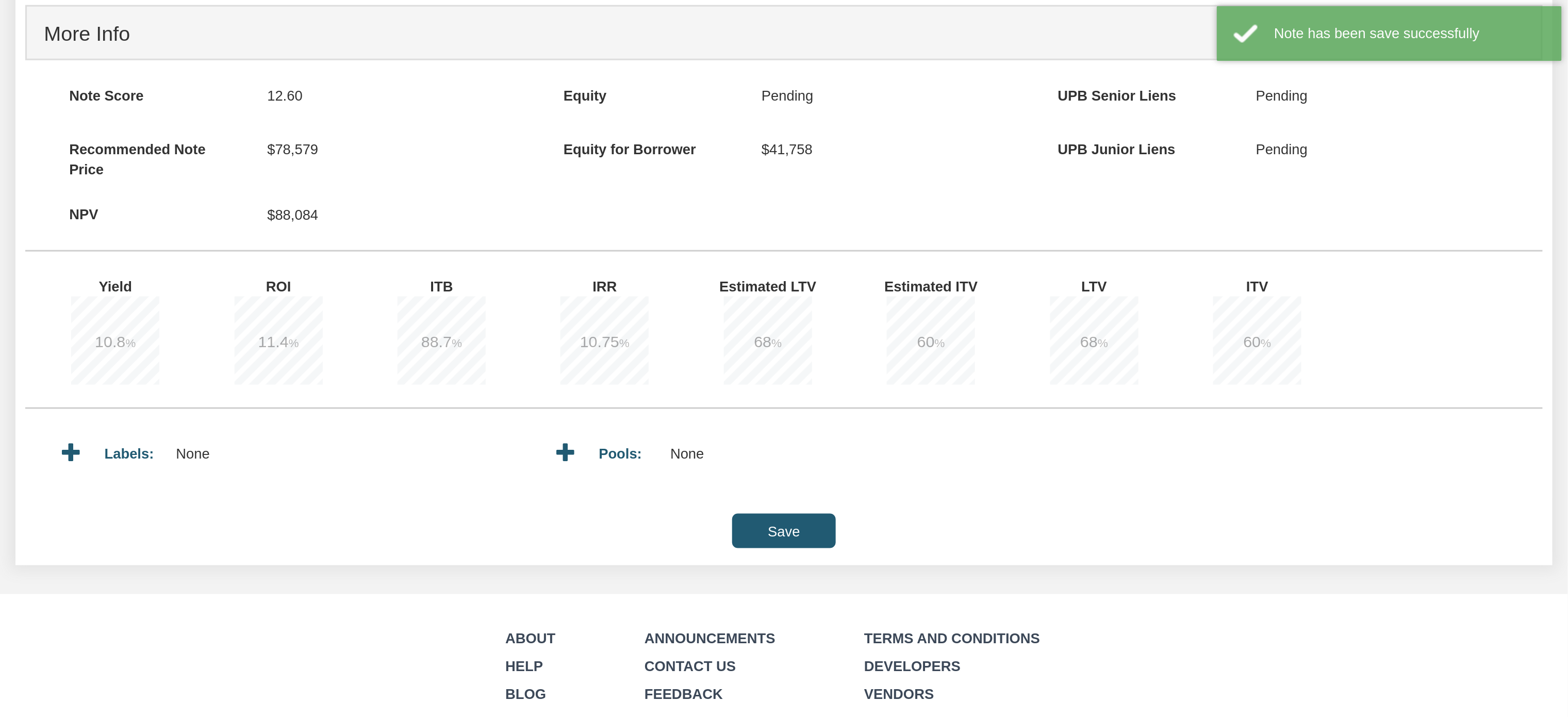
click at [778, 544] on input "Save" at bounding box center [784, 530] width 103 height 34
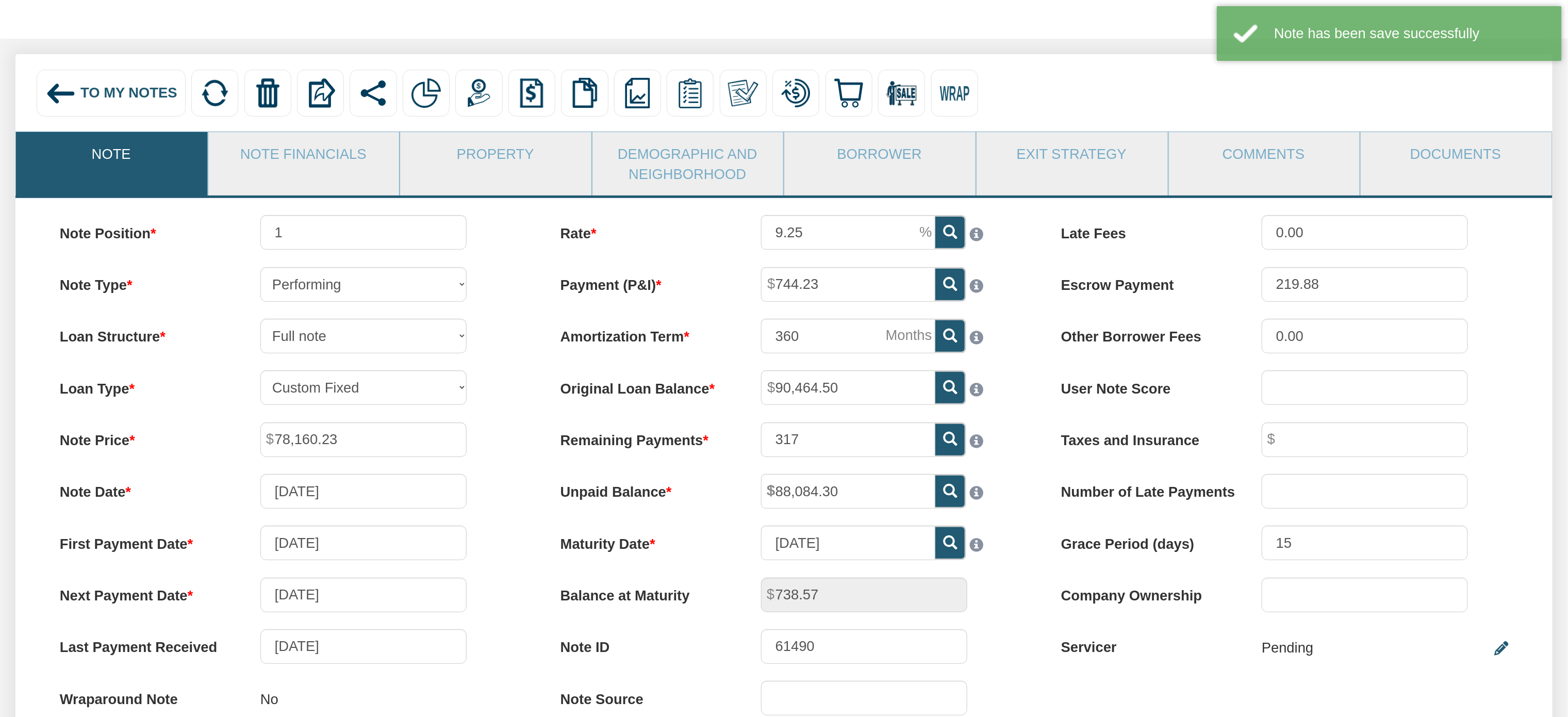
scroll to position [83, 0]
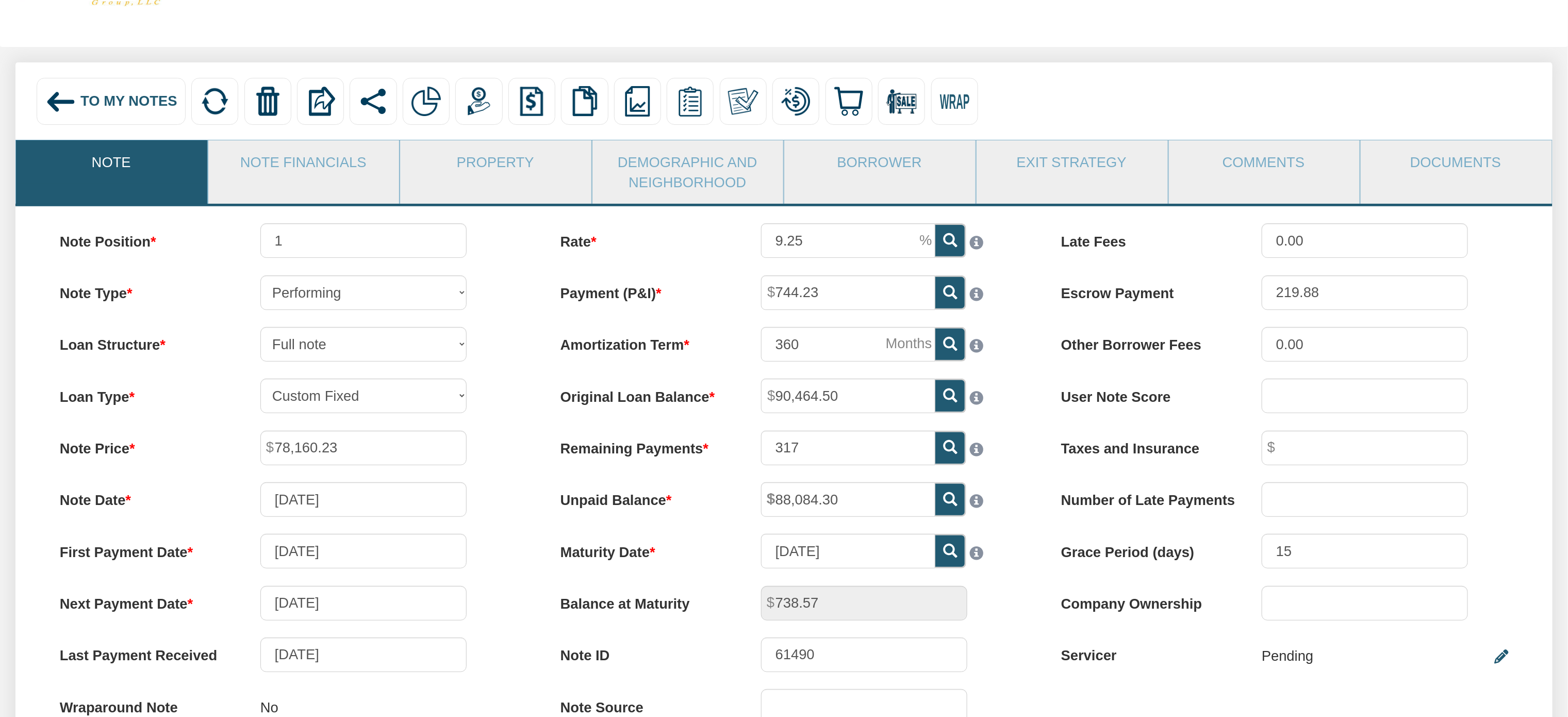
click at [92, 92] on div "To My Notes" at bounding box center [111, 101] width 149 height 47
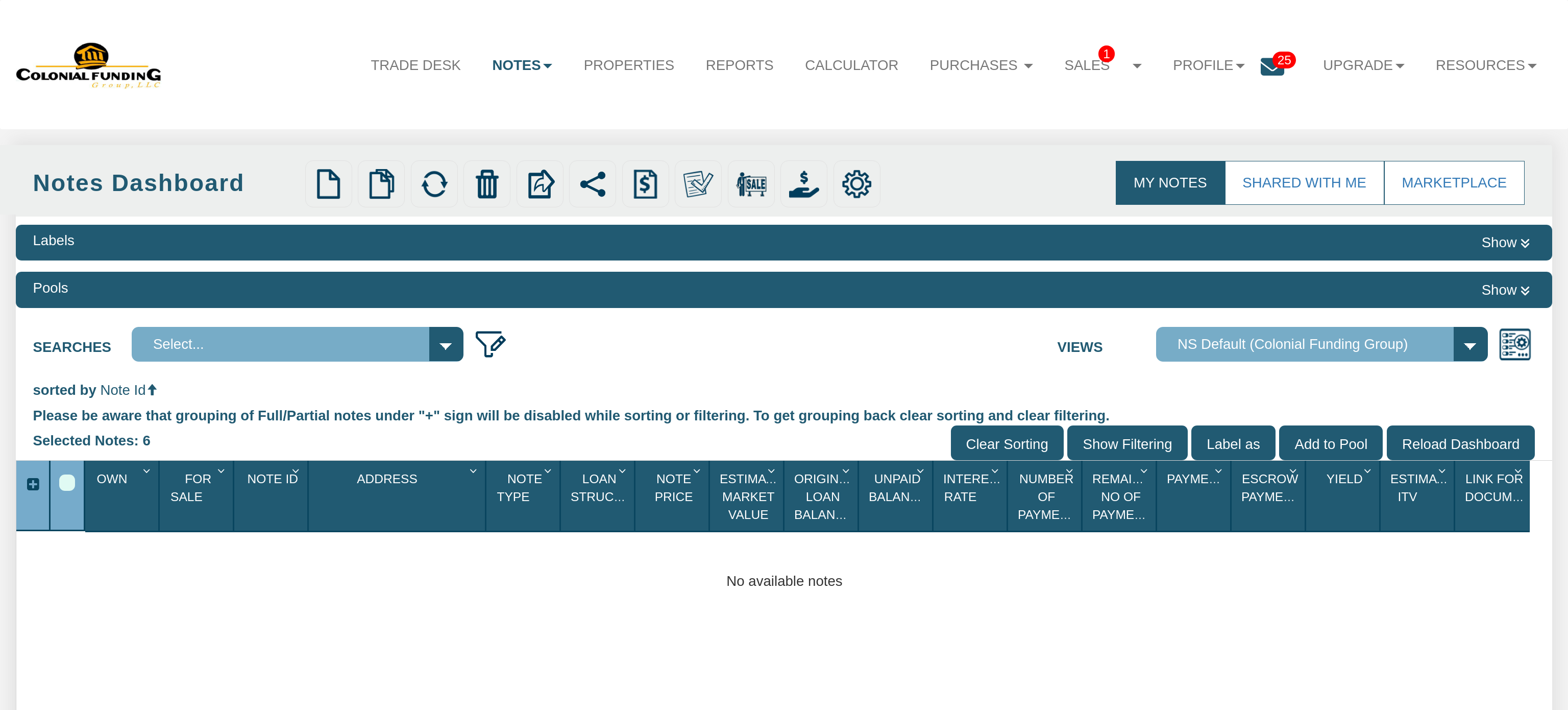
select select
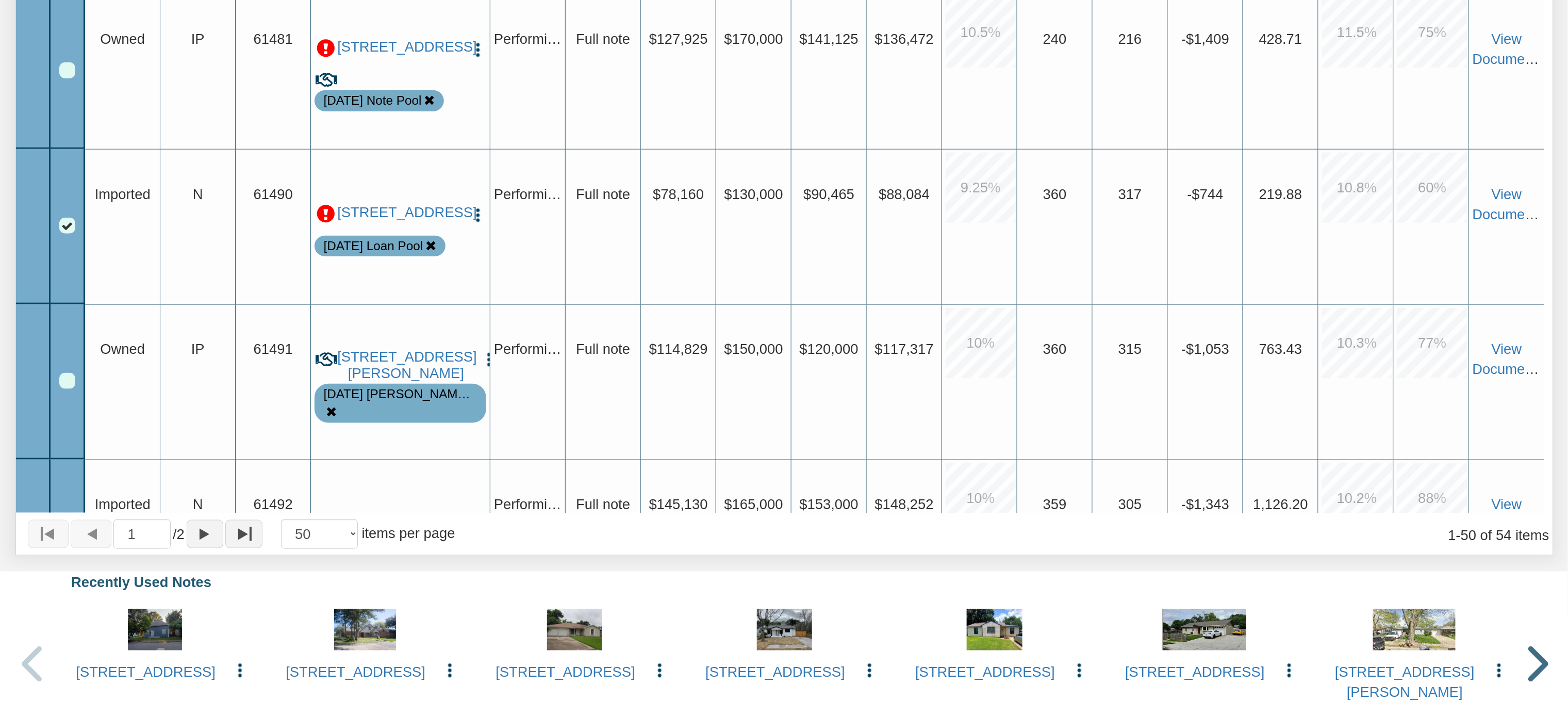
scroll to position [3483, 0]
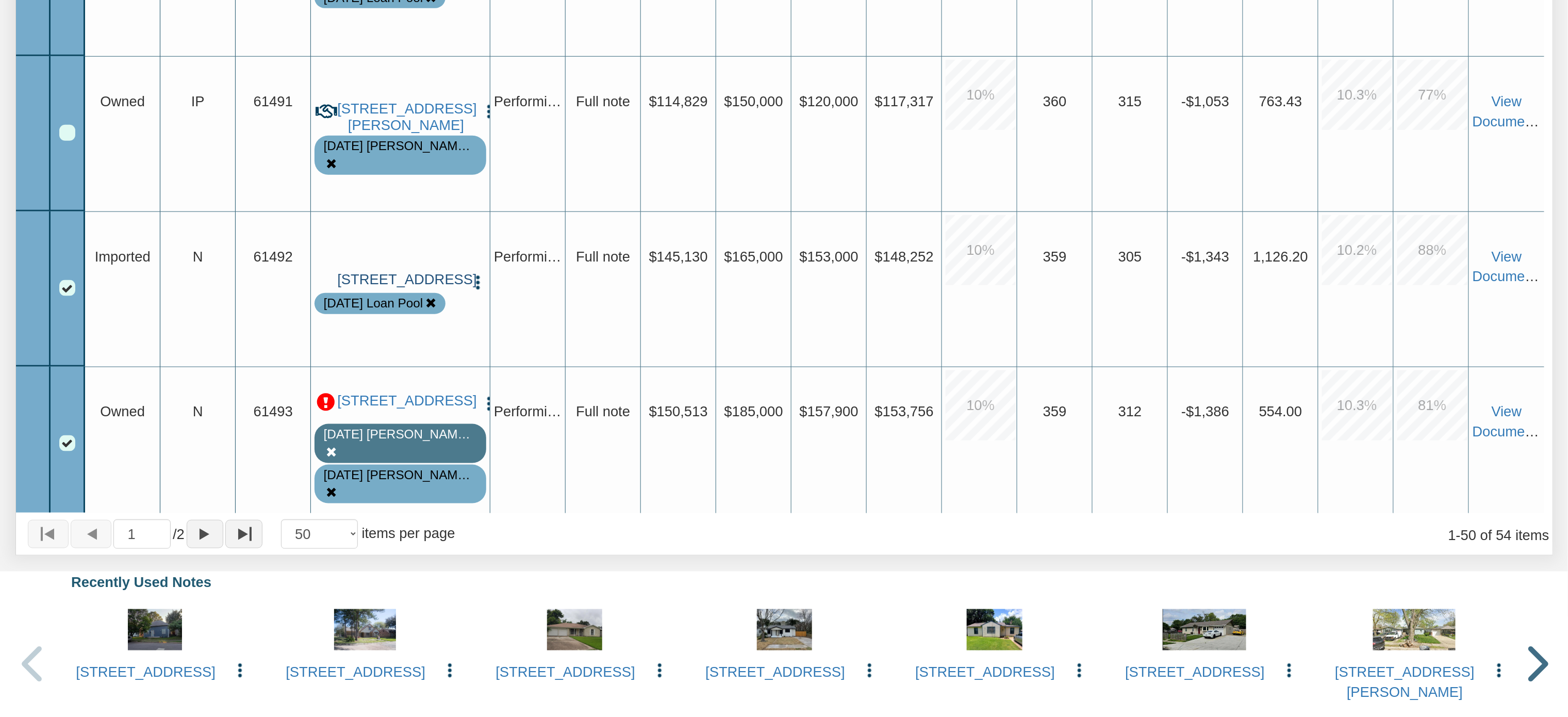
click at [387, 284] on link "[STREET_ADDRESS]" at bounding box center [400, 280] width 127 height 17
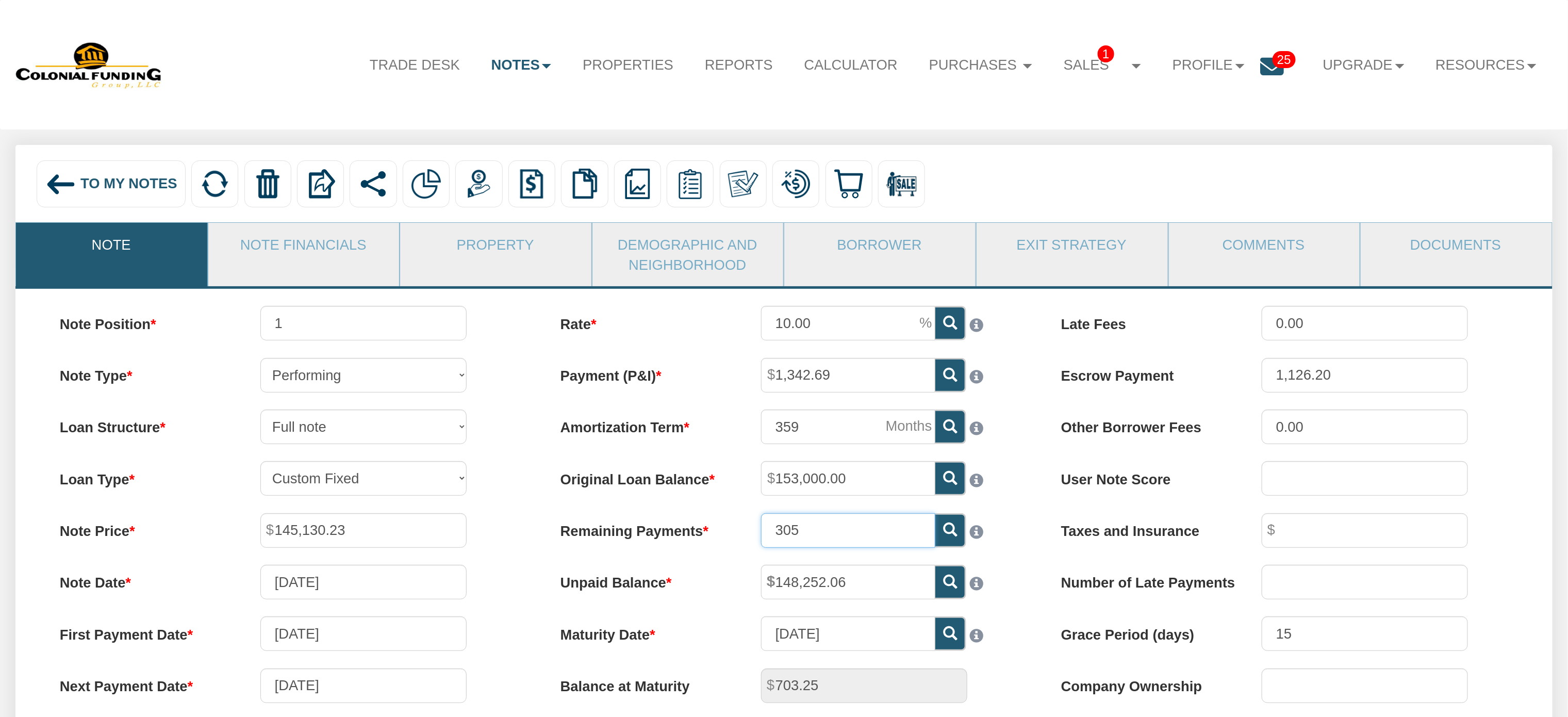
click at [836, 537] on input "305" at bounding box center [848, 530] width 174 height 34
type input "302"
type input "4,647.81"
click at [951, 588] on icon at bounding box center [950, 581] width 14 height 14
type input "147,979.29"
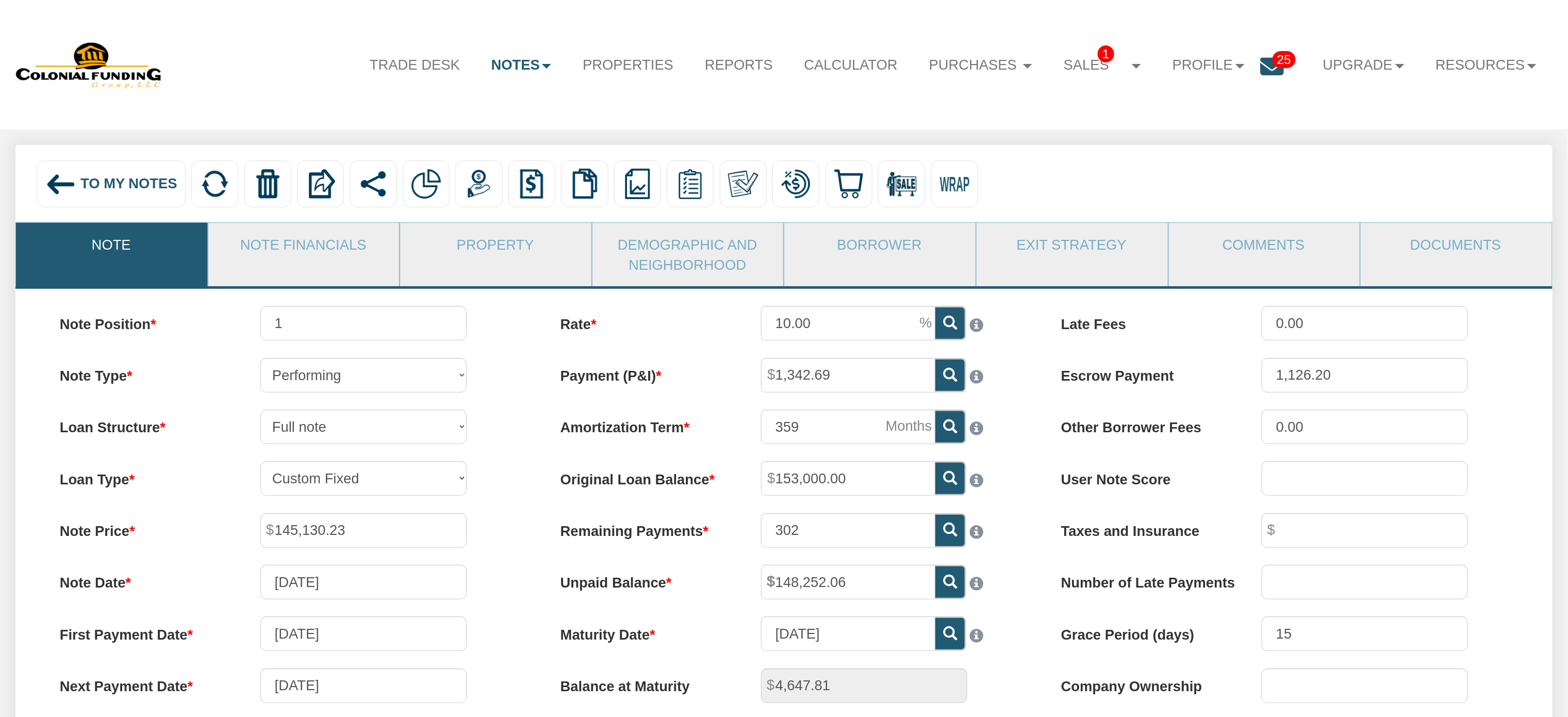
type input "1,331.63"
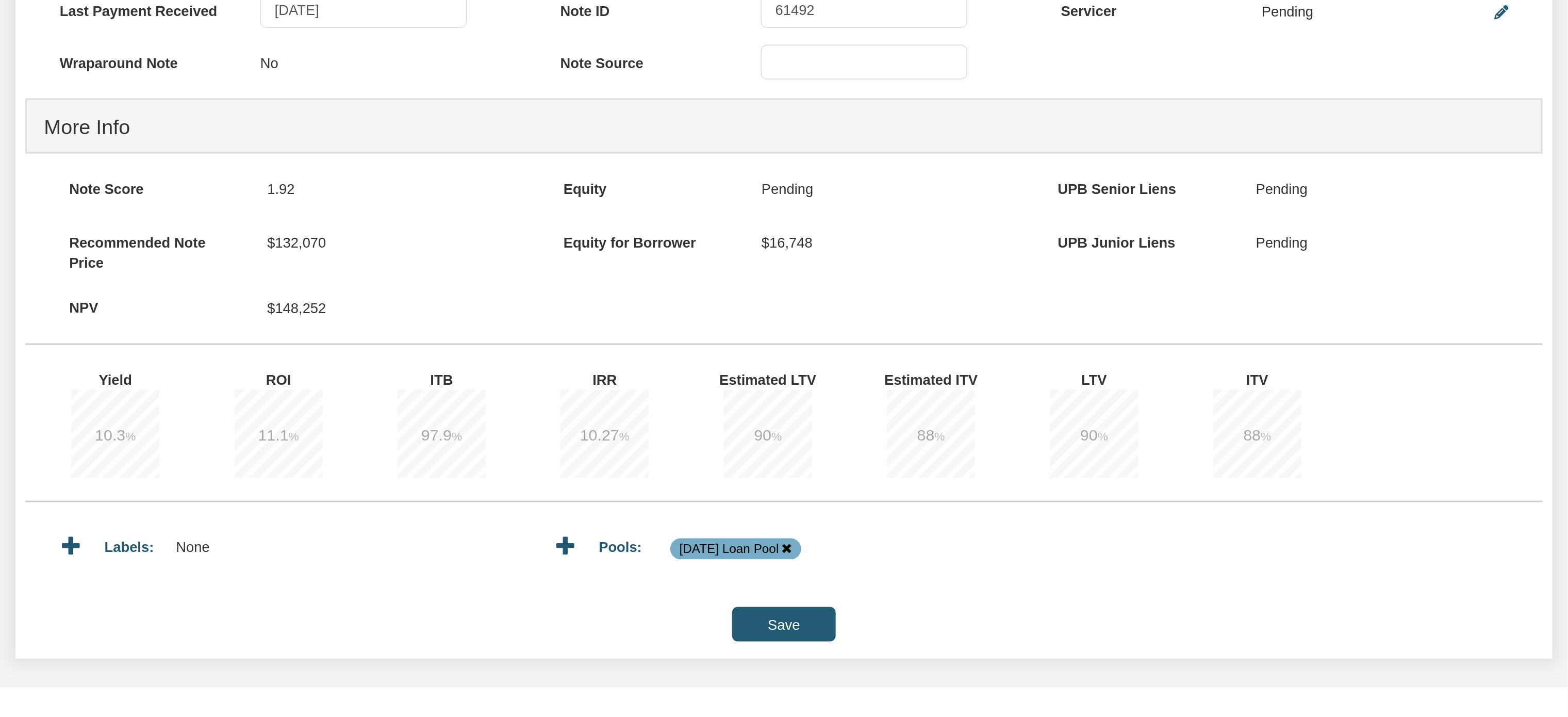
scroll to position [729, 0]
click at [781, 633] on input "Save" at bounding box center [784, 621] width 103 height 34
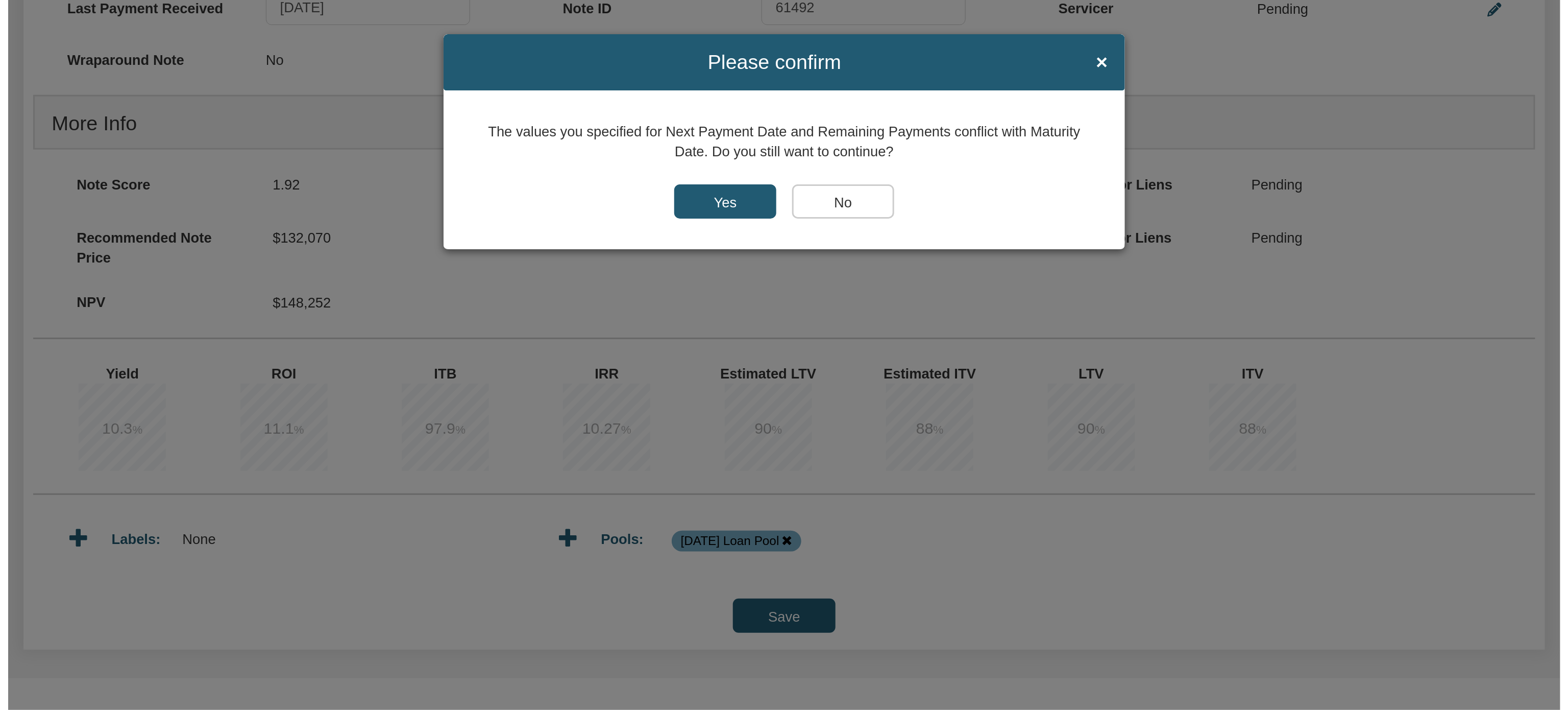
scroll to position [723, 0]
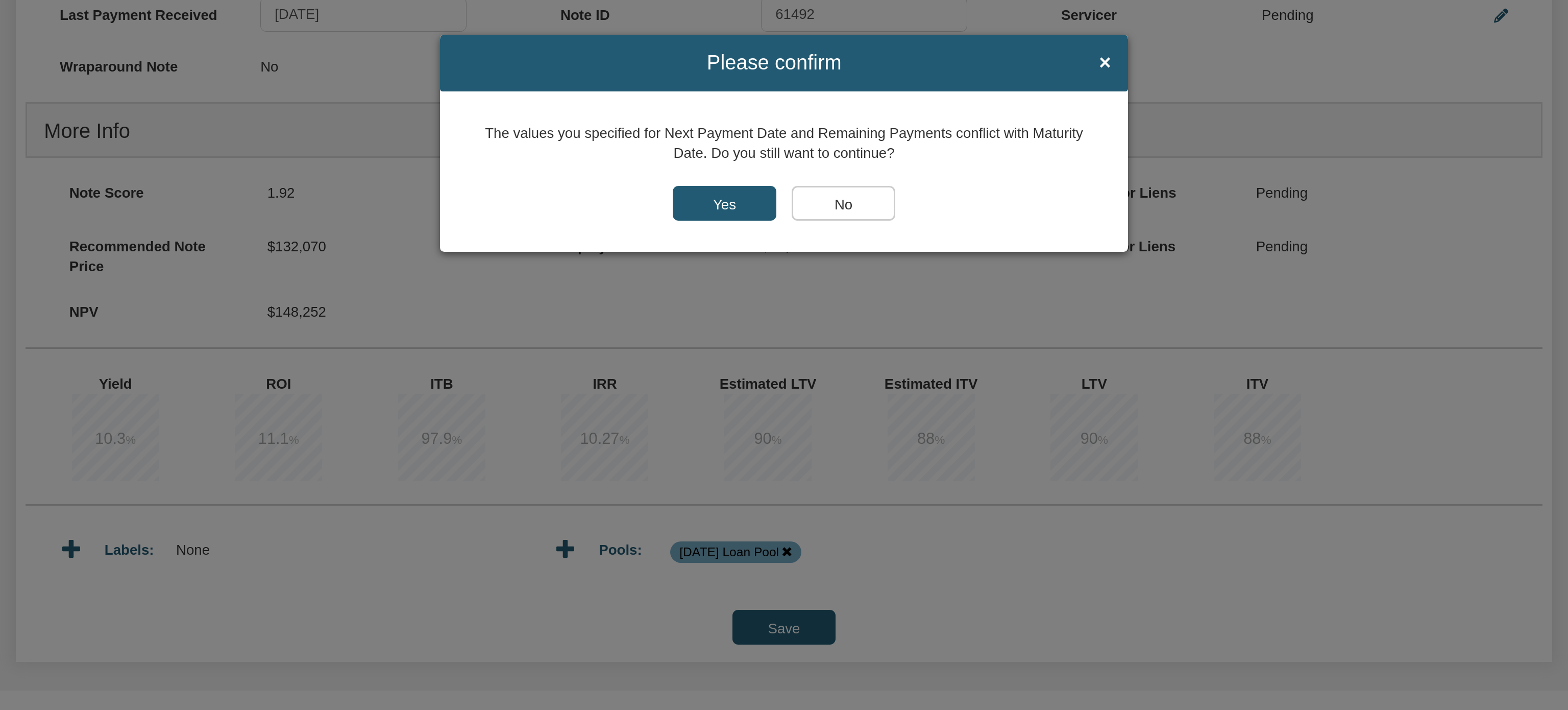
click at [725, 205] on input "Yes" at bounding box center [724, 203] width 104 height 35
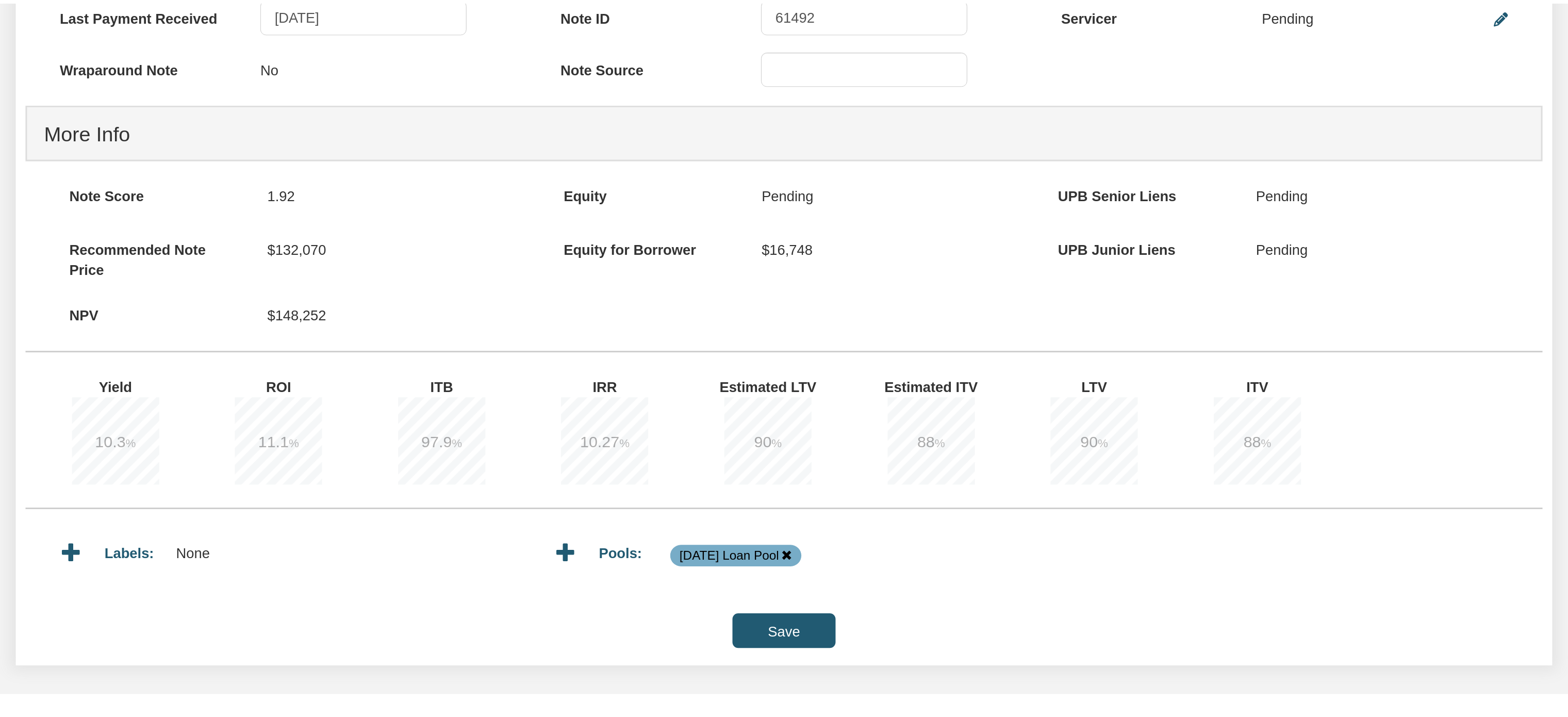
scroll to position [729, 0]
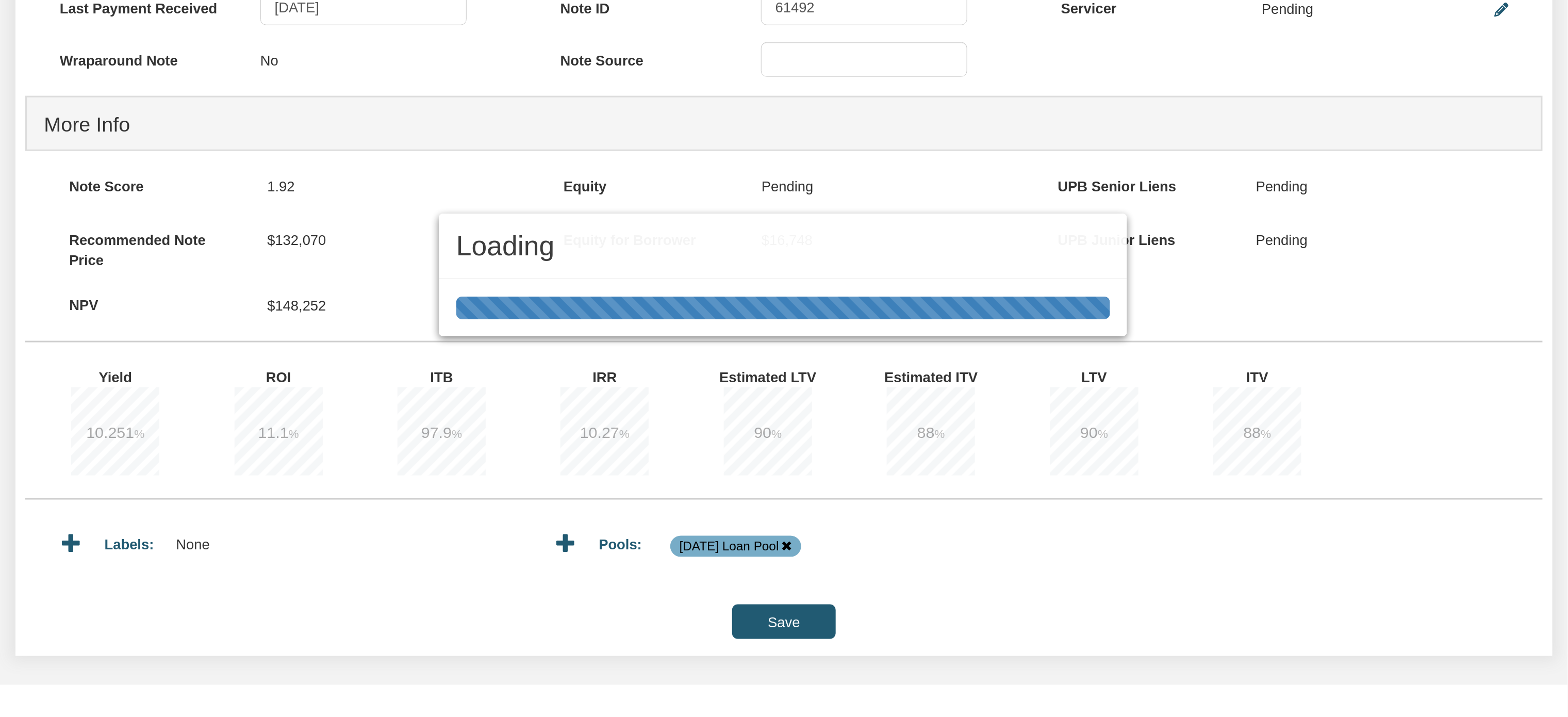
type input "147,979.30"
type input "1,331.82"
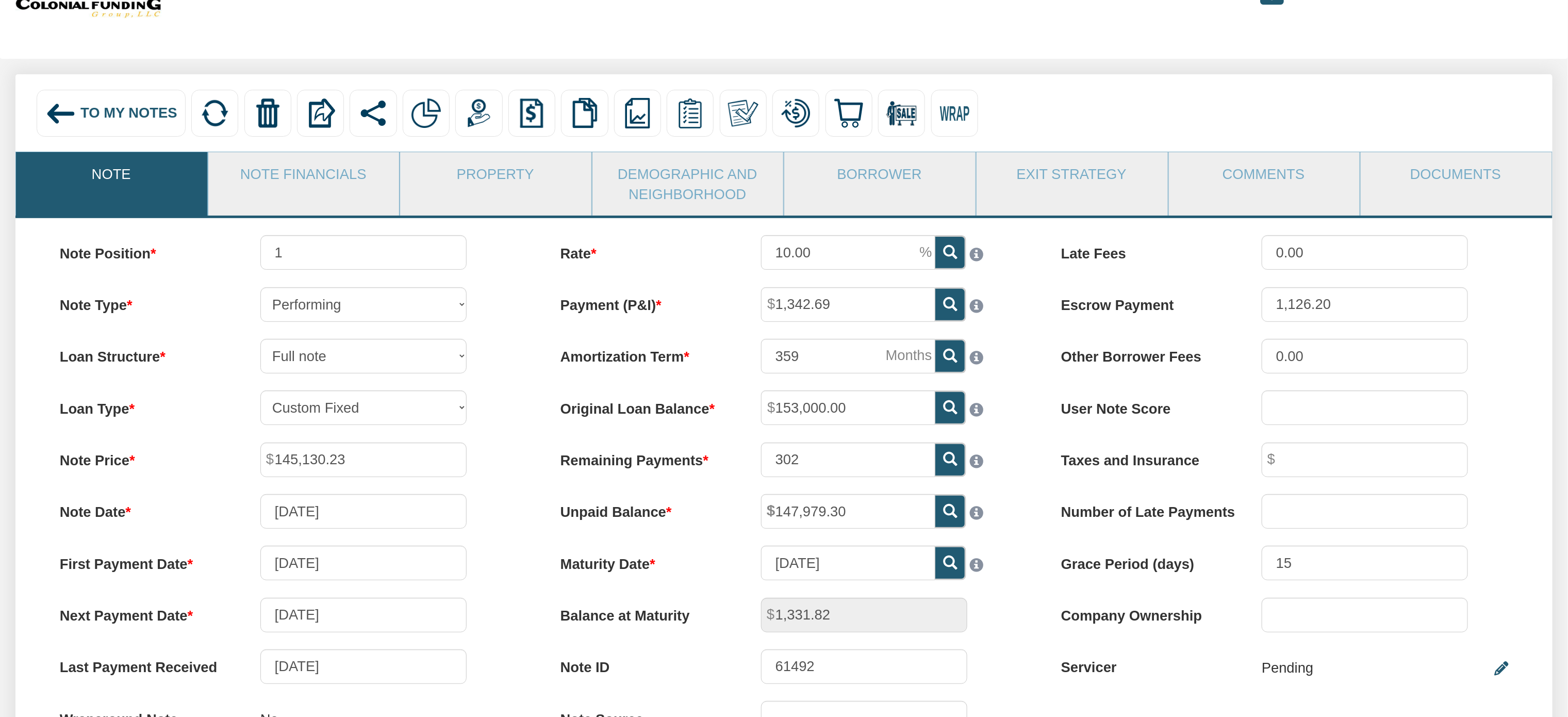
scroll to position [67, 0]
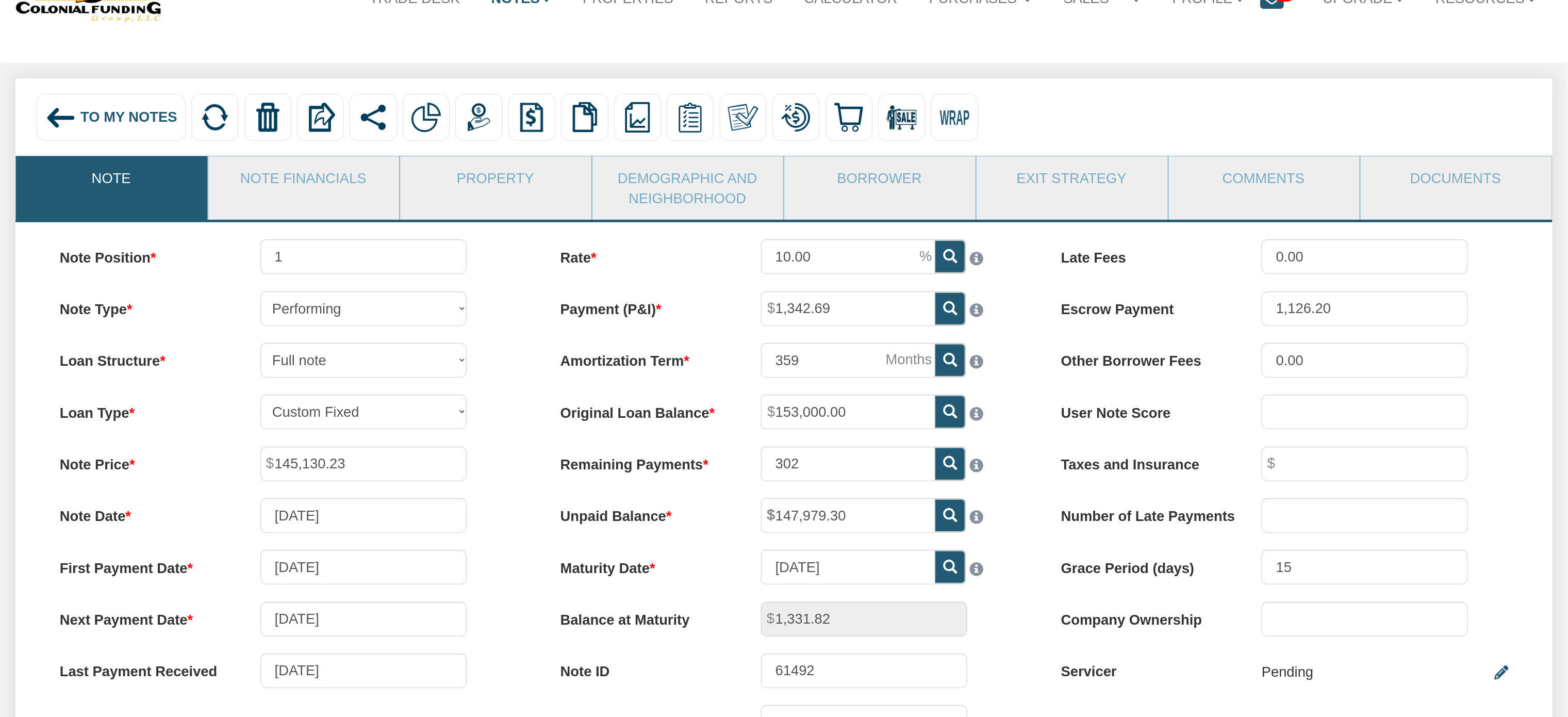
click at [99, 115] on span "To My Notes" at bounding box center [129, 116] width 97 height 16
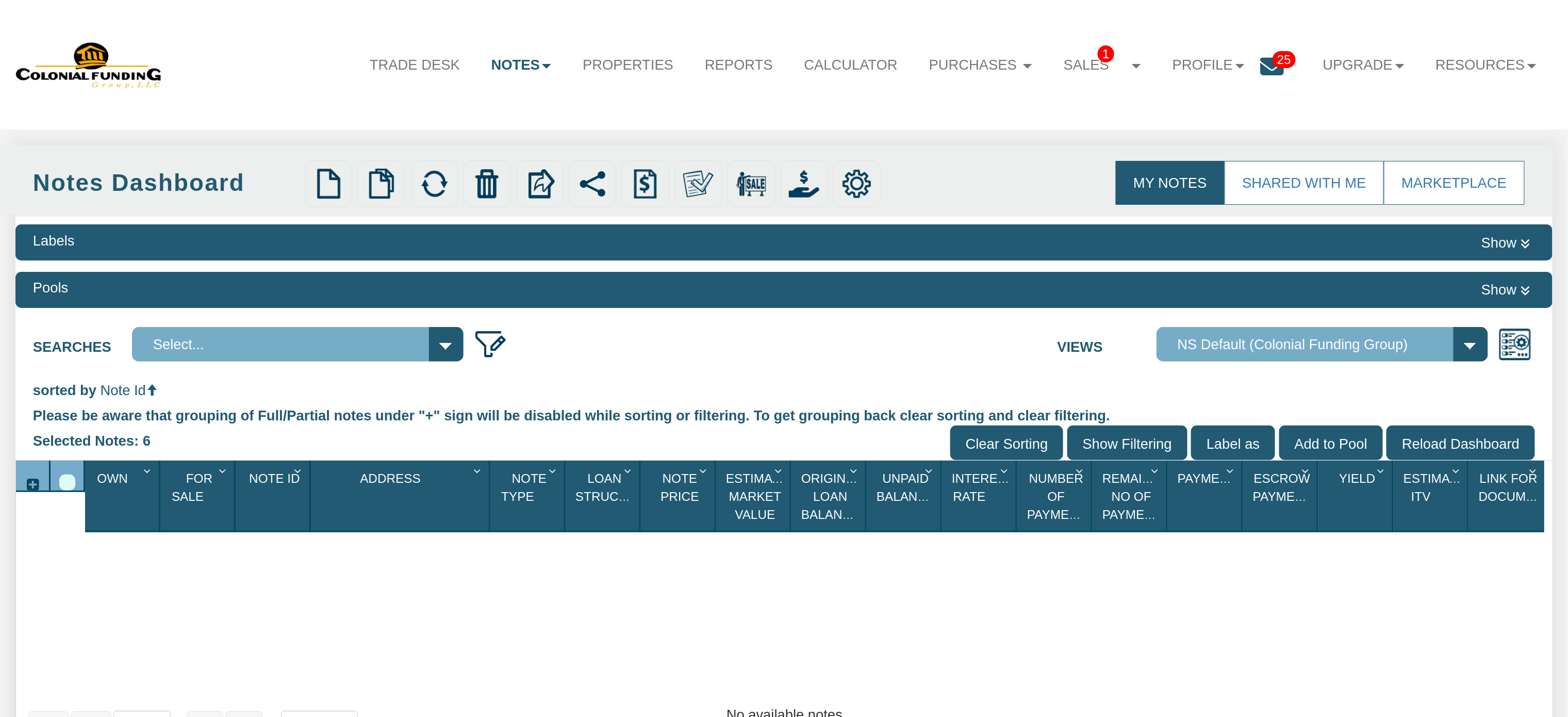
select select
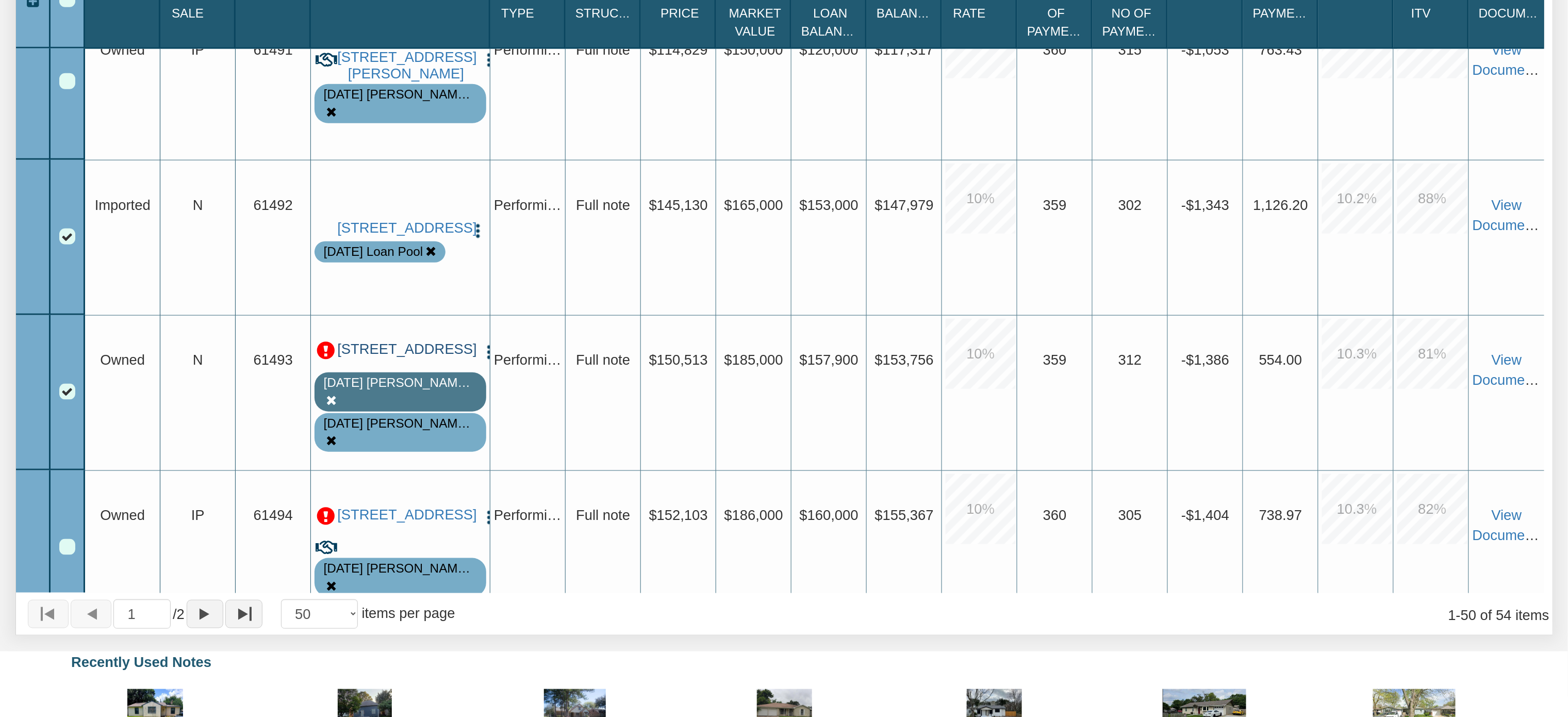
click at [396, 358] on link "[STREET_ADDRESS]" at bounding box center [406, 349] width 137 height 17
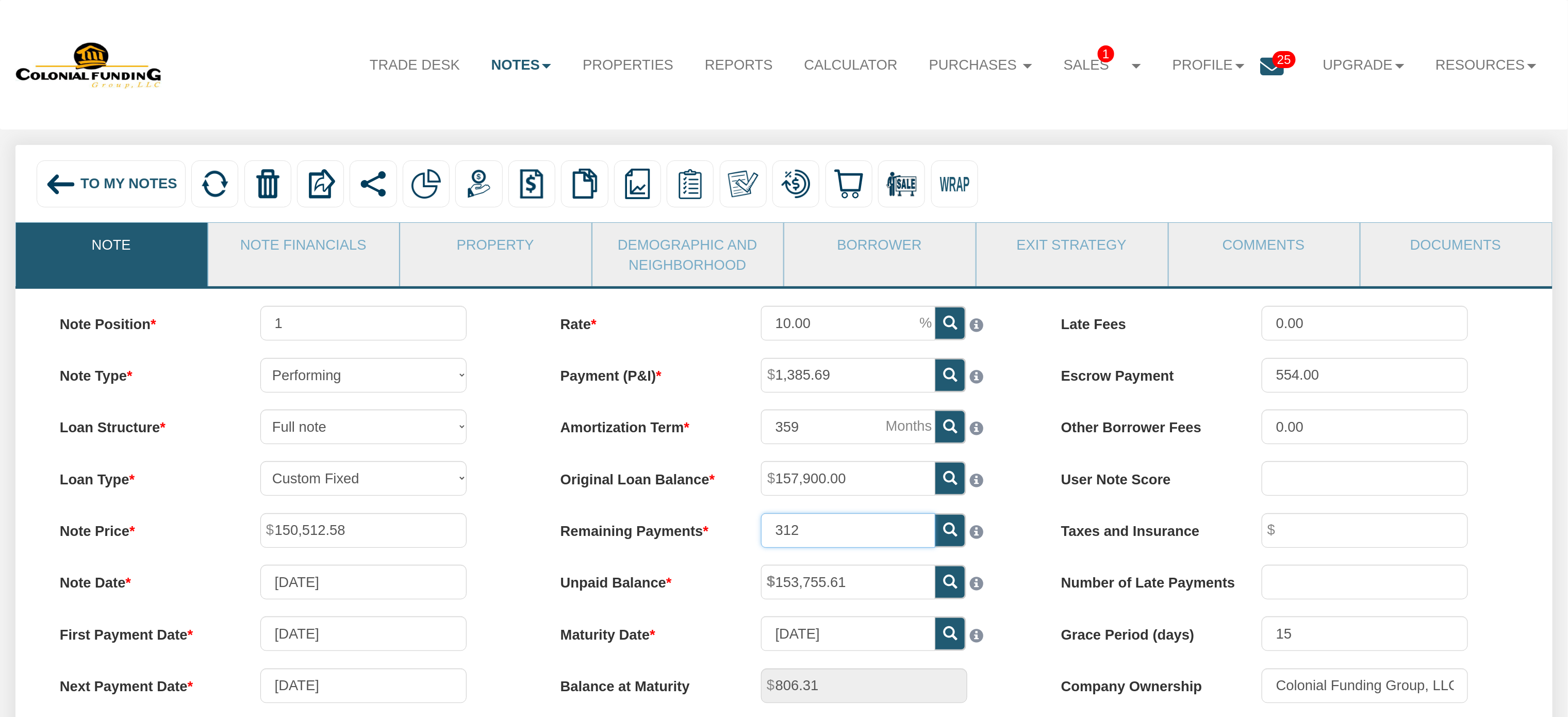
click at [868, 536] on input "312" at bounding box center [848, 530] width 174 height 34
type input "306"
type input "8,844.07"
click at [949, 588] on icon at bounding box center [950, 581] width 14 height 14
type input "153,161.25"
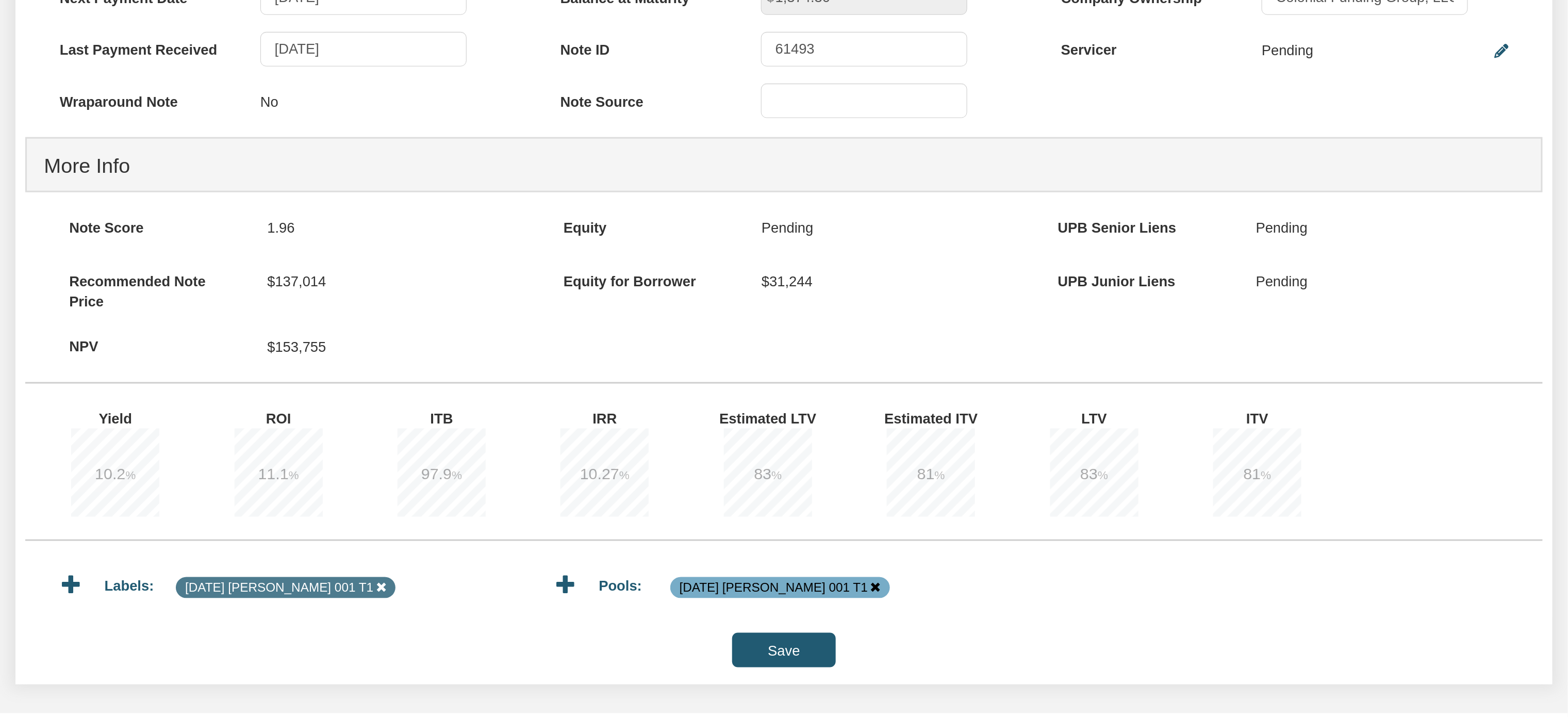
scroll to position [714, 0]
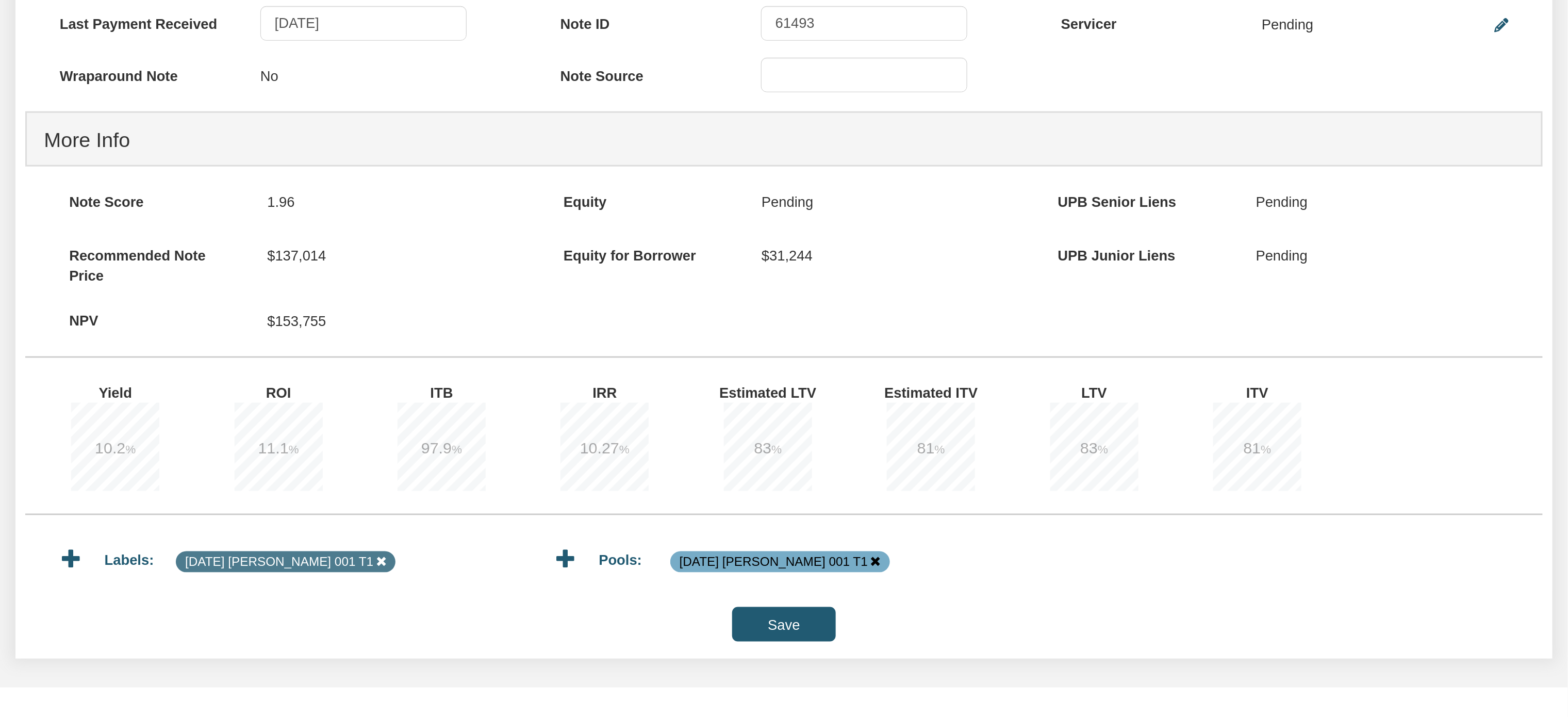
click at [759, 635] on input "Save" at bounding box center [784, 624] width 103 height 34
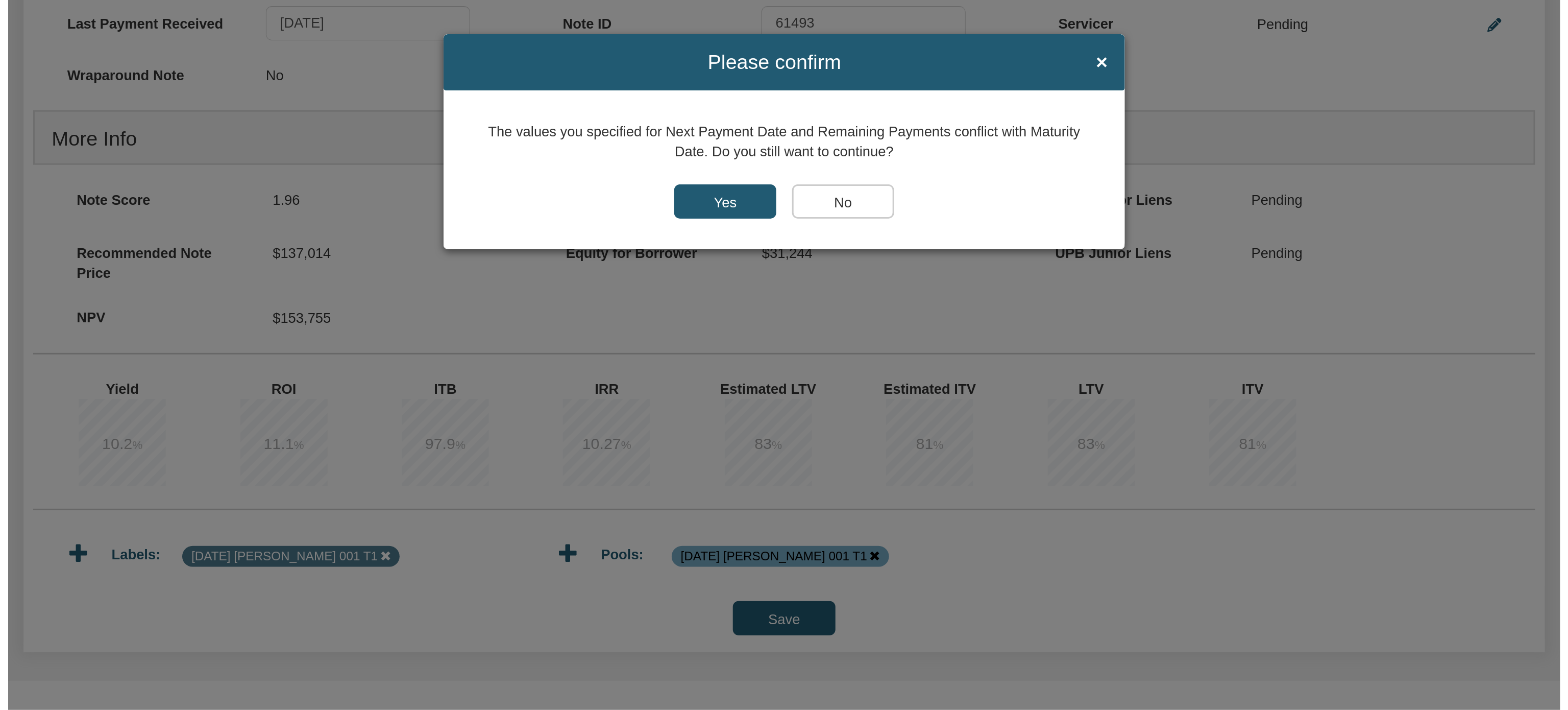
scroll to position [707, 0]
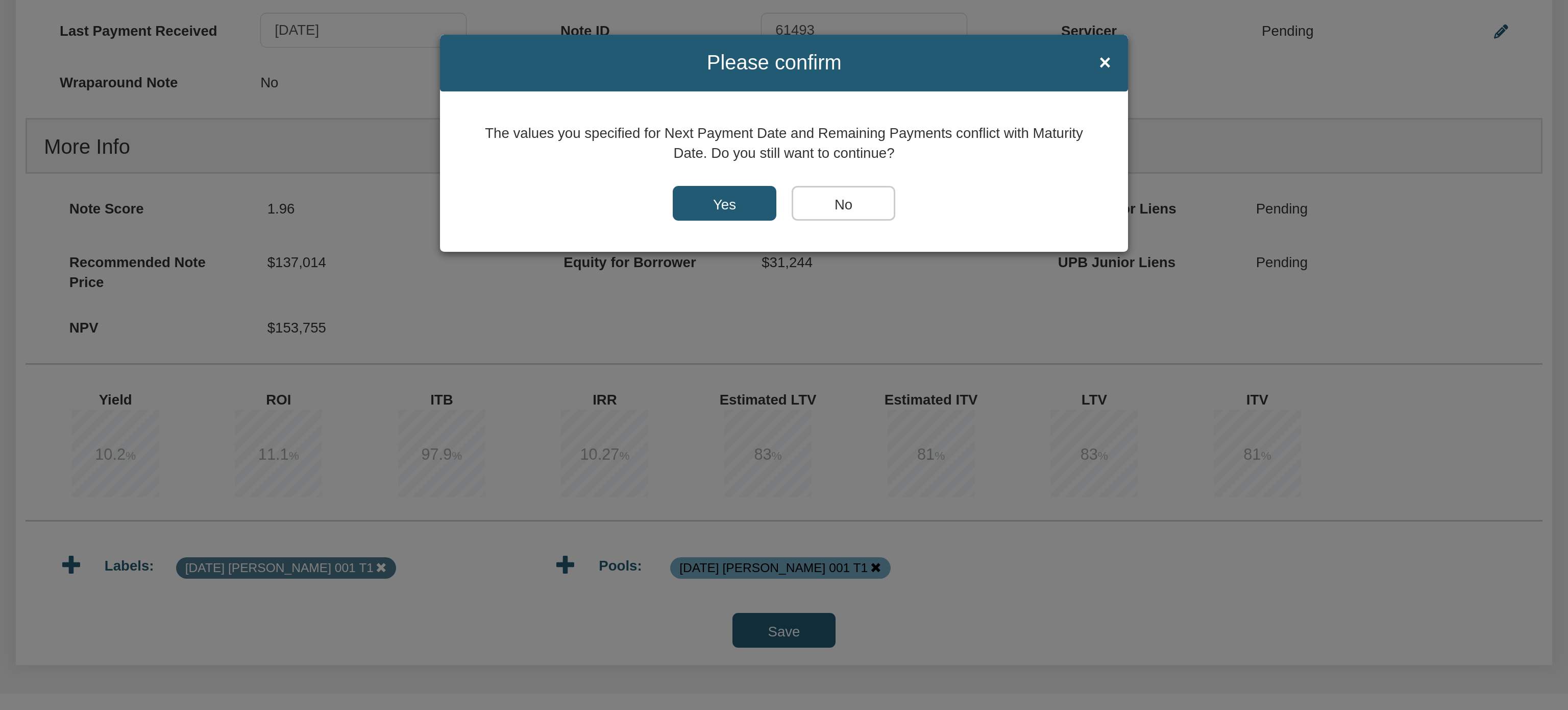
click at [712, 199] on input "Yes" at bounding box center [724, 203] width 104 height 35
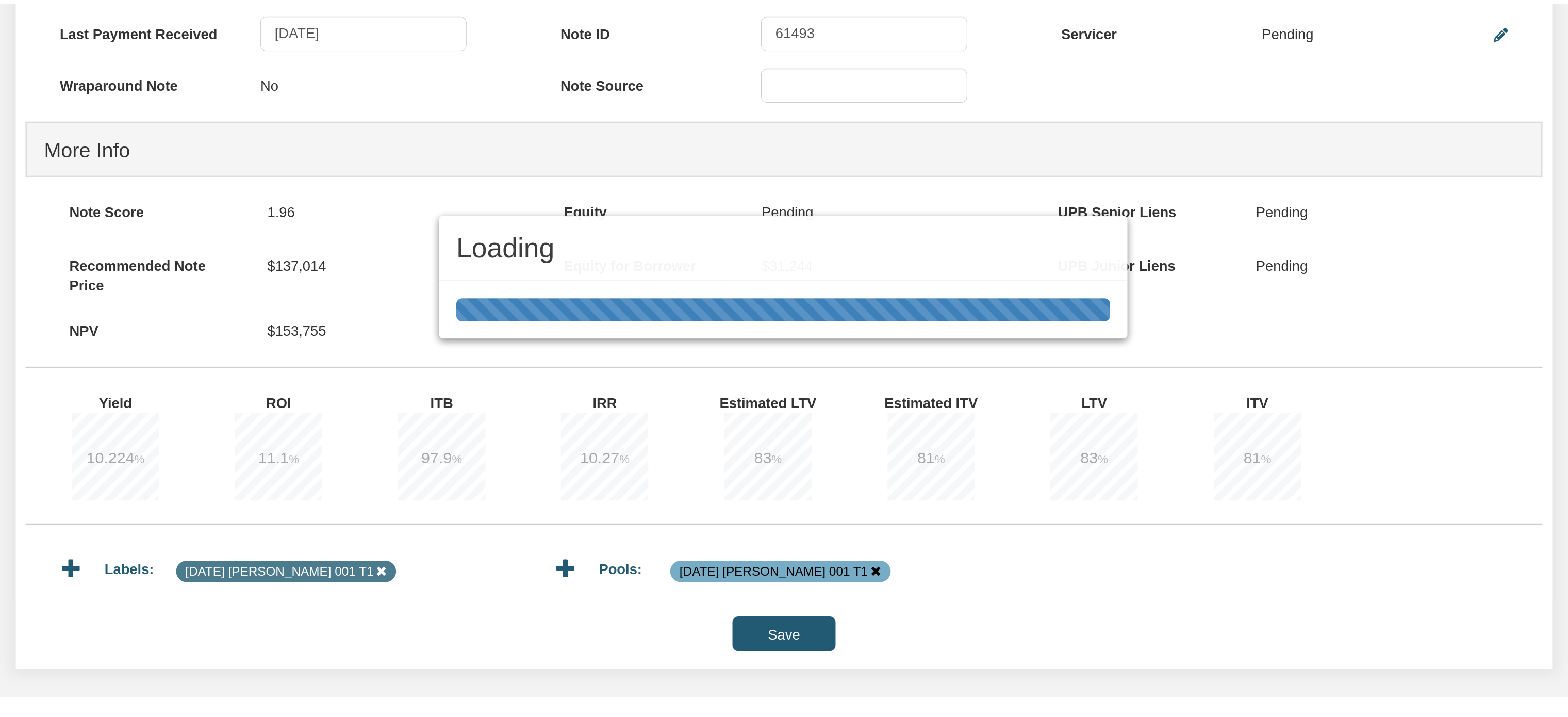
scroll to position [714, 0]
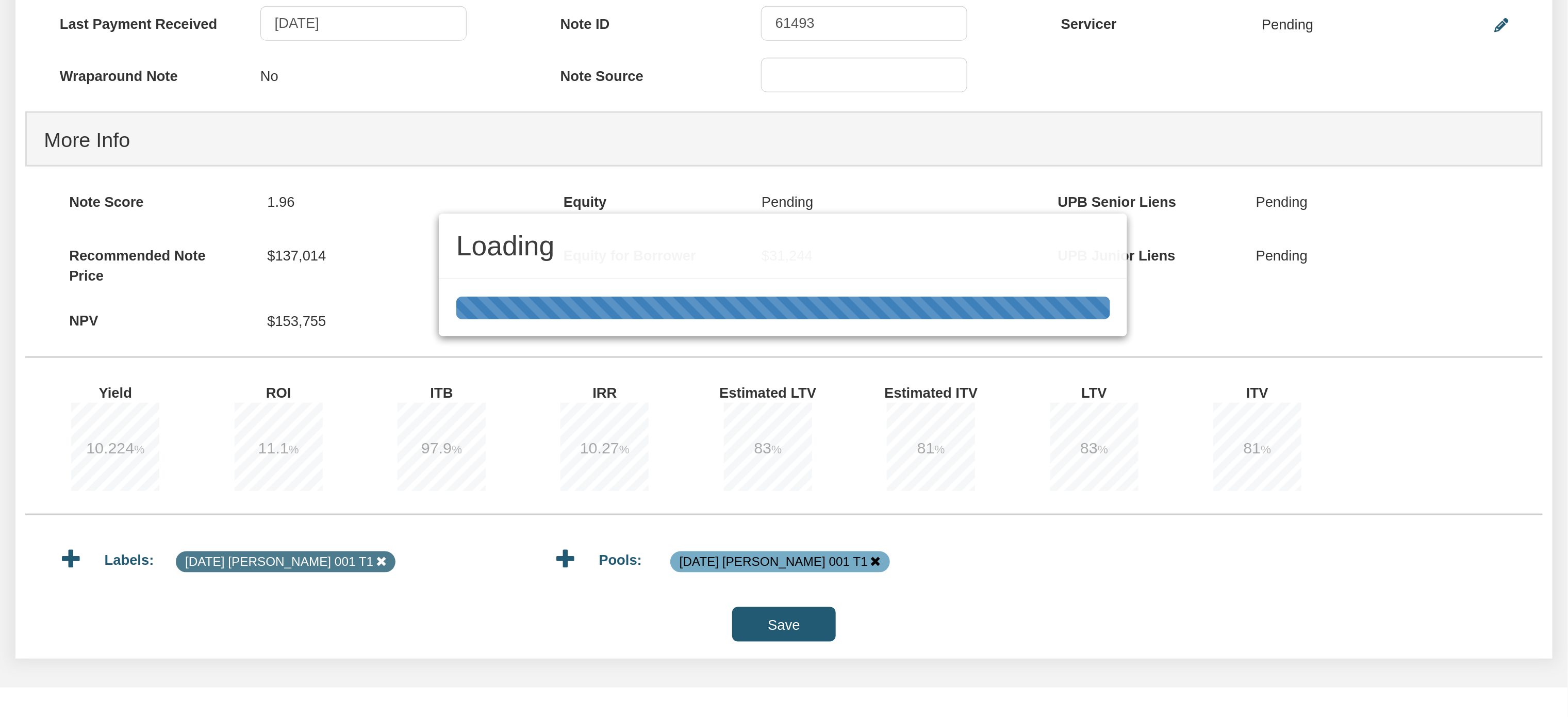
type input "1,374.40"
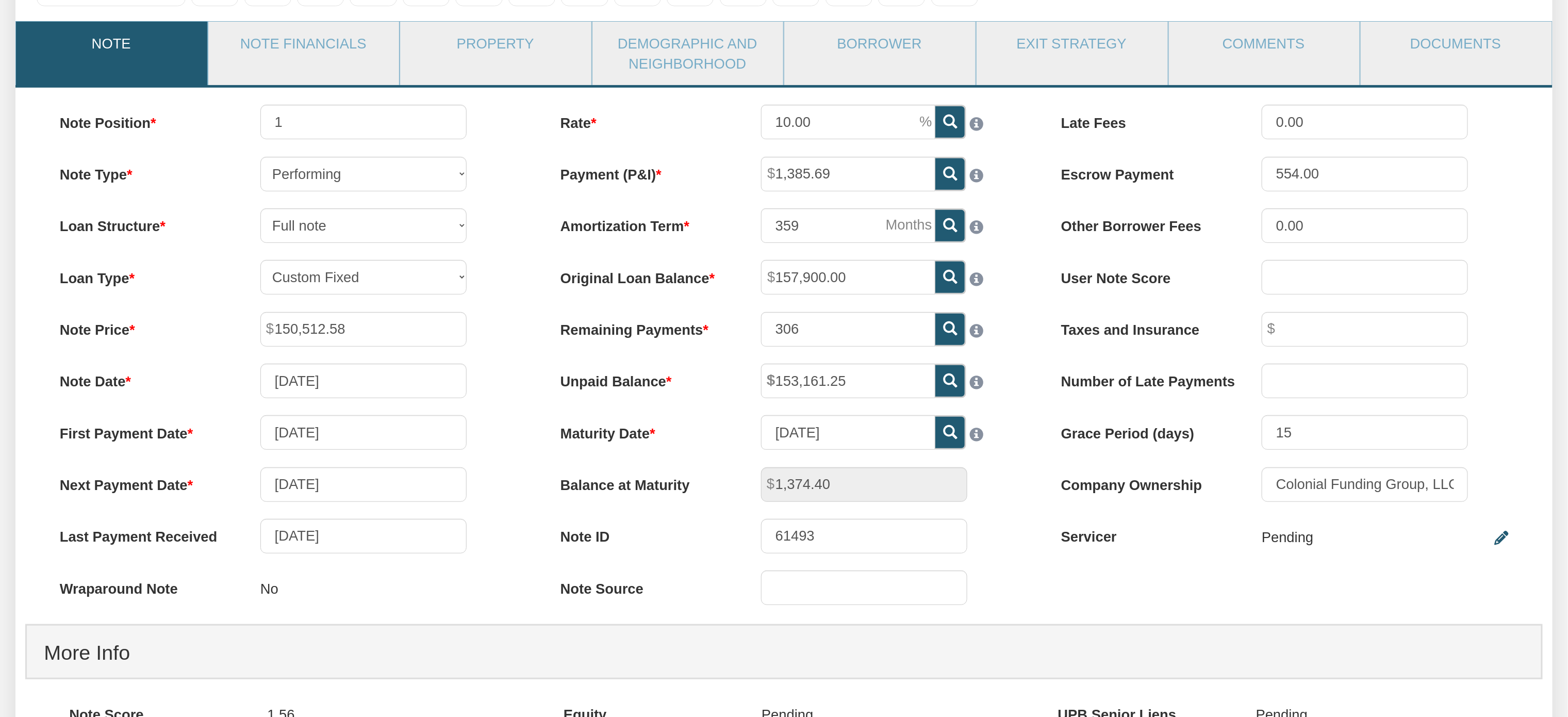
scroll to position [0, 0]
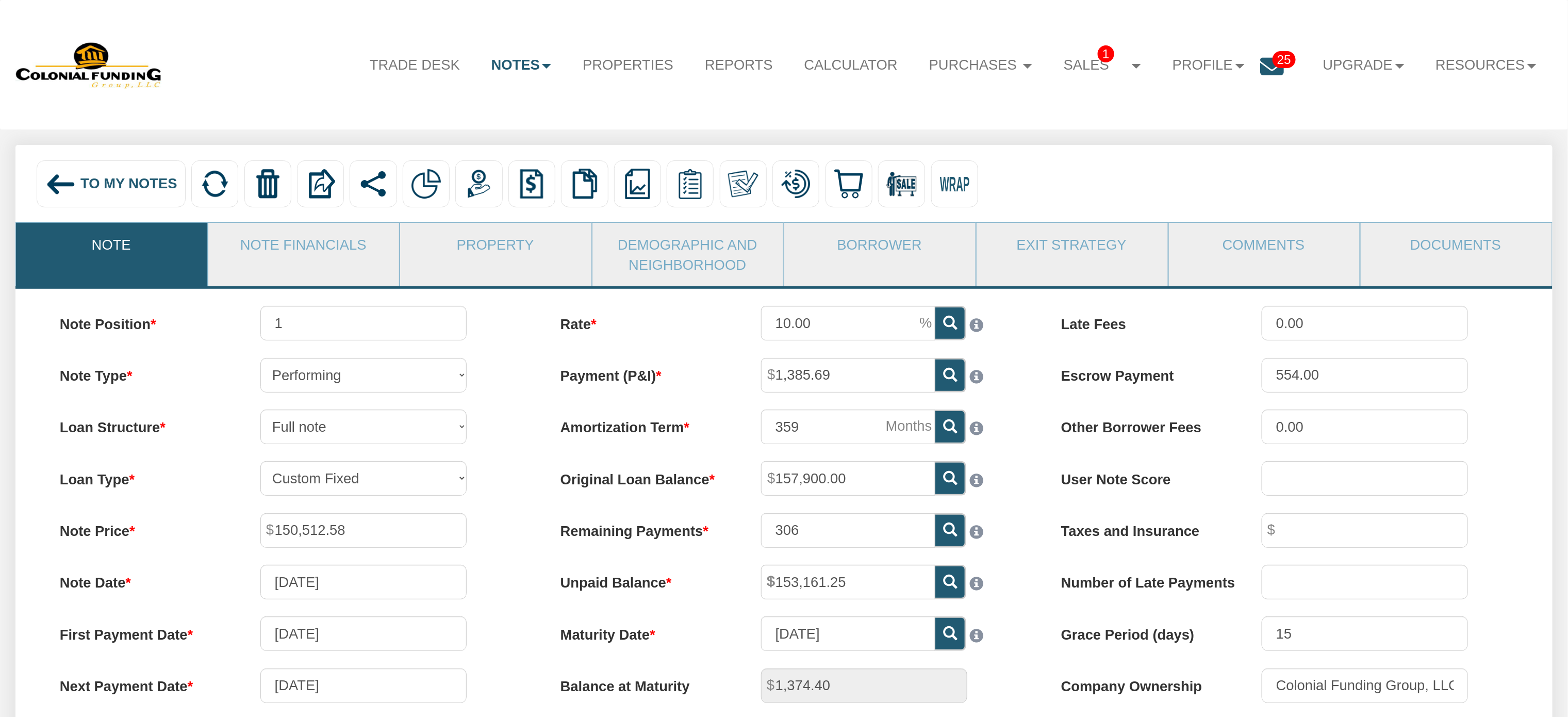
click at [73, 183] on img at bounding box center [61, 184] width 32 height 32
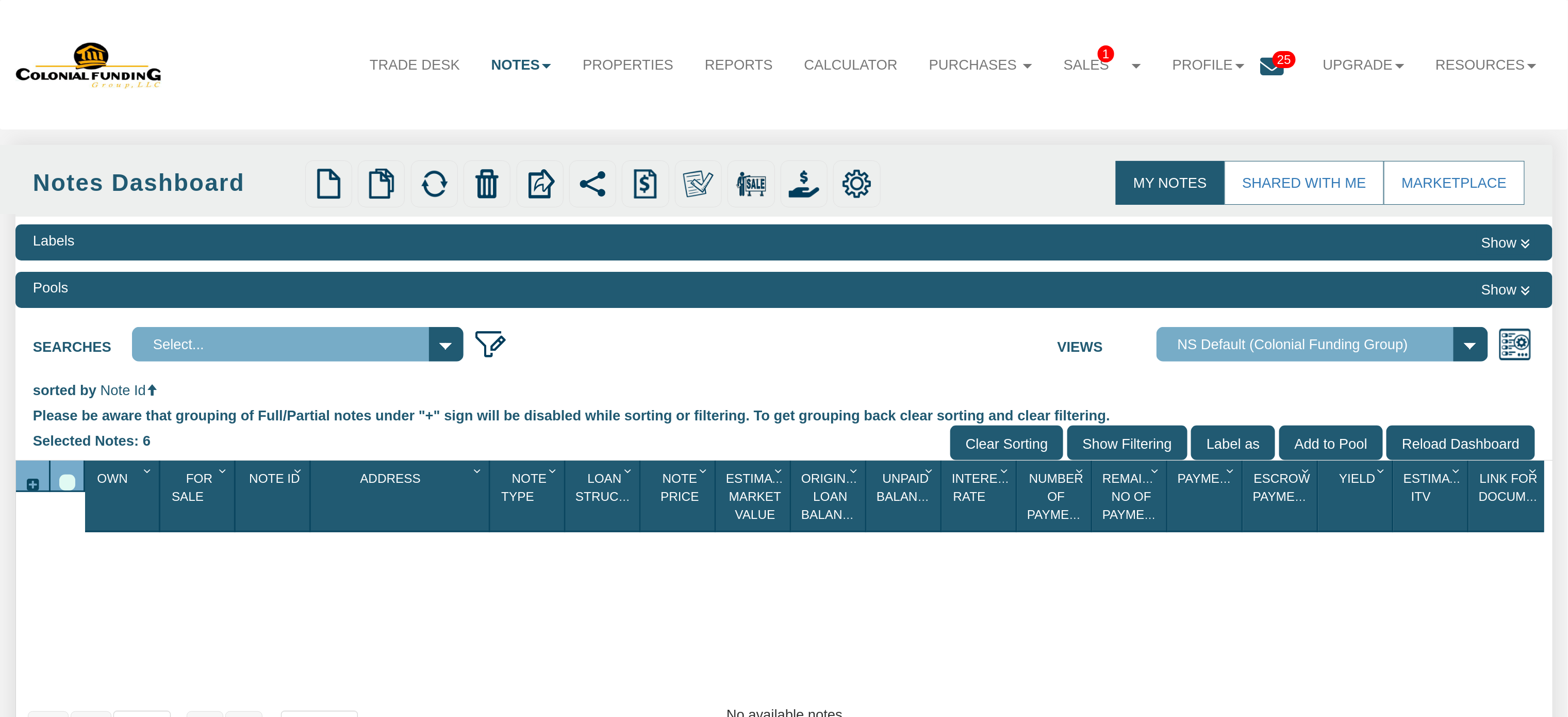
select select
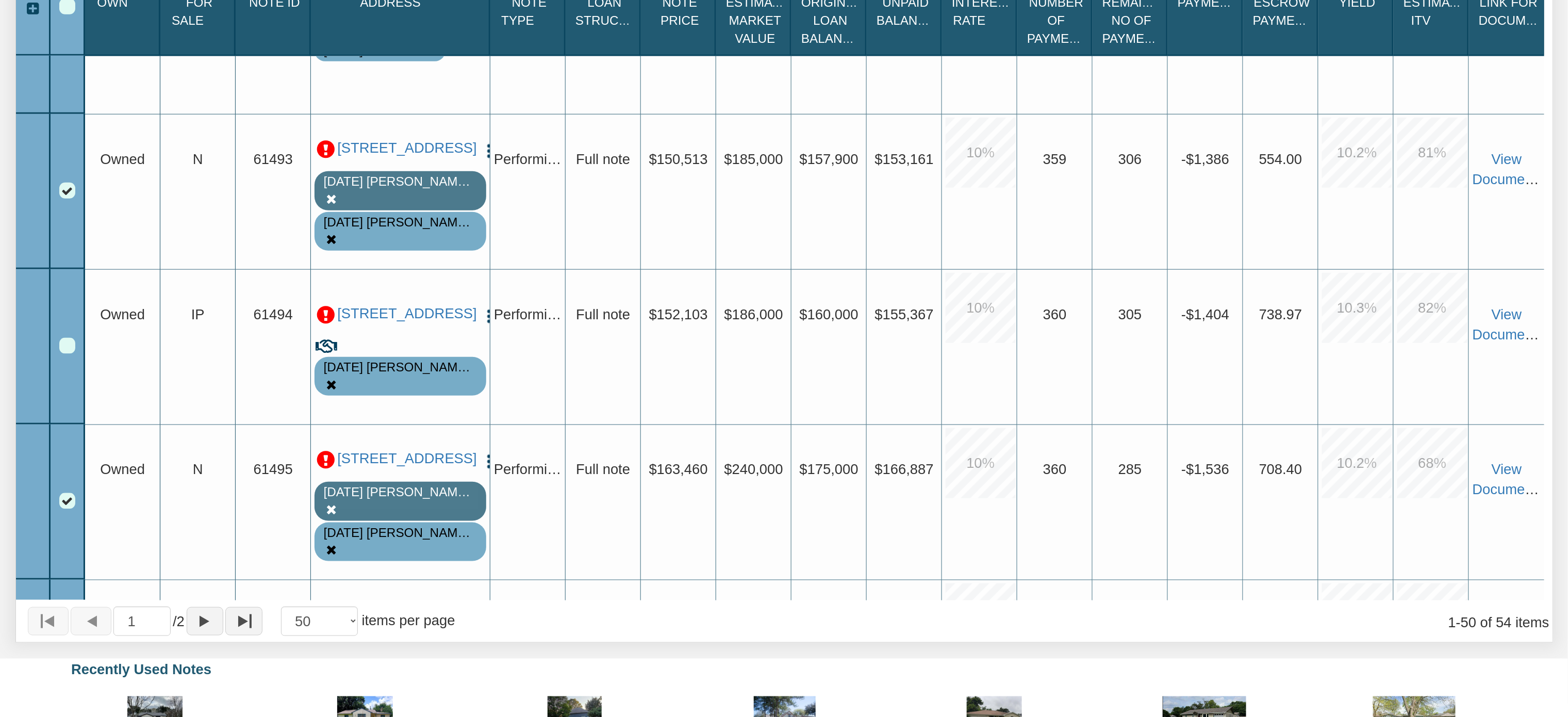
scroll to position [3928, 0]
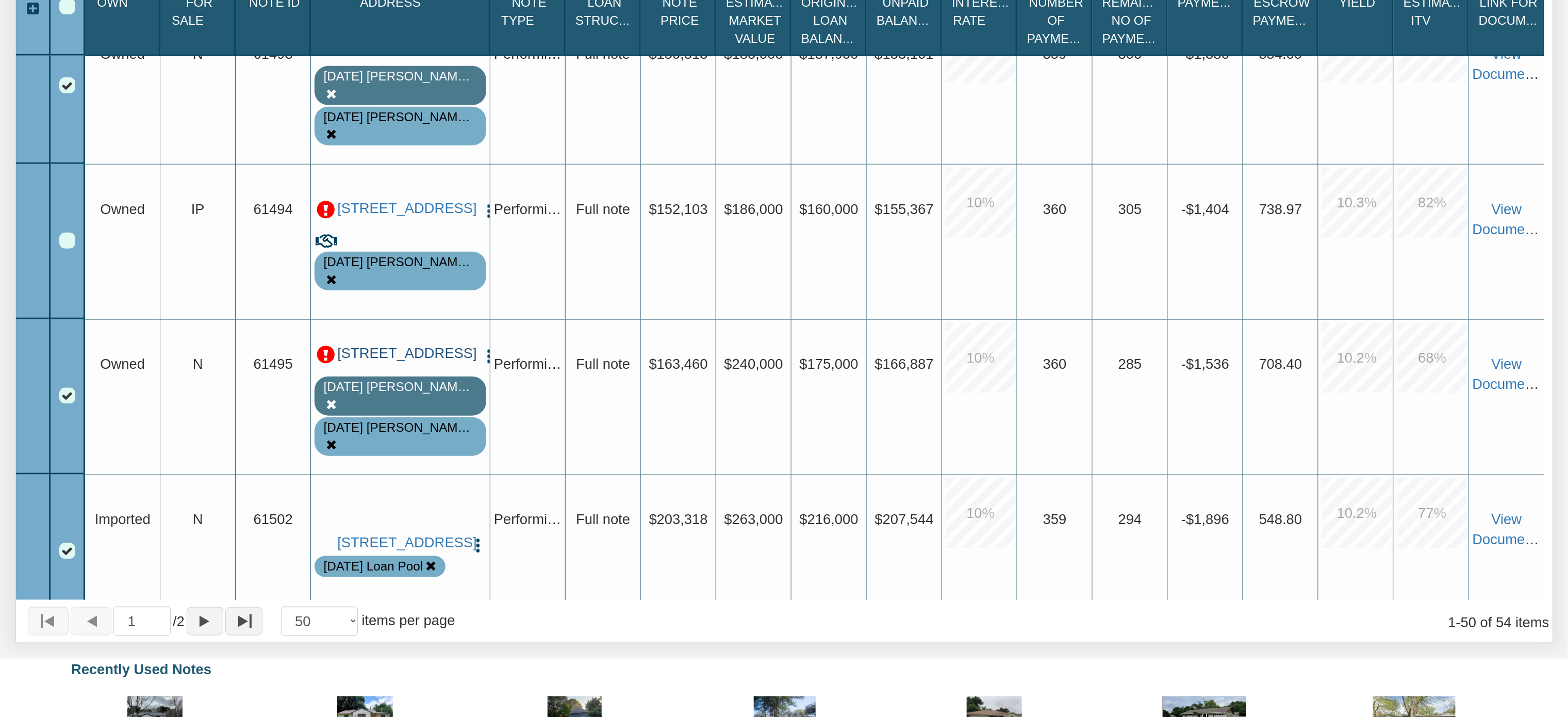
click at [418, 362] on link "[STREET_ADDRESS]" at bounding box center [406, 353] width 137 height 17
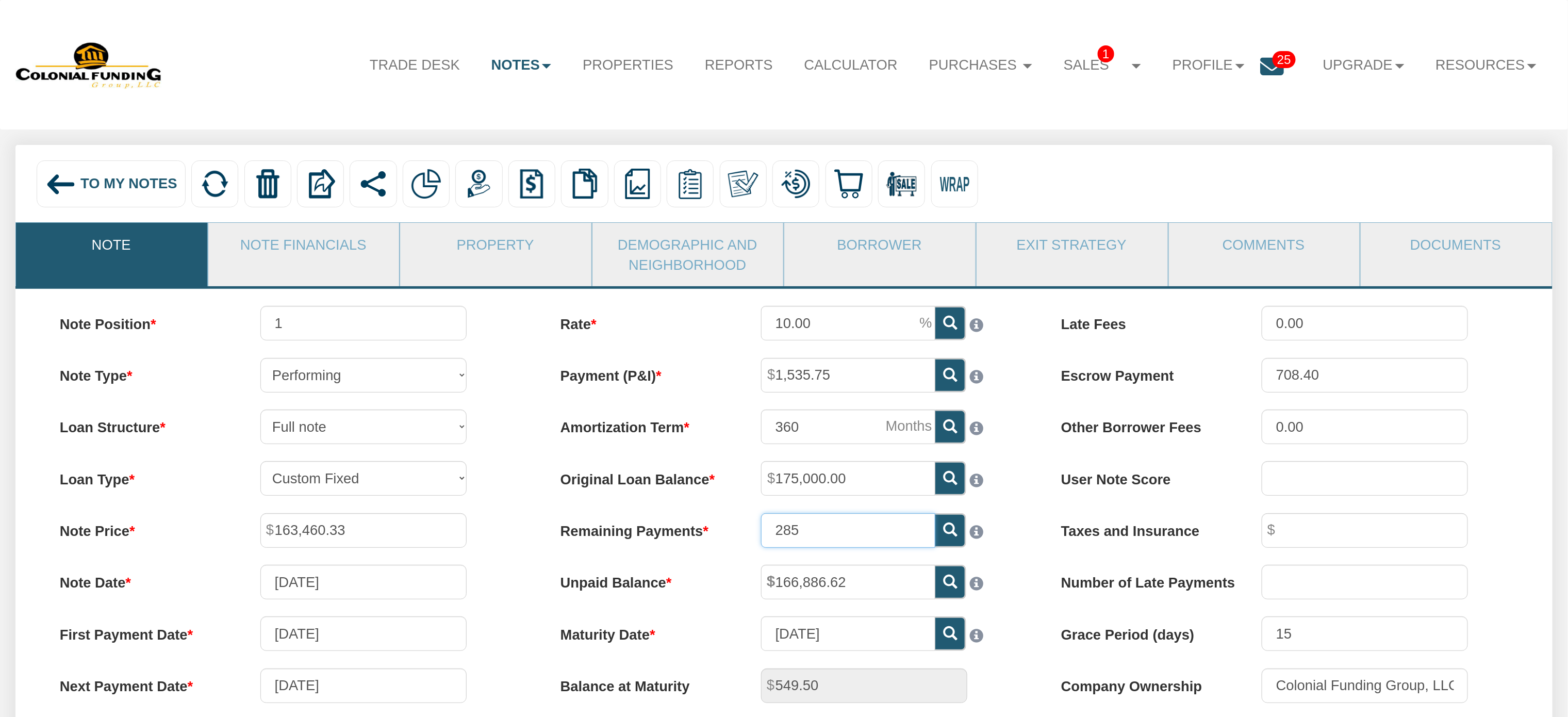
click at [852, 537] on input "285" at bounding box center [848, 530] width 174 height 34
type input "279"
click at [945, 584] on icon at bounding box center [950, 581] width 14 height 14
type input "166,095.04"
type input "1,523.06"
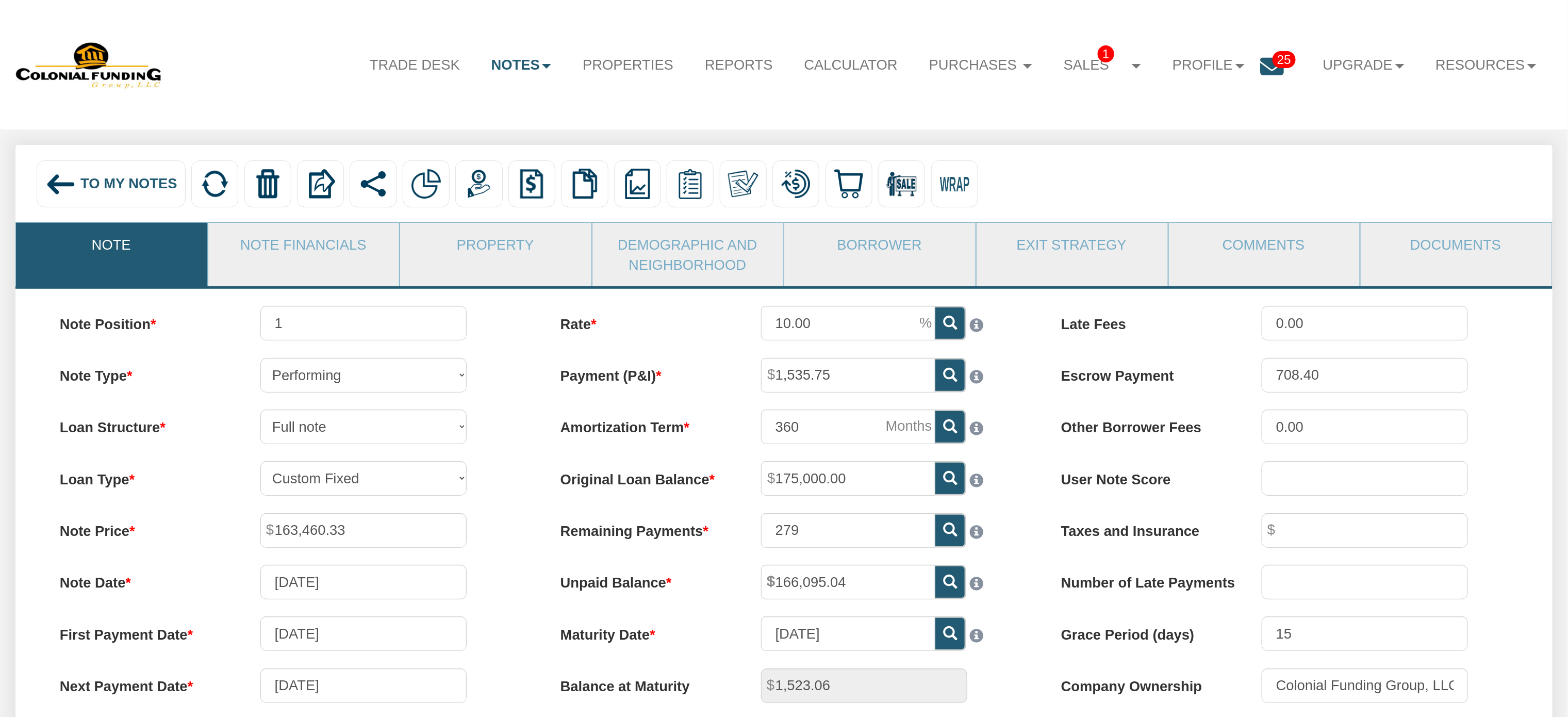
click at [948, 584] on icon at bounding box center [950, 581] width 14 height 14
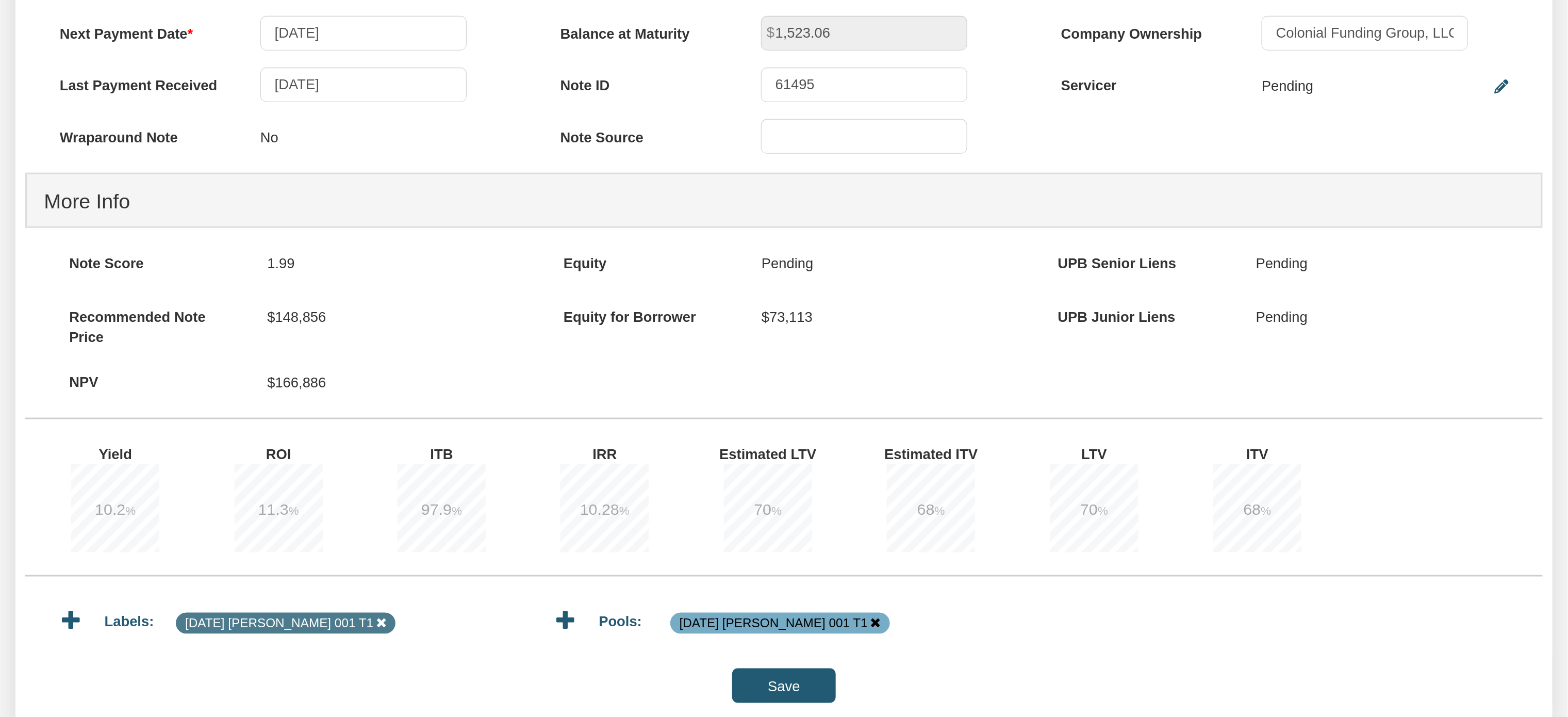
scroll to position [705, 0]
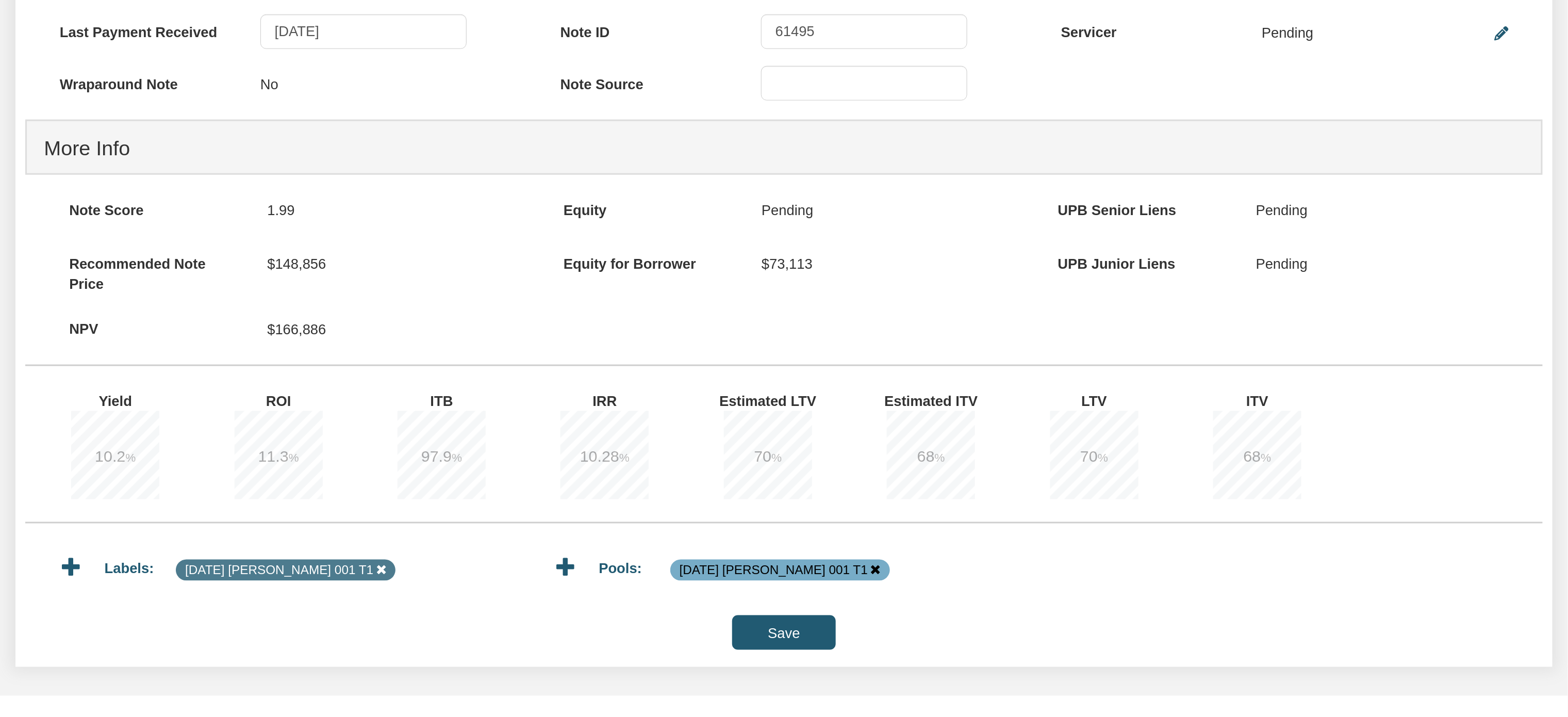
click at [769, 639] on input "Save" at bounding box center [784, 632] width 103 height 34
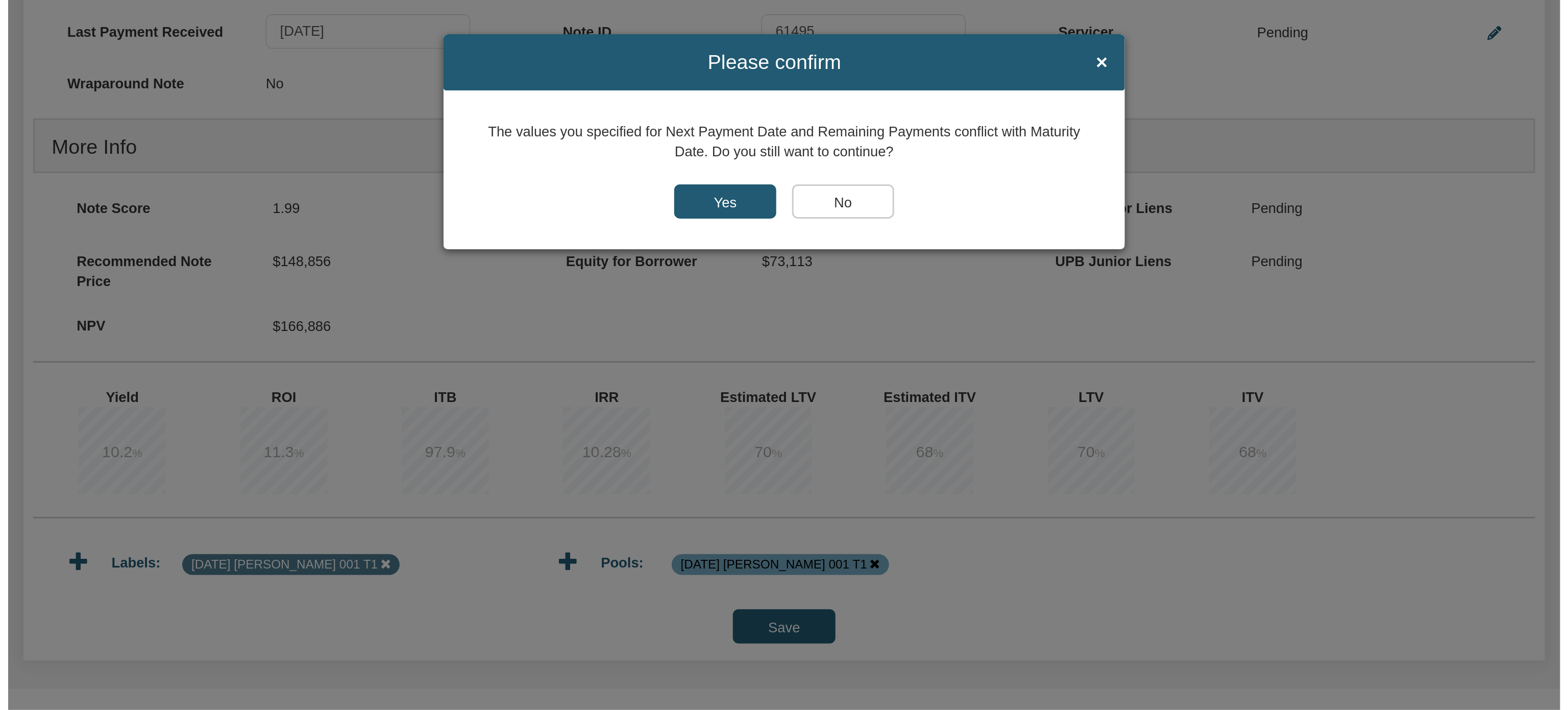
scroll to position [699, 0]
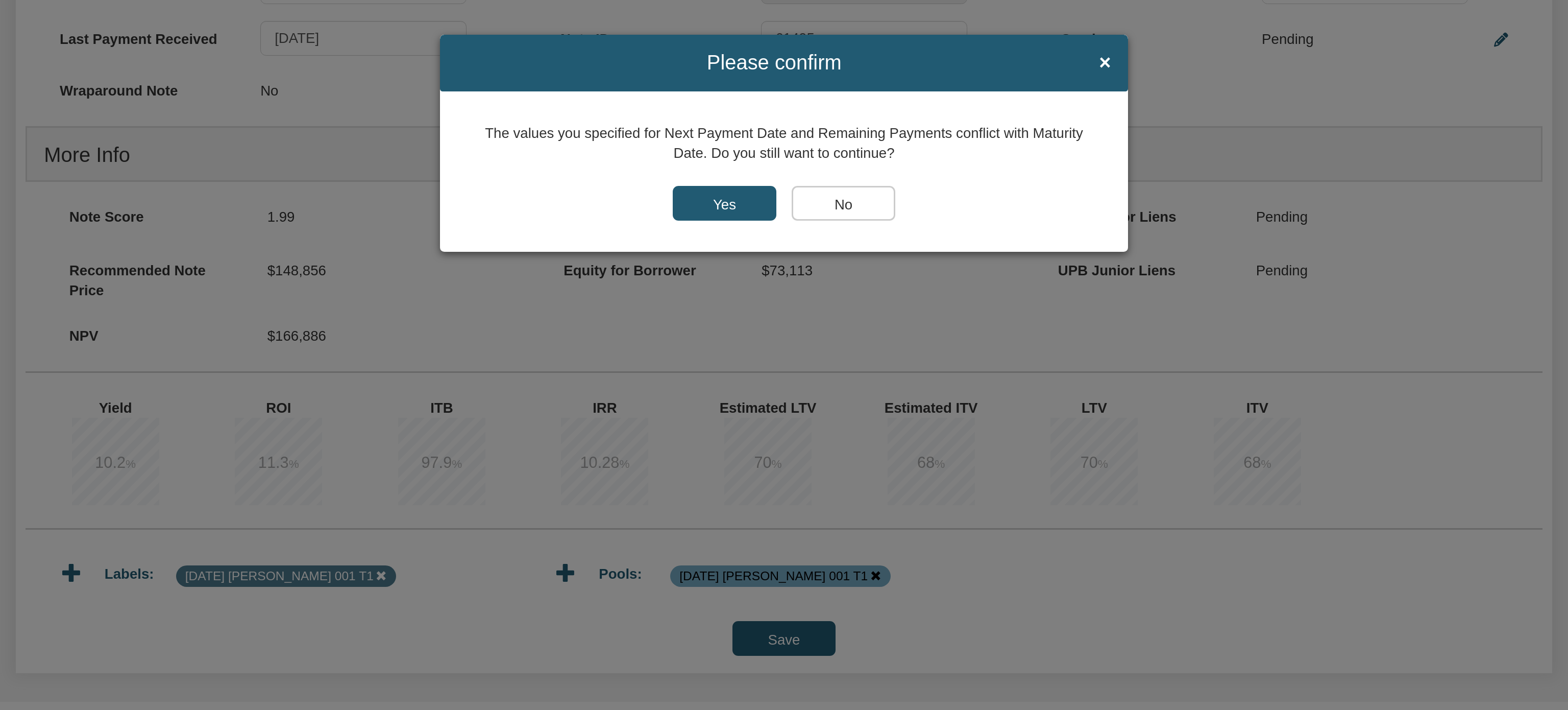
click at [694, 203] on input "Yes" at bounding box center [724, 203] width 104 height 35
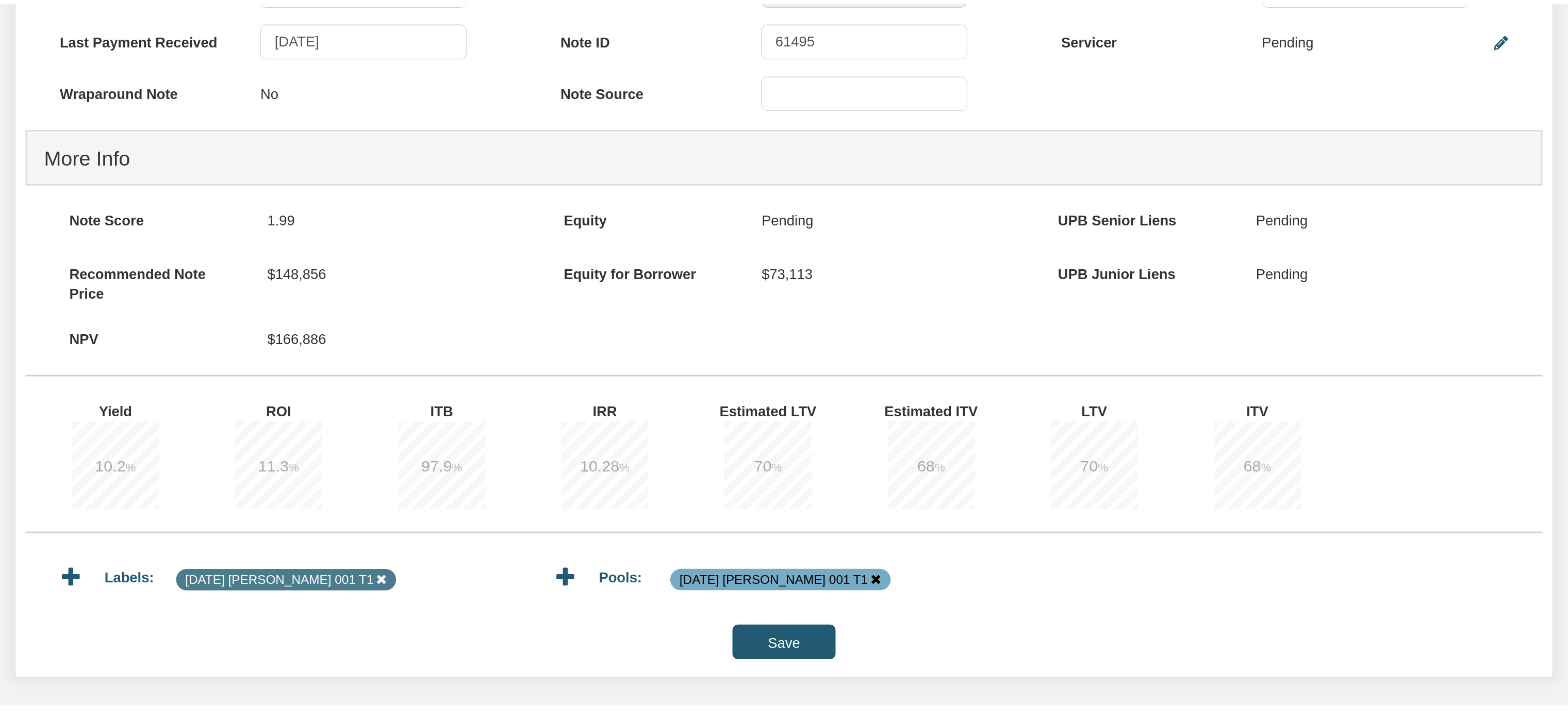
scroll to position [705, 0]
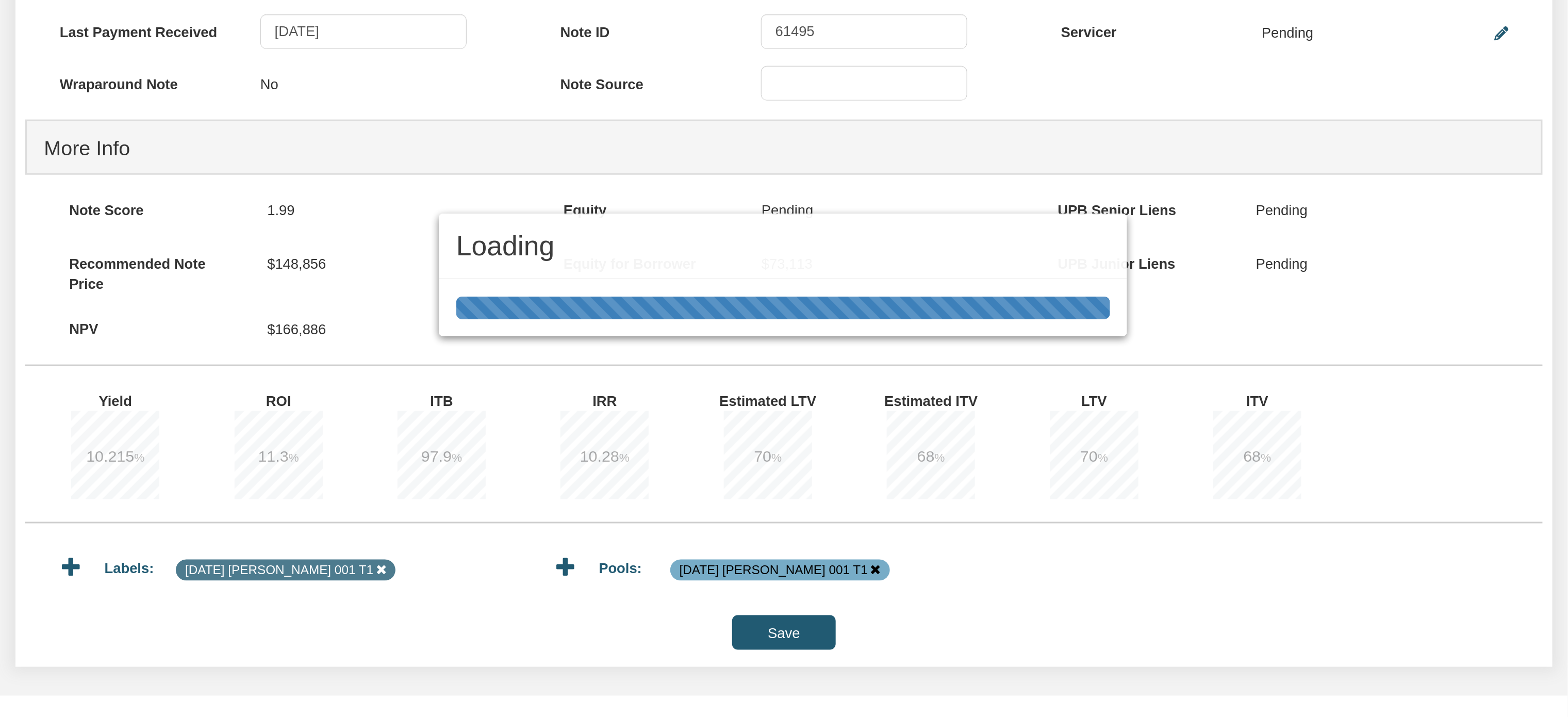
type input "166,095.05"
type input "1,523.14"
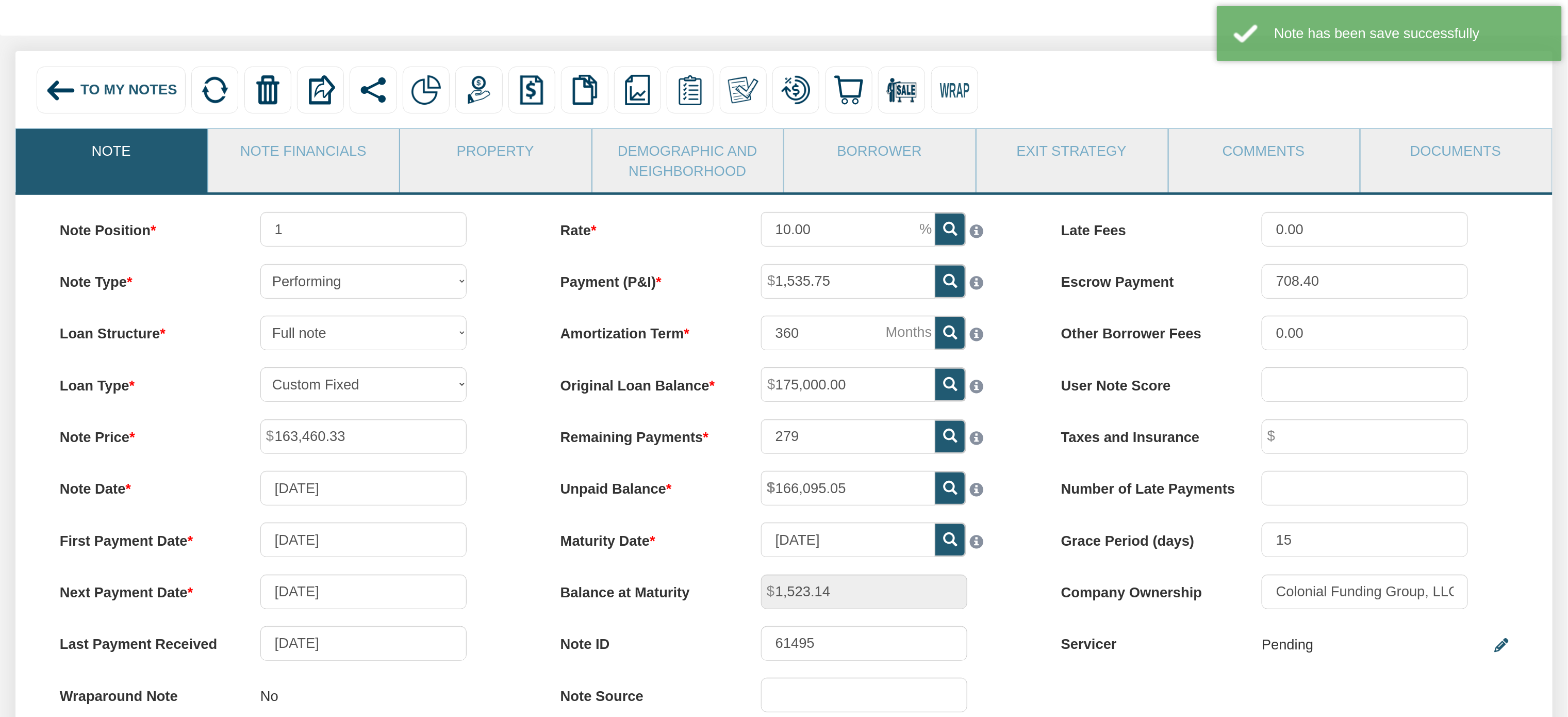
scroll to position [0, 0]
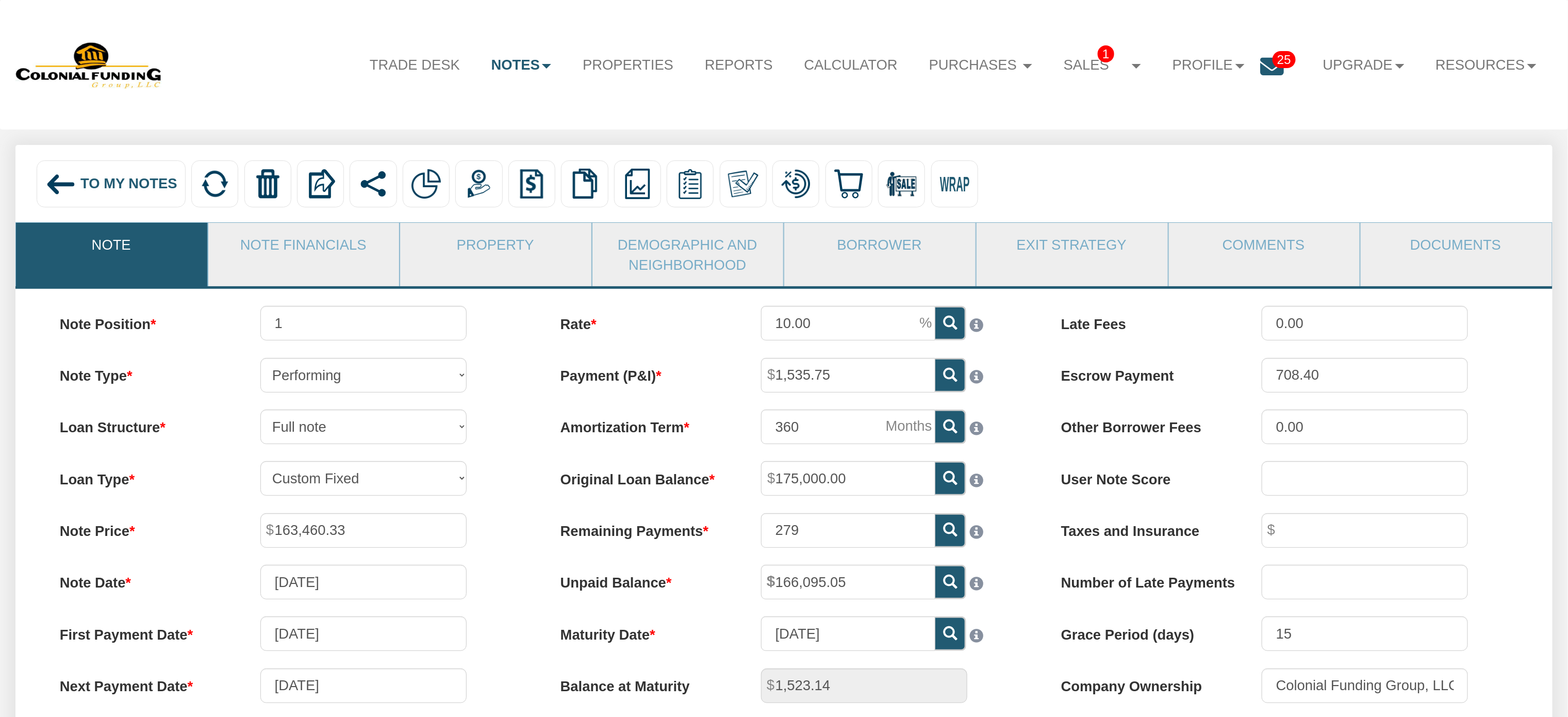
click at [75, 188] on img at bounding box center [61, 184] width 32 height 32
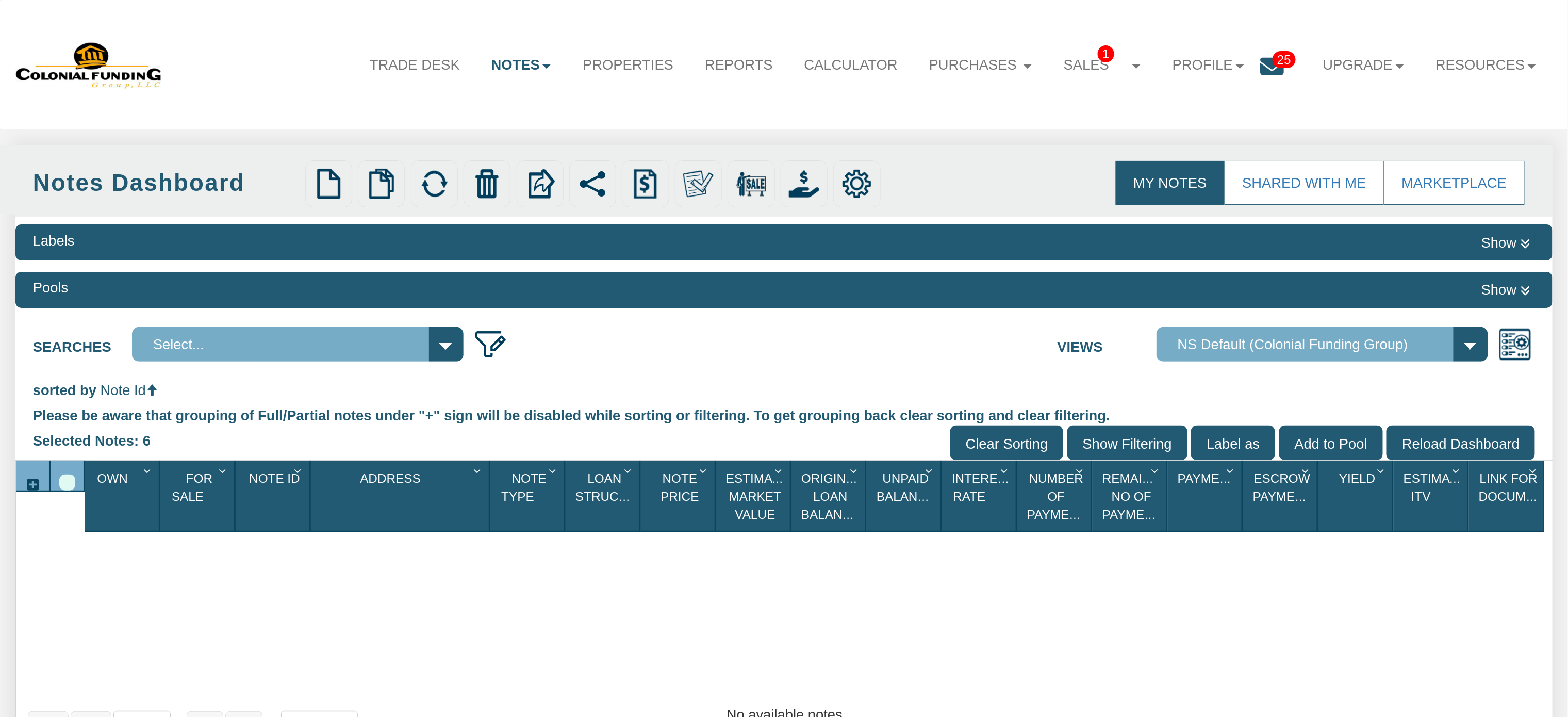
select select
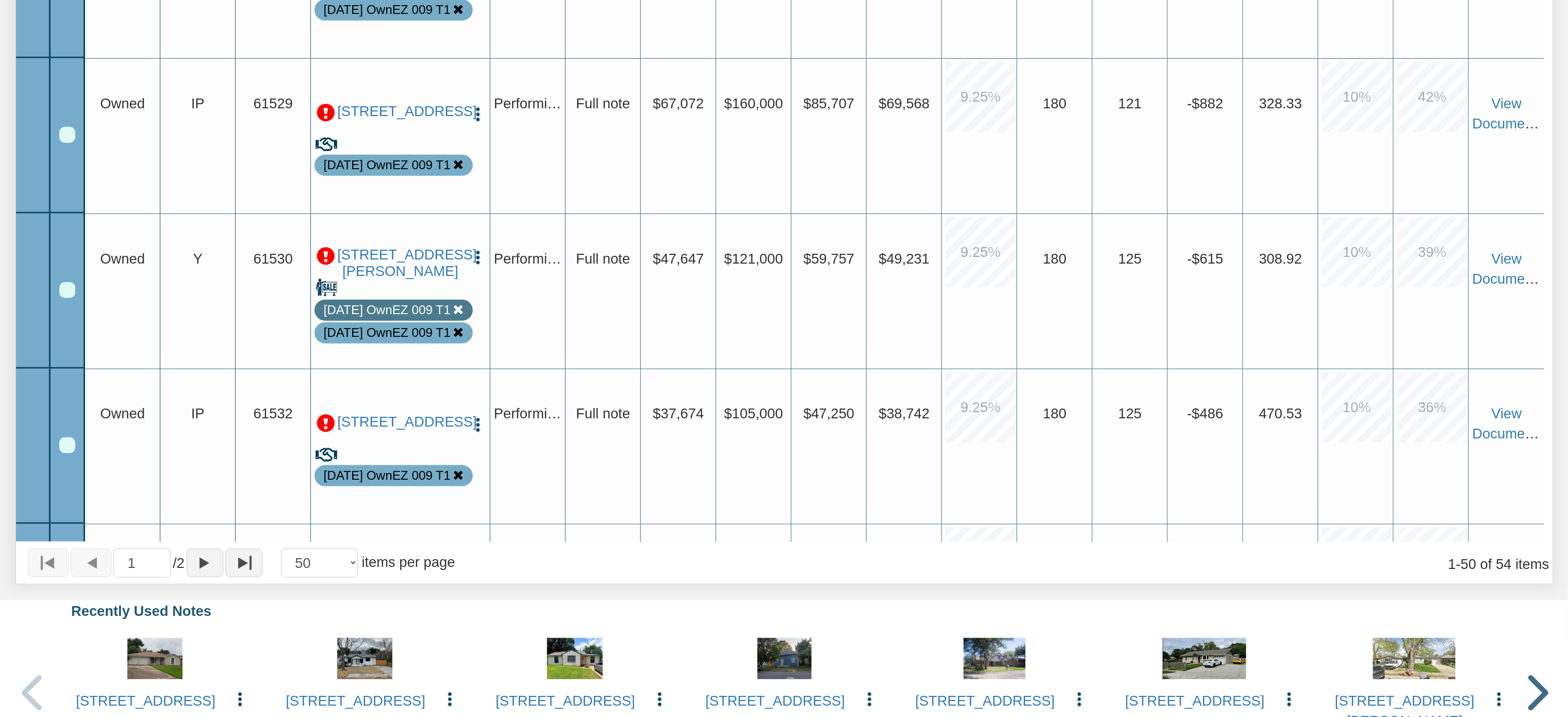
scroll to position [6623, 0]
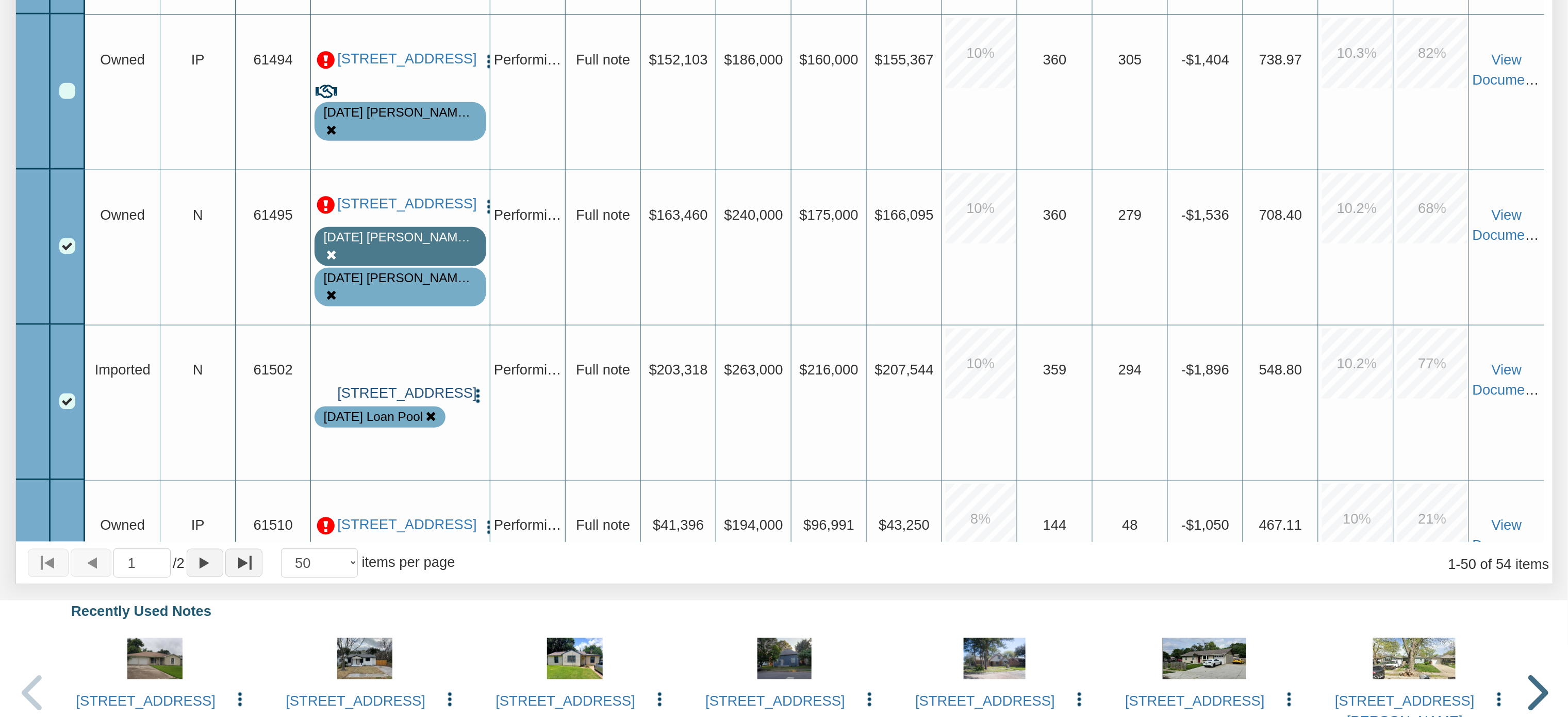
click at [391, 385] on link "[STREET_ADDRESS]" at bounding box center [400, 393] width 127 height 17
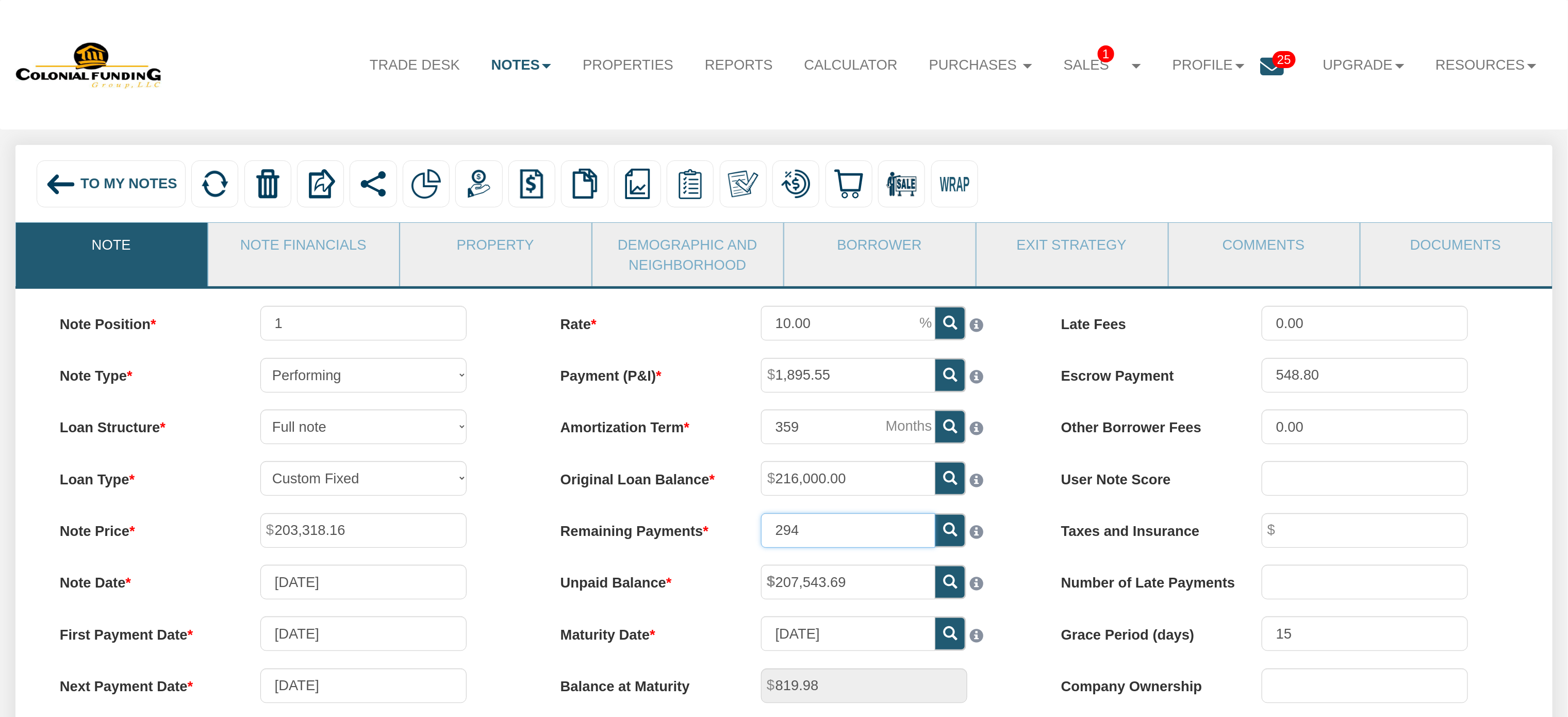
click at [869, 540] on input "294" at bounding box center [848, 530] width 174 height 34
type input "291"
click at [951, 585] on icon at bounding box center [950, 581] width 14 height 14
type input "207,136.99"
type input "1,879.94"
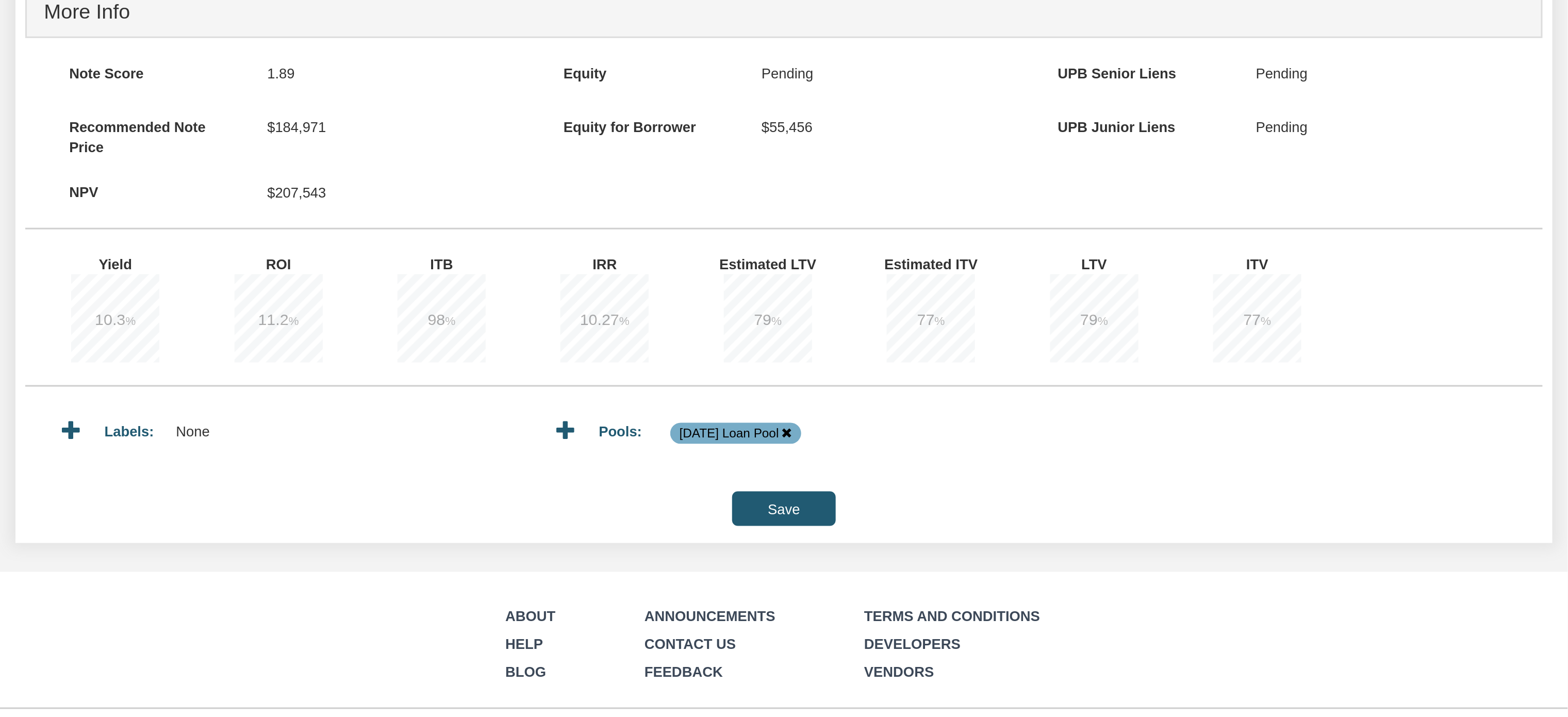
click at [756, 519] on input "Save" at bounding box center [784, 508] width 103 height 34
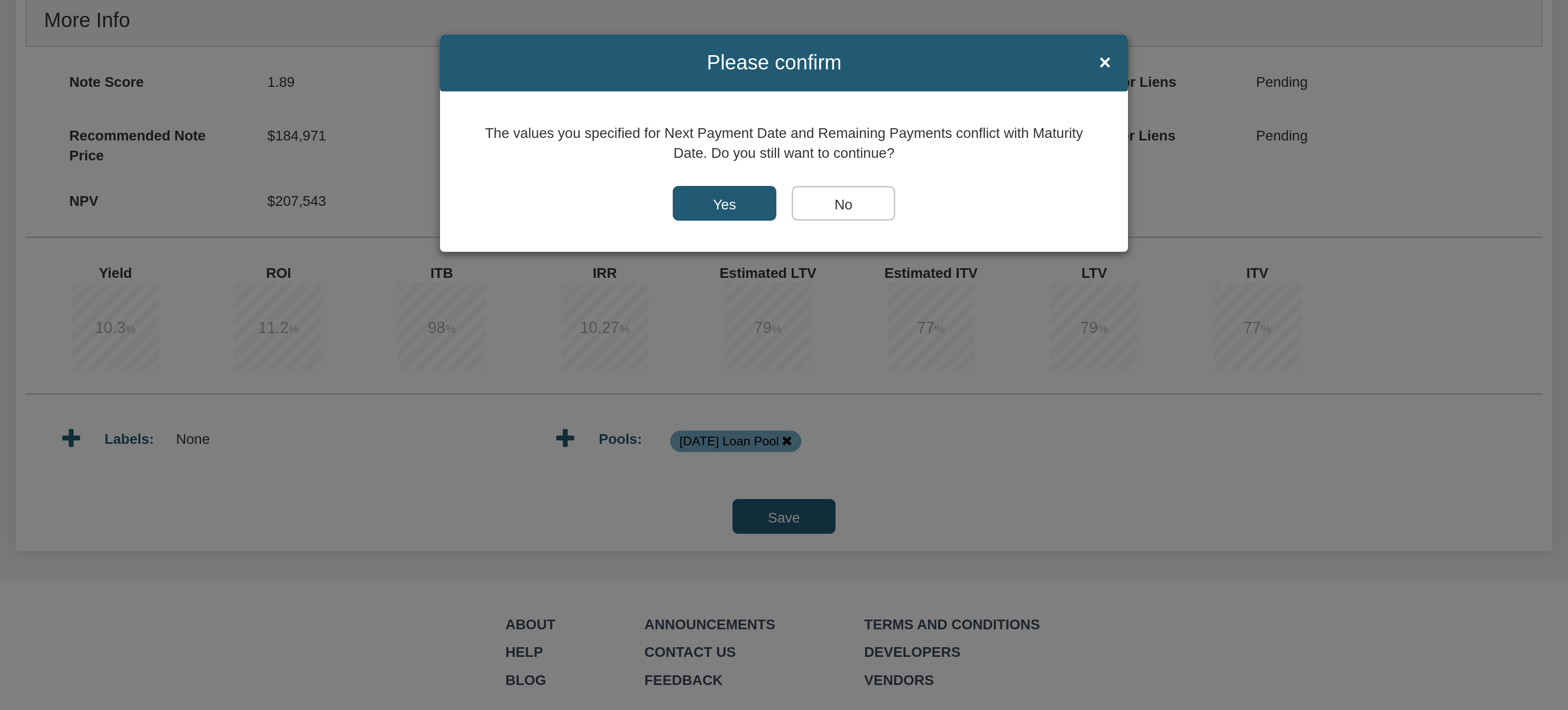
click at [685, 199] on input "Yes" at bounding box center [724, 203] width 104 height 35
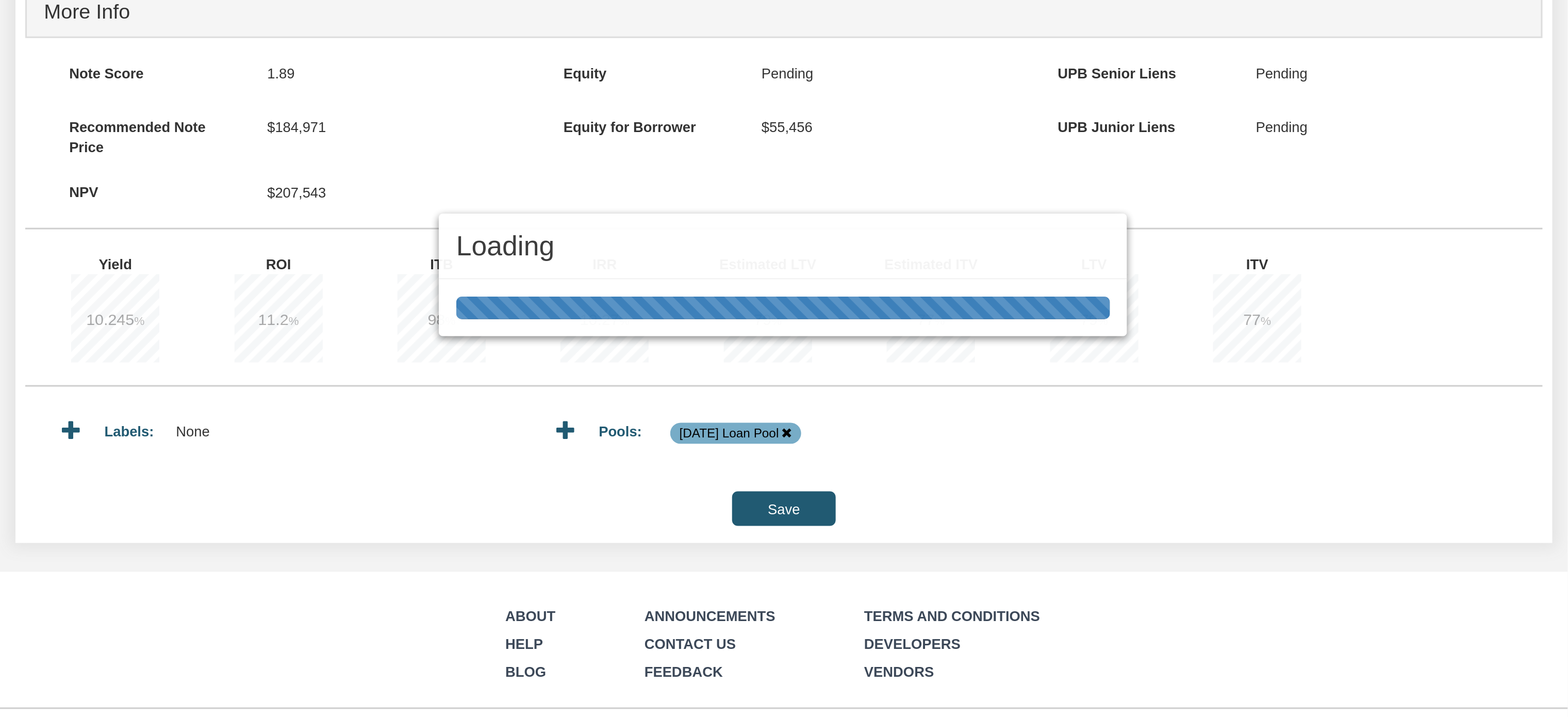
type input "207,136.98"
type input "1,879.84"
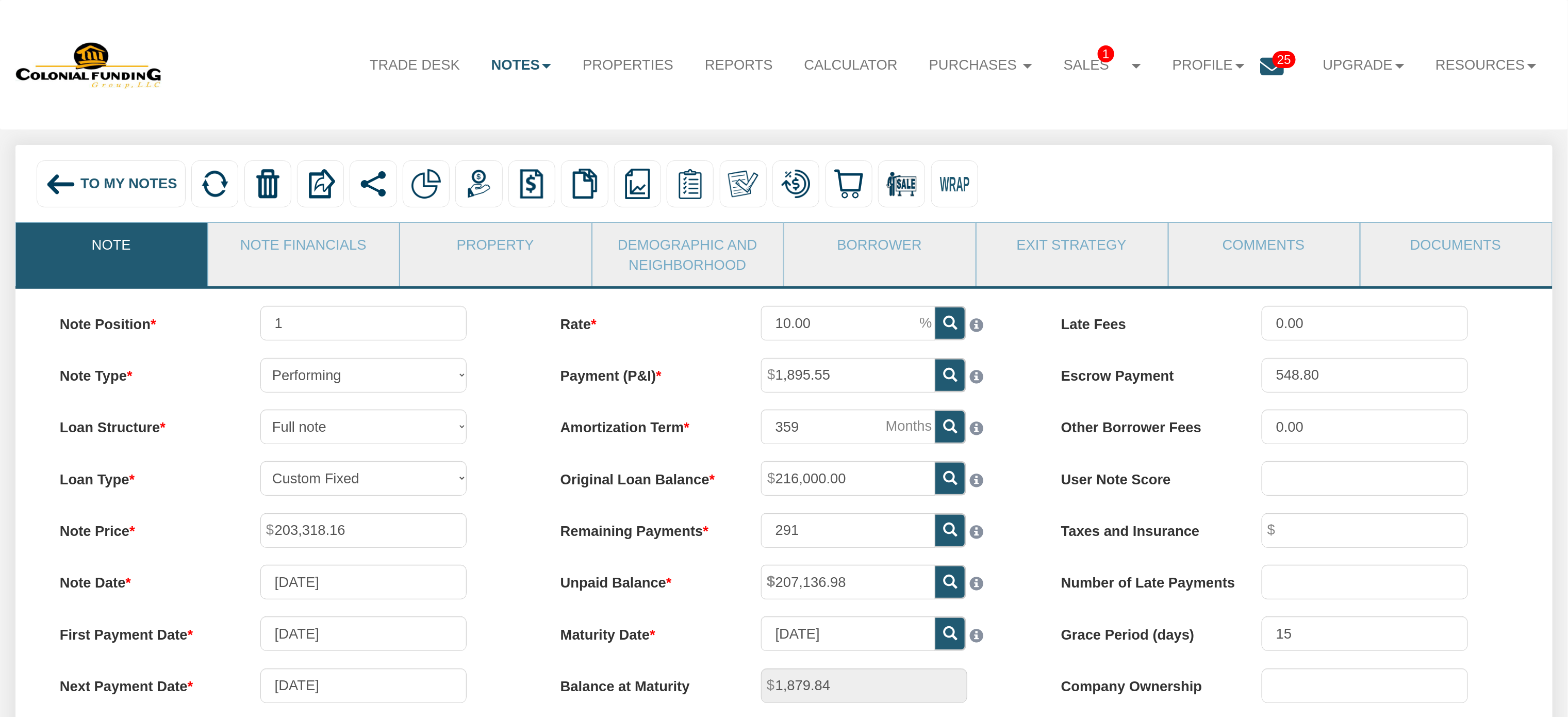
click at [108, 180] on span "To My Notes" at bounding box center [129, 183] width 97 height 16
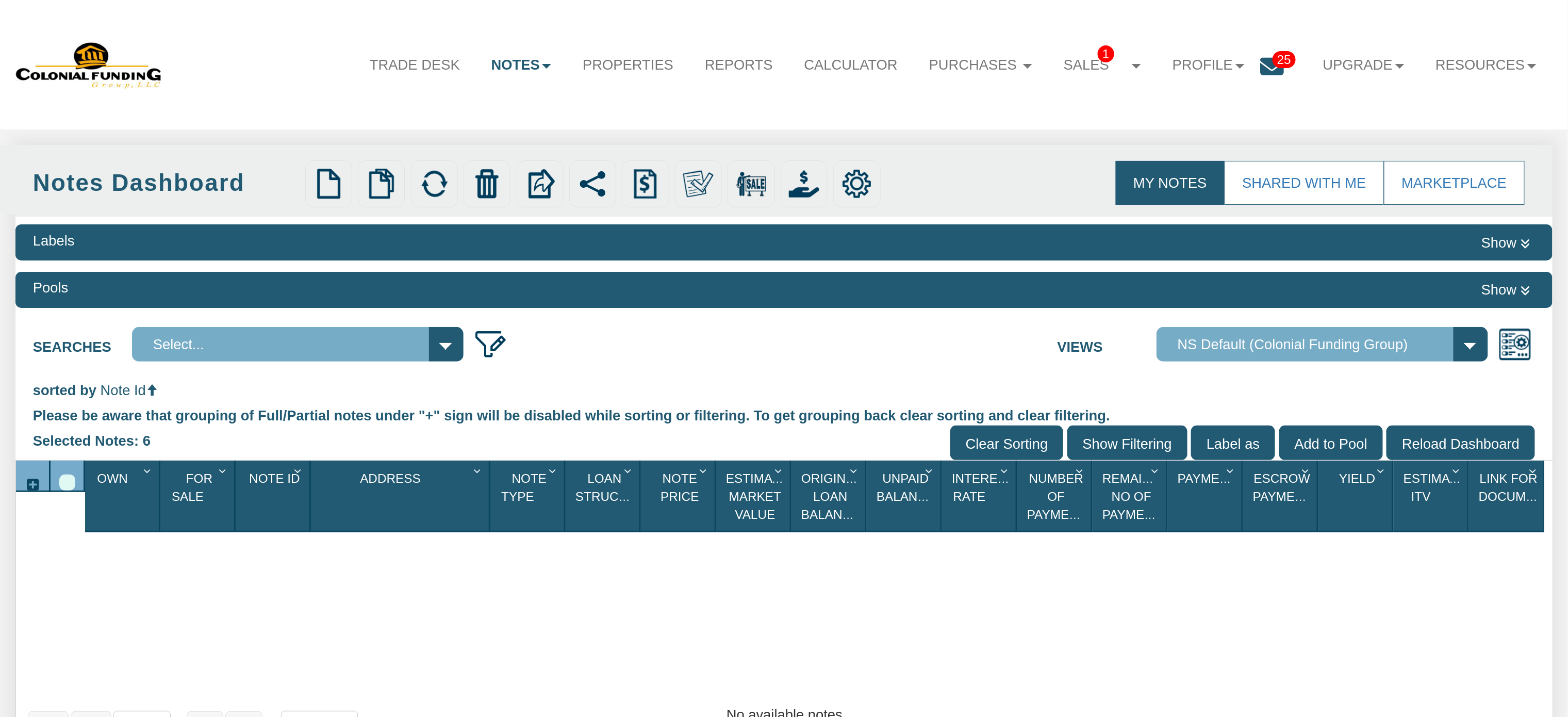
select select
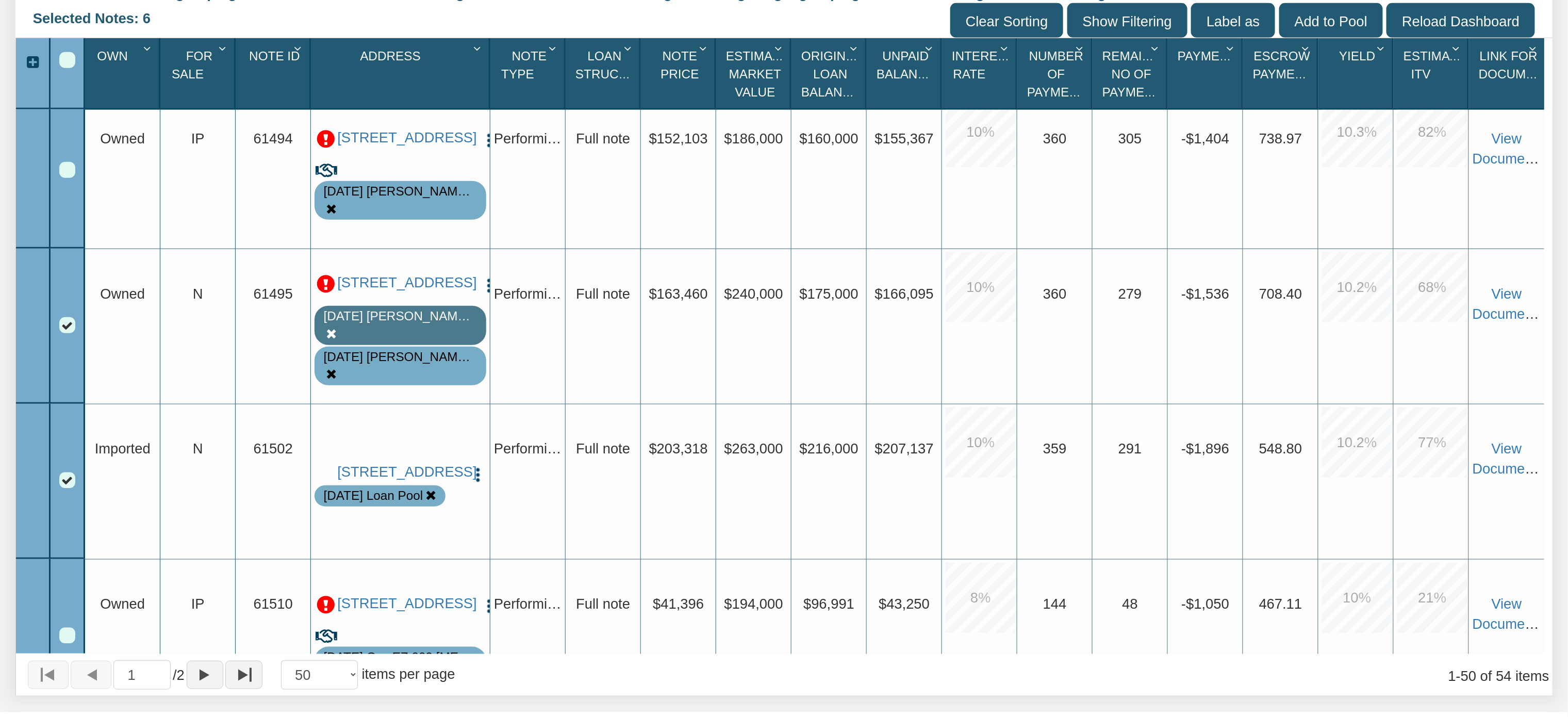
scroll to position [4030, 0]
